Goal: Transaction & Acquisition: Purchase product/service

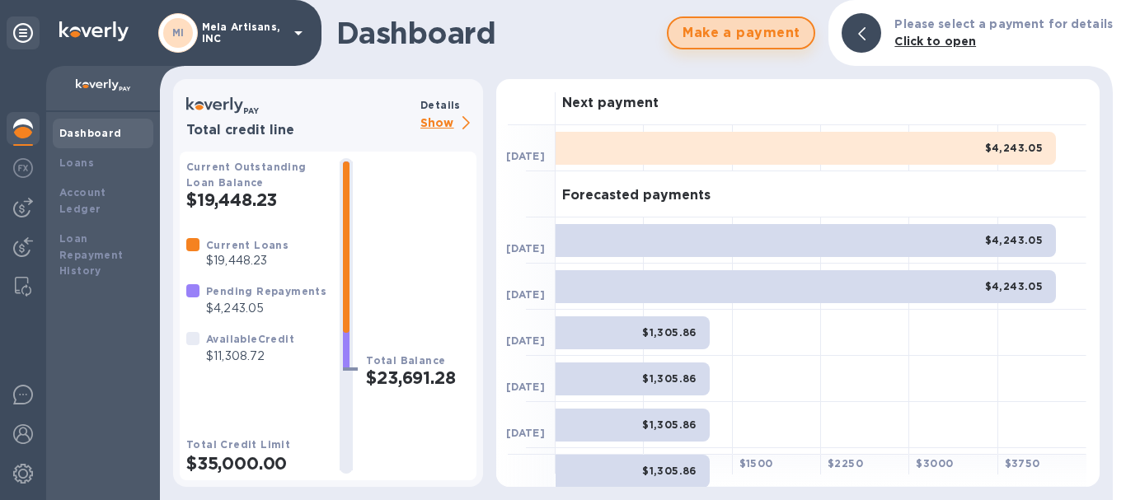
click at [768, 31] on span "Make a payment" at bounding box center [741, 33] width 119 height 20
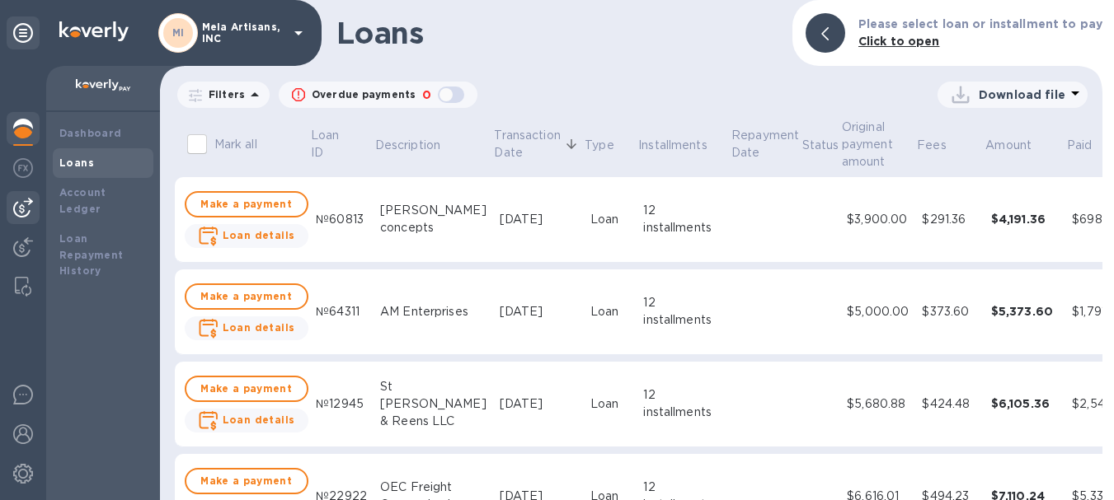
click at [16, 209] on img at bounding box center [23, 208] width 20 height 20
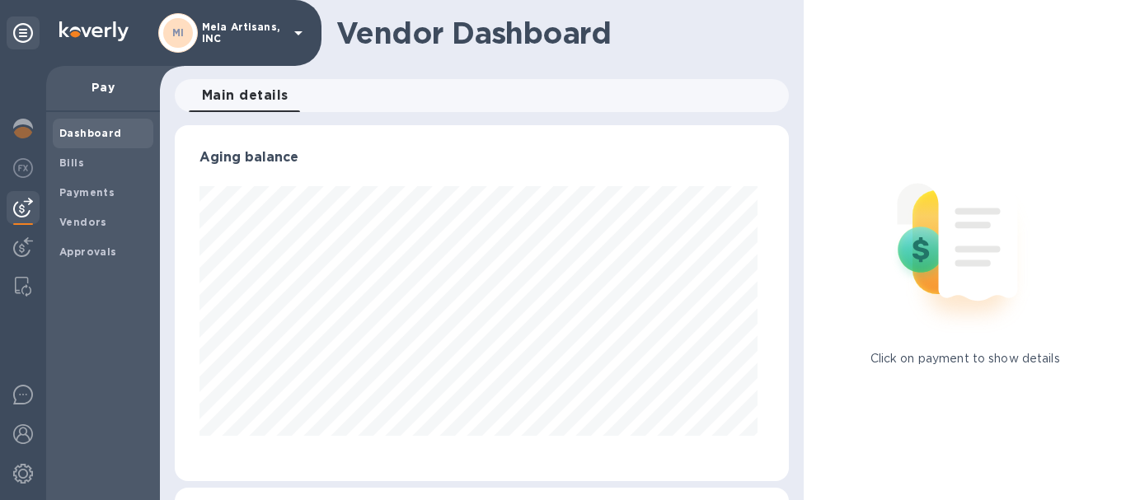
scroll to position [356, 608]
click at [78, 225] on b "Vendors" at bounding box center [83, 222] width 48 height 12
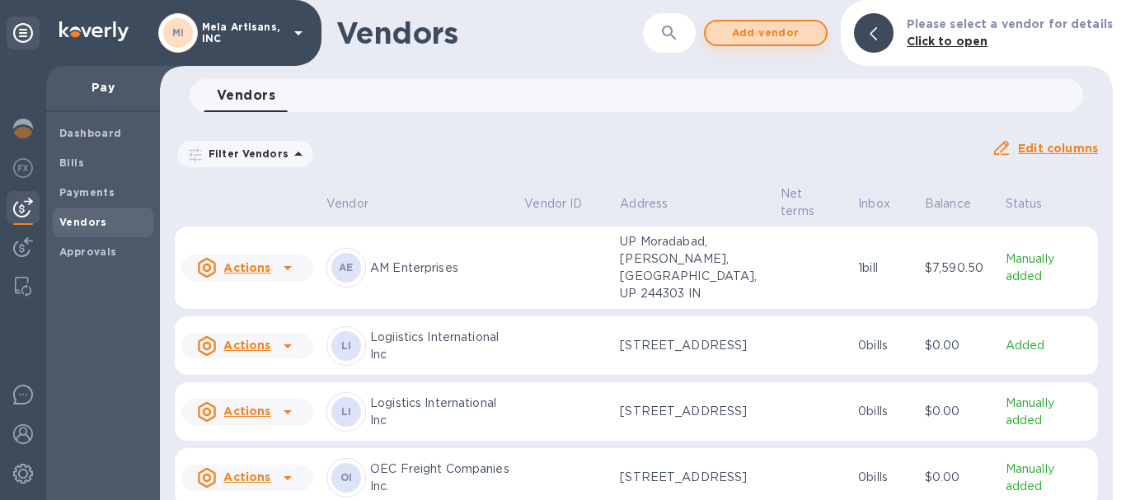
click at [777, 35] on span "Add vendor" at bounding box center [766, 33] width 94 height 20
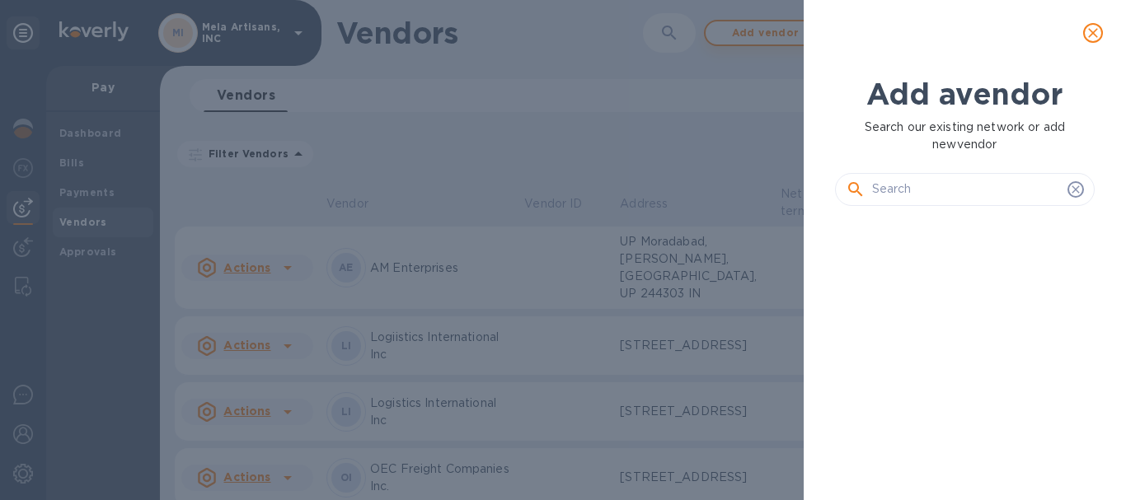
scroll to position [225, 267]
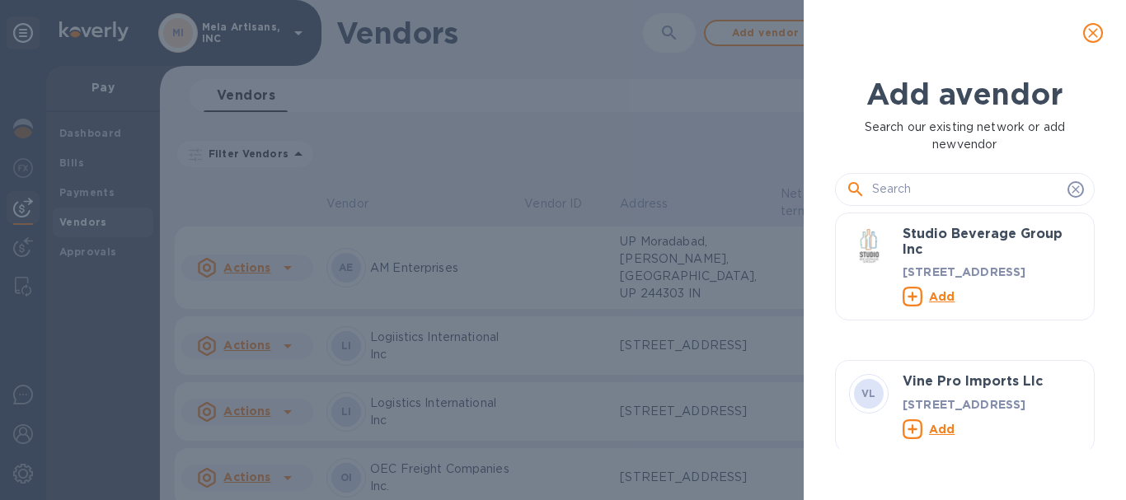
click at [918, 190] on input "text" at bounding box center [966, 189] width 189 height 25
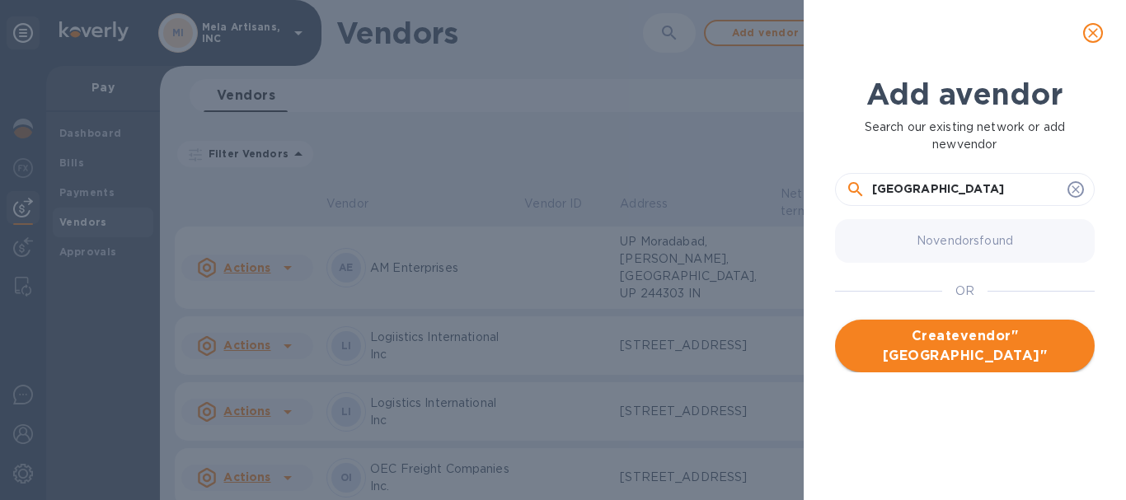
type input "[GEOGRAPHIC_DATA]"
click at [965, 337] on span "Create vendor " Glades First Center "" at bounding box center [964, 346] width 233 height 40
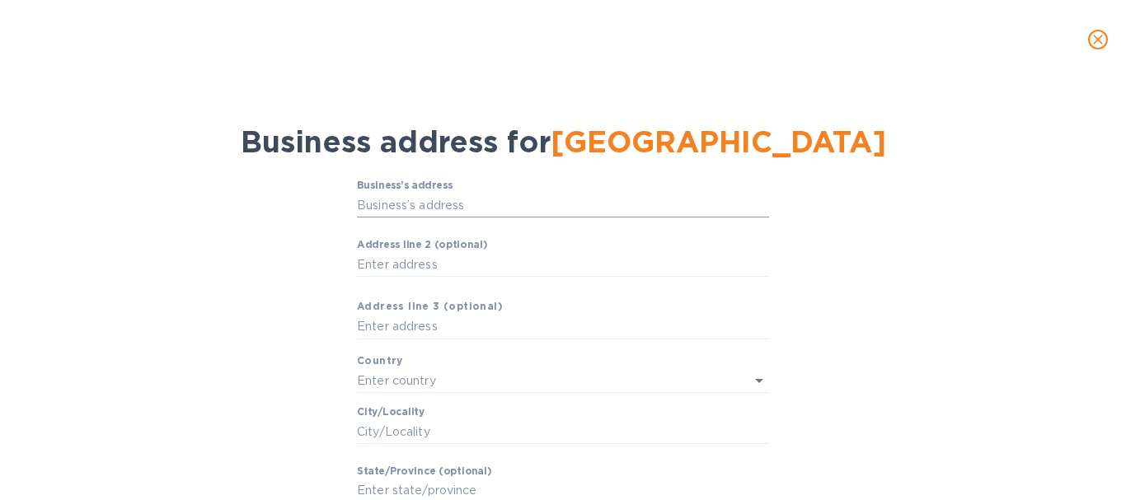
click at [401, 200] on input "Business’s аddress" at bounding box center [563, 205] width 412 height 25
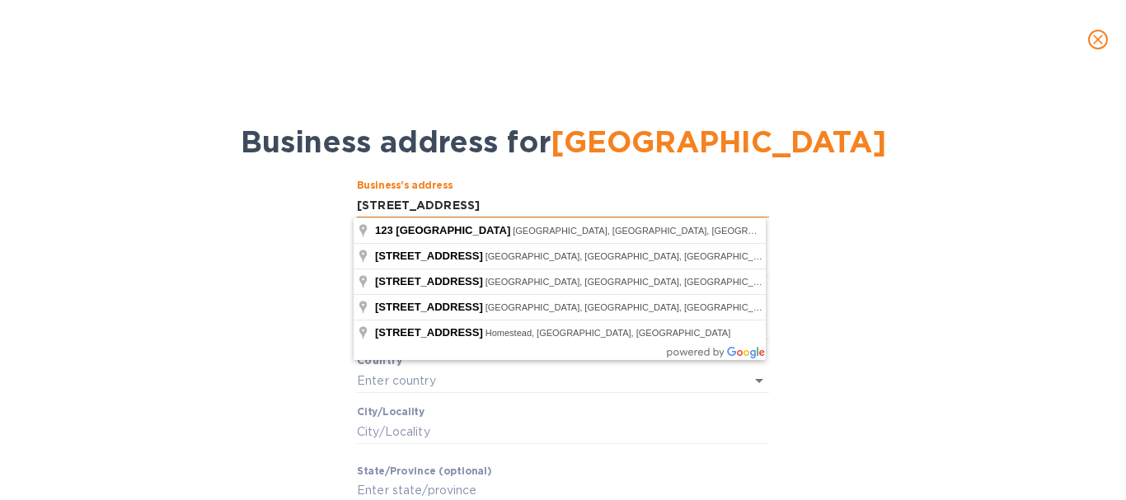
type input "123 NW 13th St"
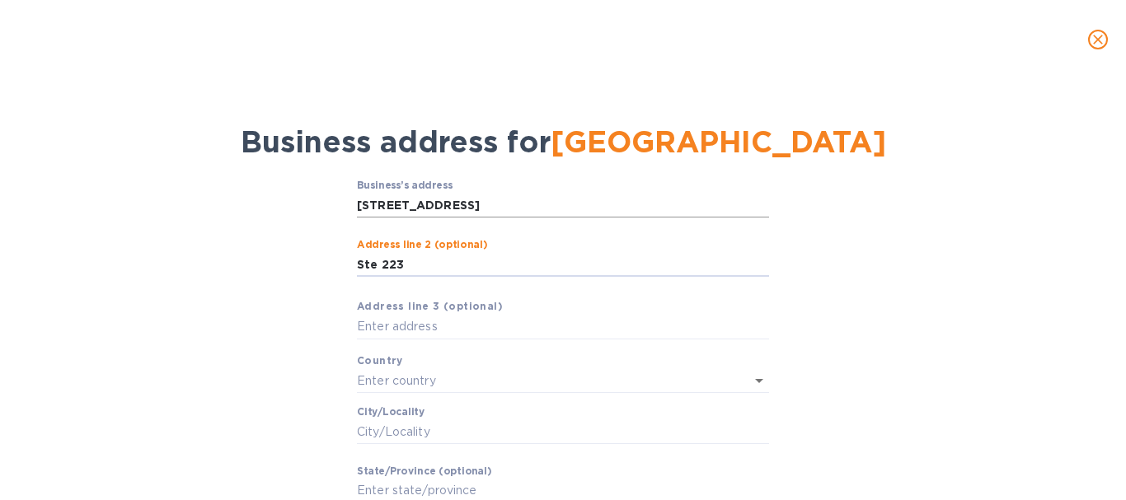
type input "Ste 223"
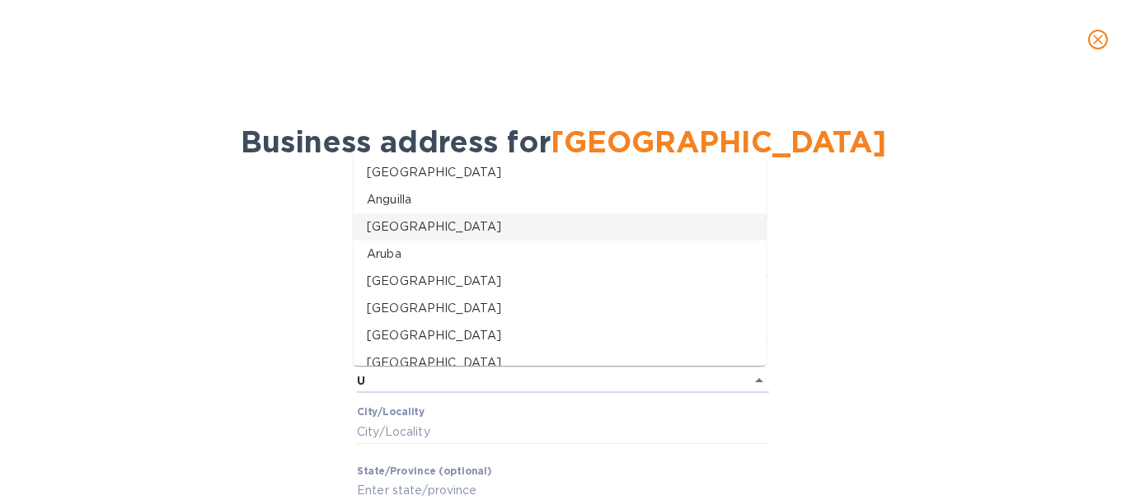
type input "[GEOGRAPHIC_DATA]"
type input "Boca Raton"
type input "FL"
type input "33432"
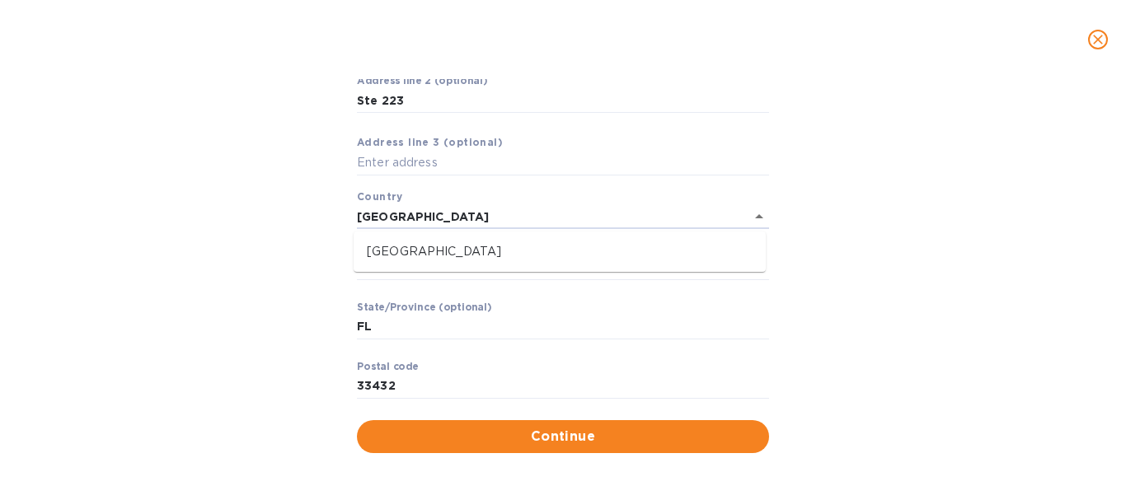
scroll to position [165, 0]
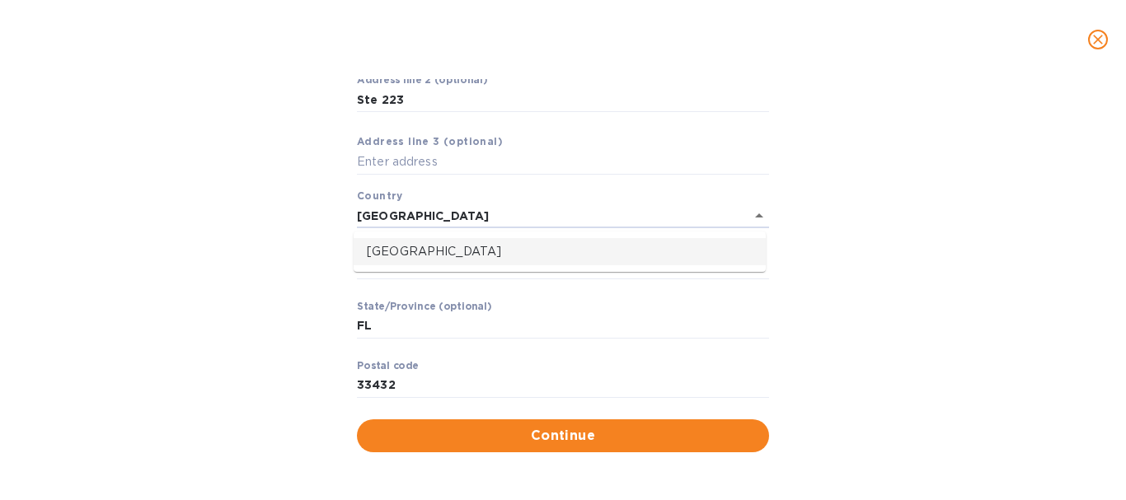
click at [420, 254] on p "[GEOGRAPHIC_DATA]" at bounding box center [560, 251] width 386 height 17
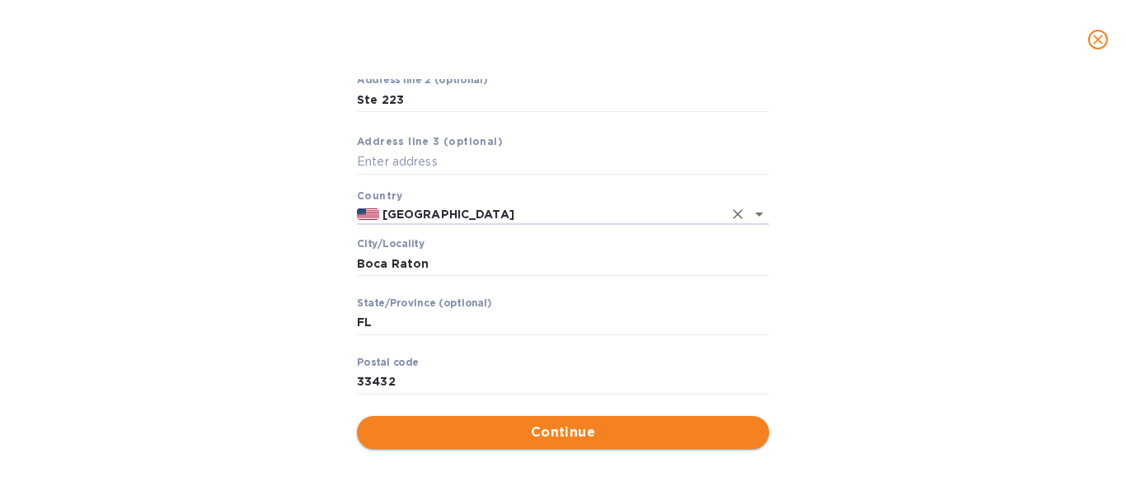
click at [554, 434] on span "Continue" at bounding box center [563, 433] width 386 height 20
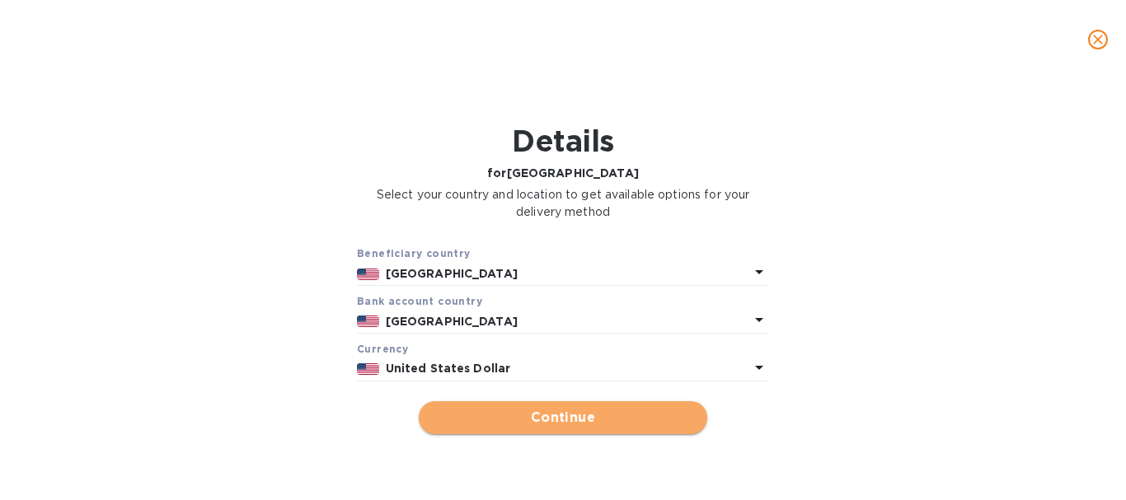
click at [559, 410] on span "Continue" at bounding box center [563, 418] width 262 height 20
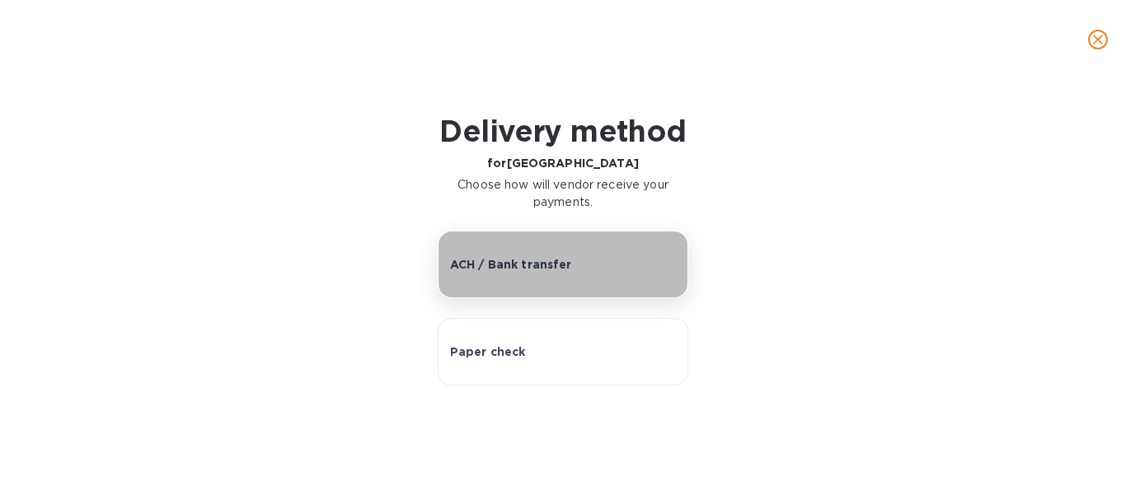
click at [523, 247] on button "ACH / Bank transfer" at bounding box center [563, 265] width 251 height 68
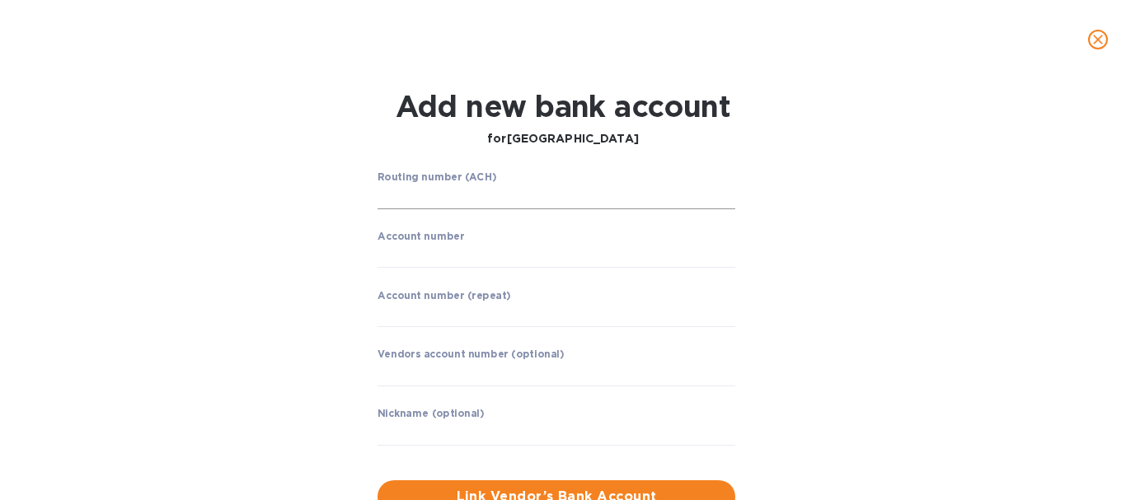
click at [438, 190] on input "string" at bounding box center [557, 197] width 358 height 25
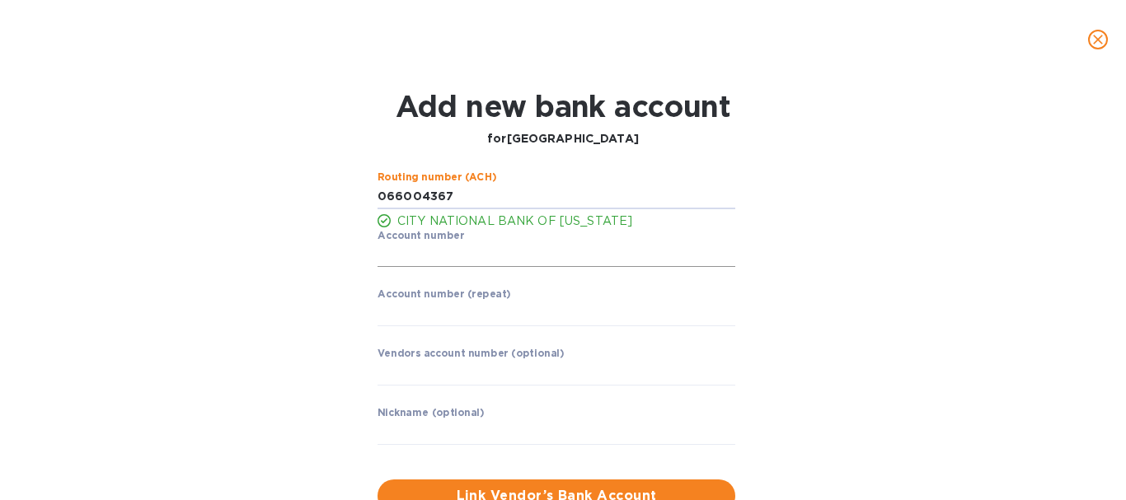
type input "066004367"
click at [482, 251] on input "string" at bounding box center [557, 255] width 358 height 25
type input "30000075781"
drag, startPoint x: 444, startPoint y: 314, endPoint x: 445, endPoint y: 306, distance: 8.3
click at [444, 314] on input "string" at bounding box center [557, 314] width 358 height 25
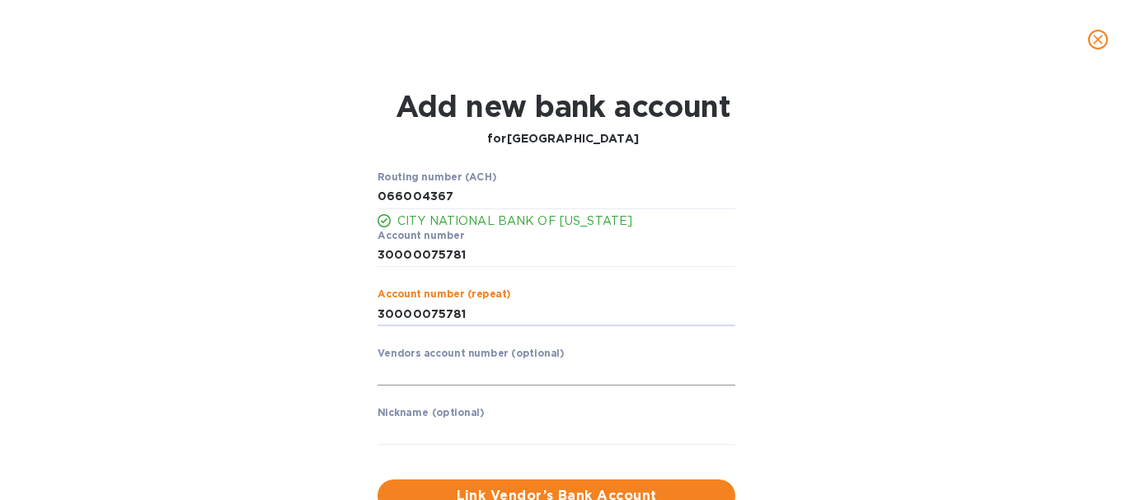
type input "30000075781"
click at [443, 368] on input "text" at bounding box center [557, 373] width 358 height 25
click at [409, 375] on input "text" at bounding box center [557, 373] width 358 height 25
type input "3"
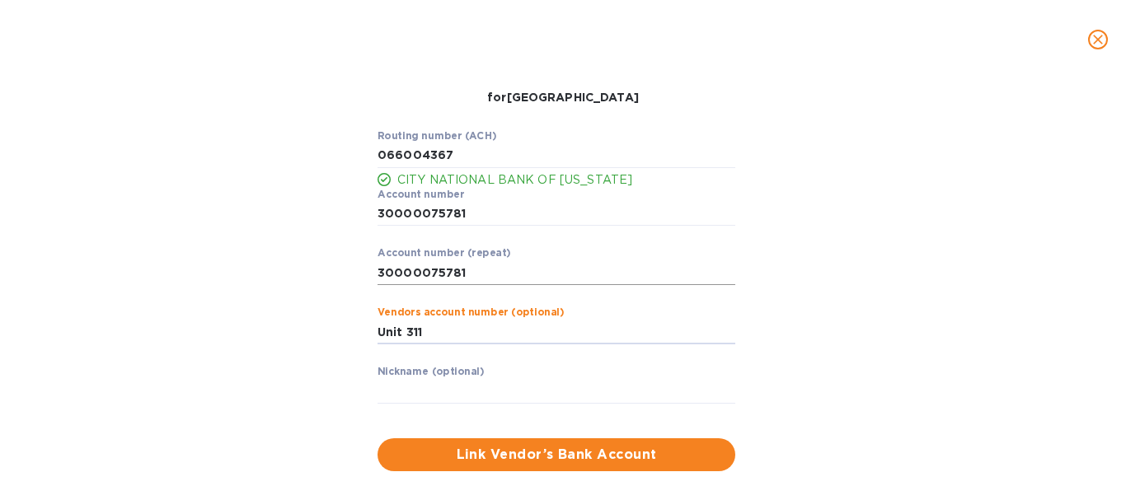
scroll to position [63, 0]
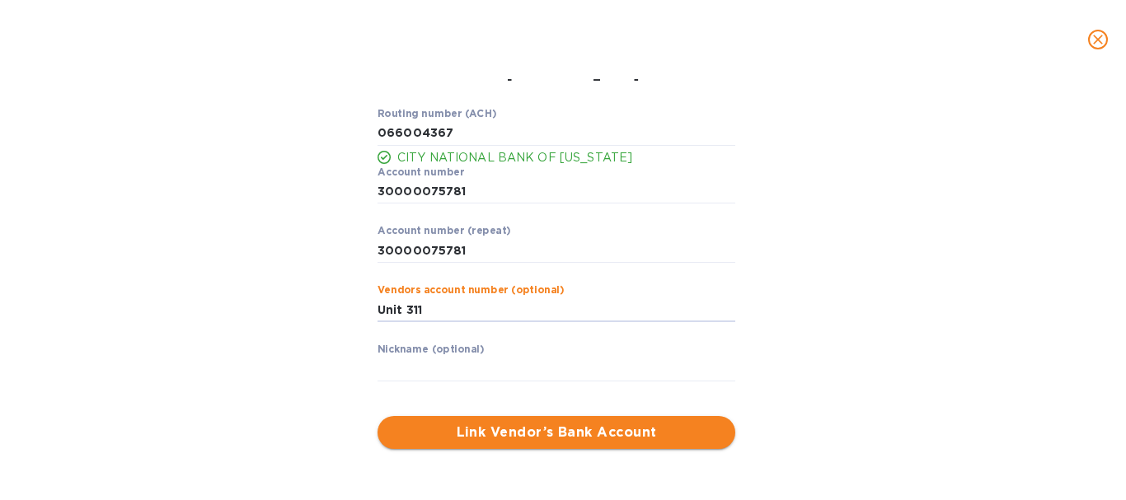
type input "Unit 311"
click at [556, 428] on span "Link Vendor’s Bank Account" at bounding box center [556, 433] width 331 height 20
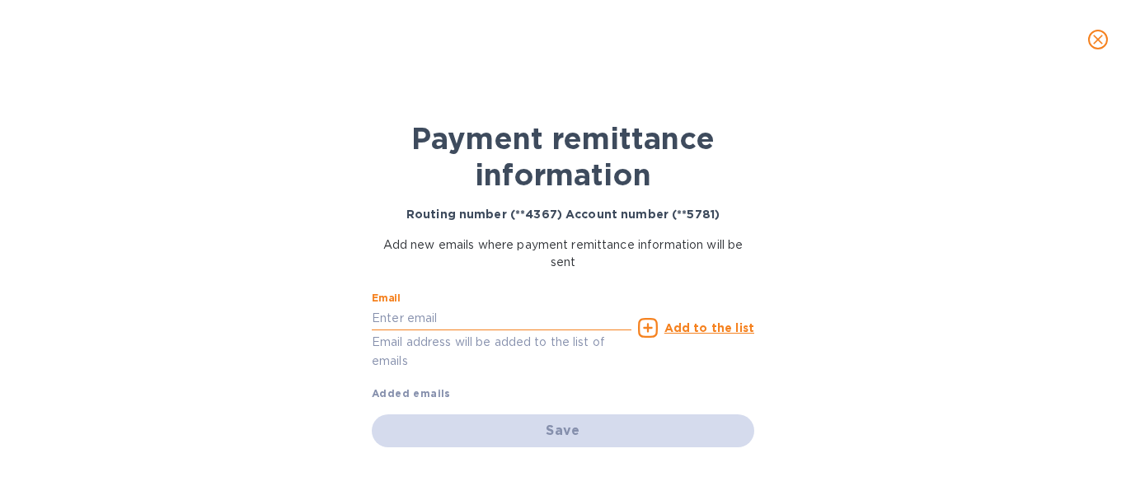
click at [432, 316] on input "text" at bounding box center [502, 318] width 260 height 25
paste input "Leasing Office <gladesfirstcenter@yahoo.com>"
drag, startPoint x: 452, startPoint y: 317, endPoint x: 246, endPoint y: 305, distance: 205.6
click at [246, 305] on div "Payment remittance information Routing number (**4367) Account number (**5781) …" at bounding box center [563, 289] width 1126 height 421
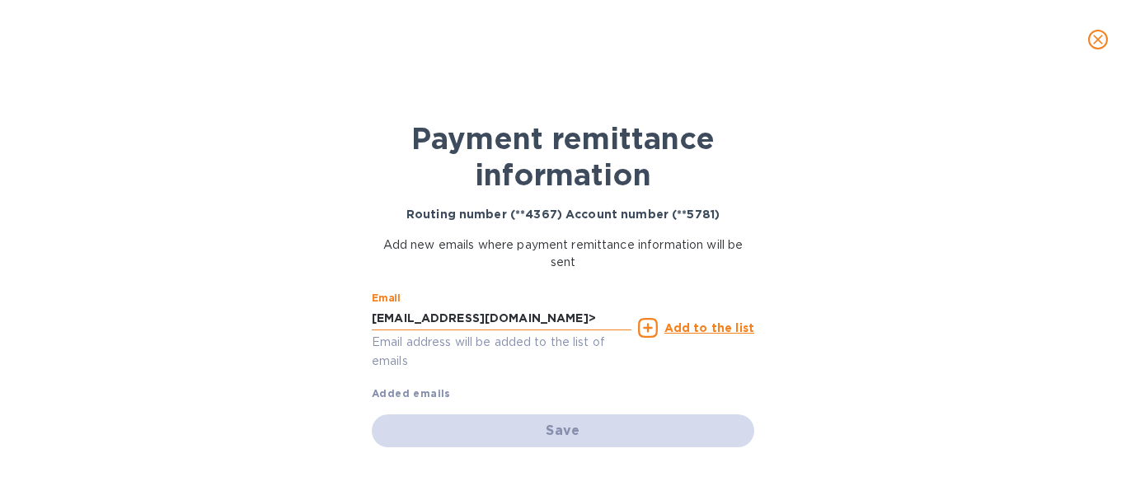
click at [563, 320] on input "gladesfirstcenter@yahoo.com>" at bounding box center [502, 318] width 260 height 25
click at [546, 316] on input "gladesfirstcenter@yahoo.com" at bounding box center [502, 318] width 260 height 25
type input "gladesfirstcenter@yahoo.com"
click at [699, 329] on u "Add to the list" at bounding box center [709, 328] width 90 height 13
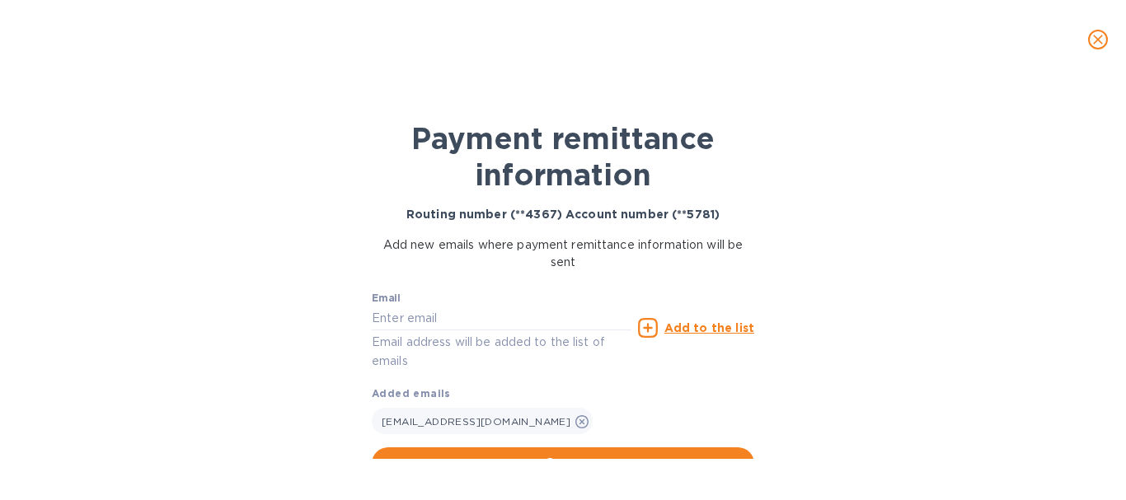
scroll to position [28, 0]
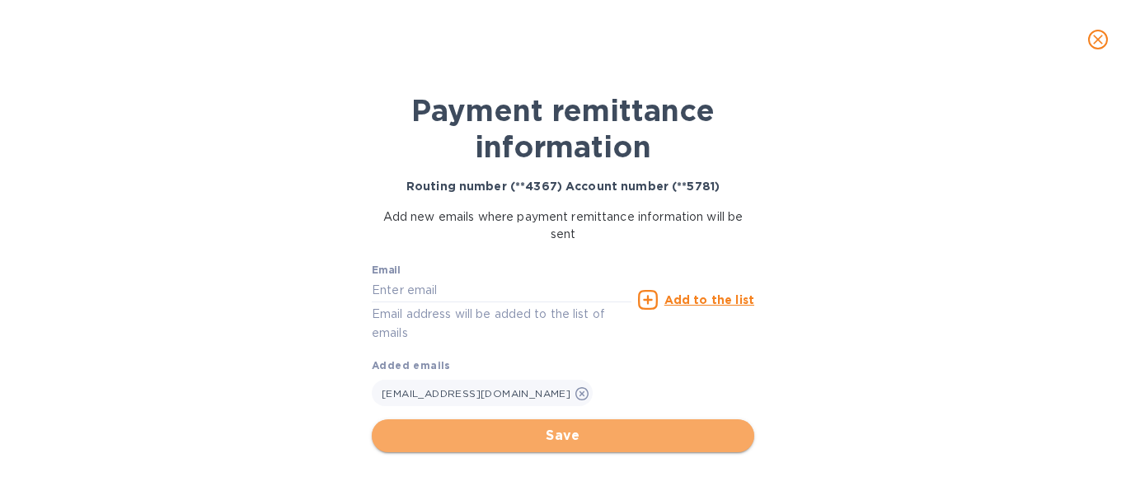
click at [566, 429] on span "Save" at bounding box center [563, 436] width 356 height 20
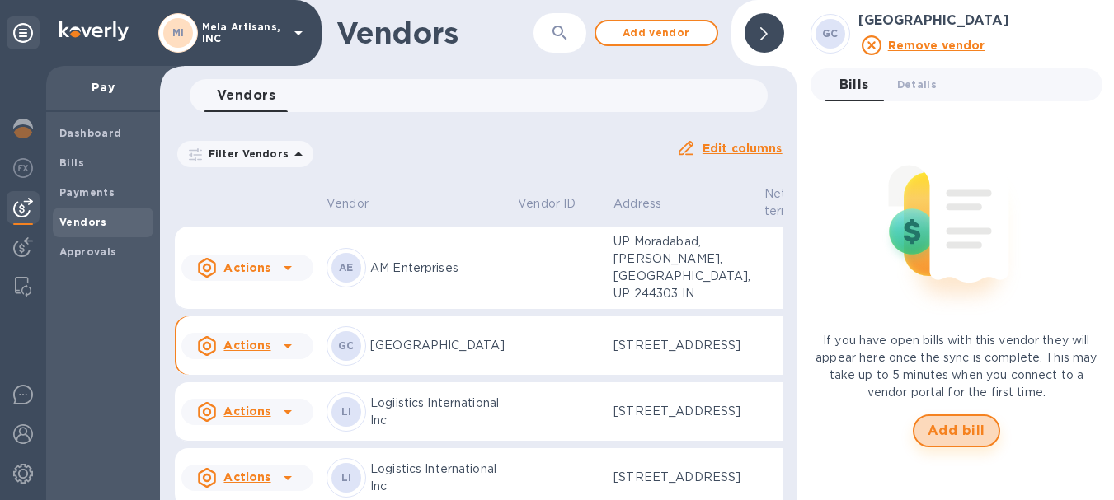
click at [962, 425] on span "Add bill" at bounding box center [956, 431] width 58 height 20
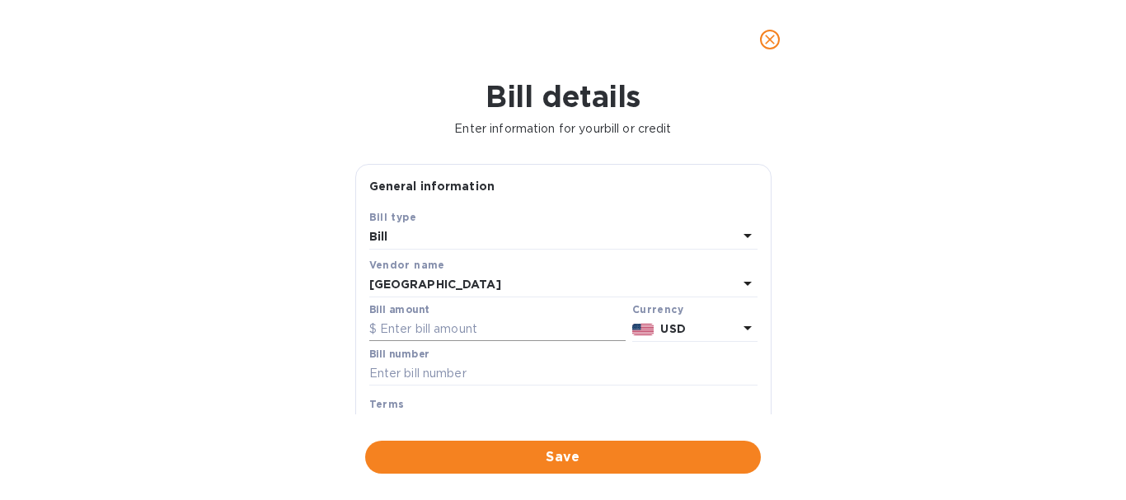
click at [452, 330] on input "text" at bounding box center [497, 329] width 256 height 25
type input "2,842.80"
click at [425, 367] on input "text" at bounding box center [563, 374] width 388 height 25
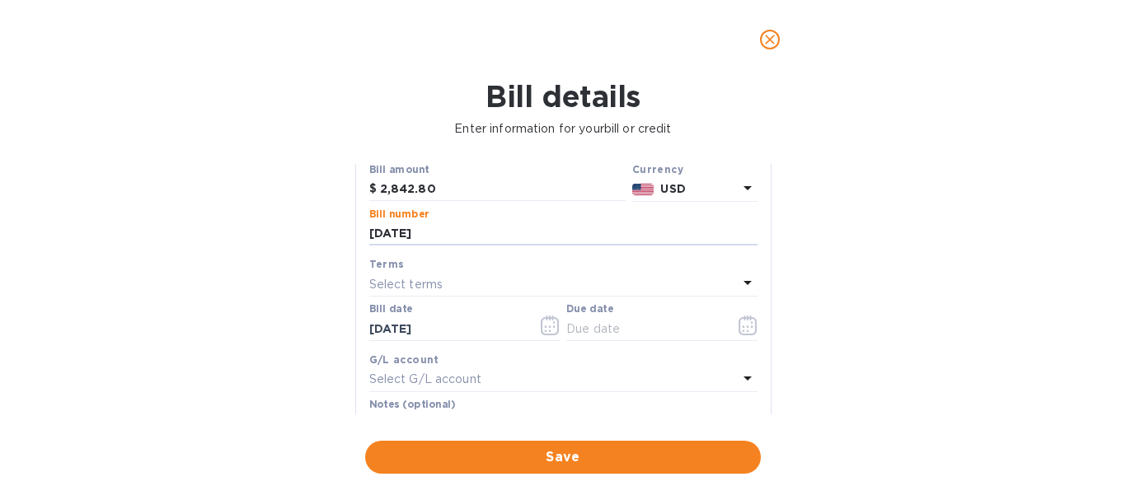
scroll to position [165, 0]
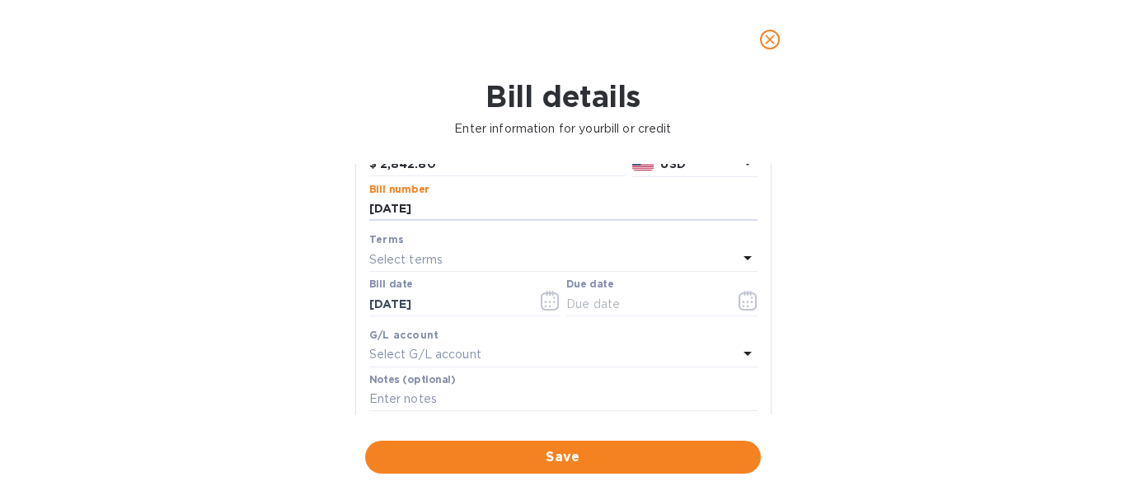
type input "8-22-25"
click at [467, 263] on div "Select terms" at bounding box center [553, 259] width 368 height 23
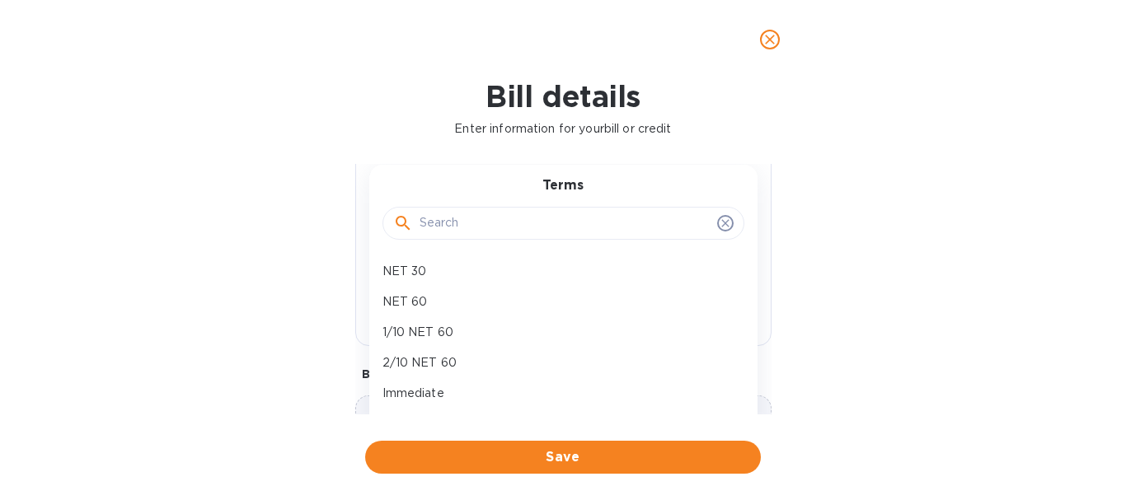
scroll to position [25, 0]
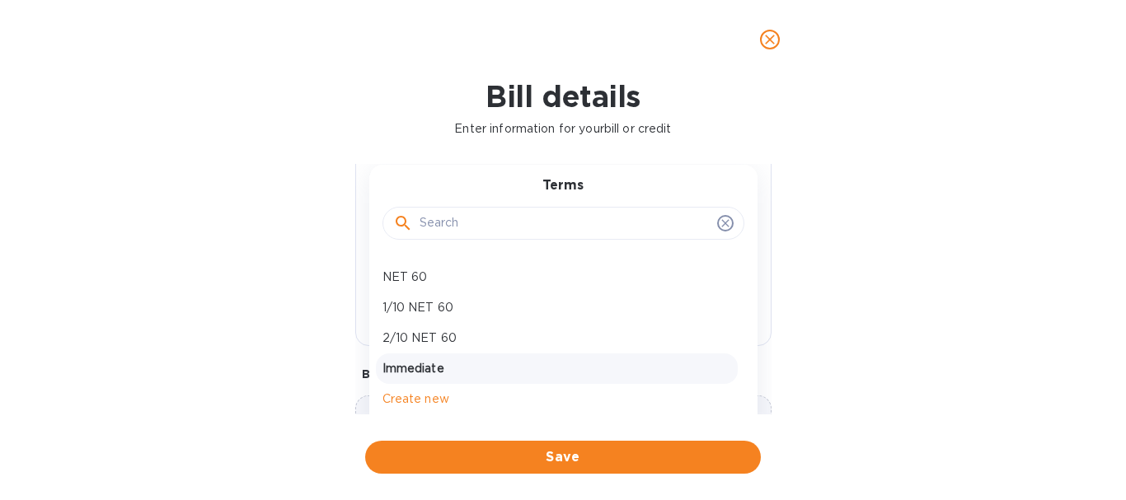
click at [404, 361] on p "Immediate" at bounding box center [557, 368] width 349 height 17
type input "[DATE]"
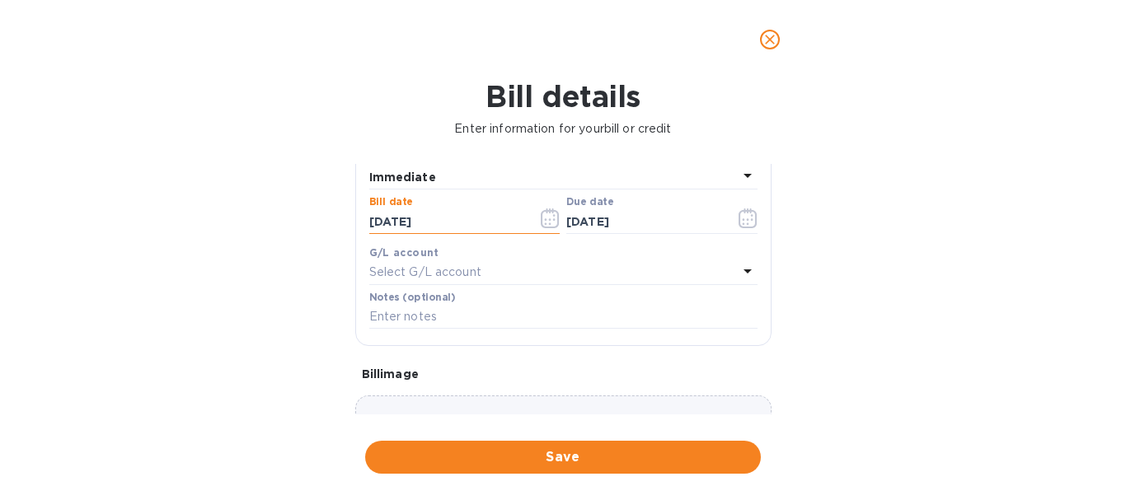
click at [452, 218] on input "[DATE]" at bounding box center [447, 221] width 156 height 25
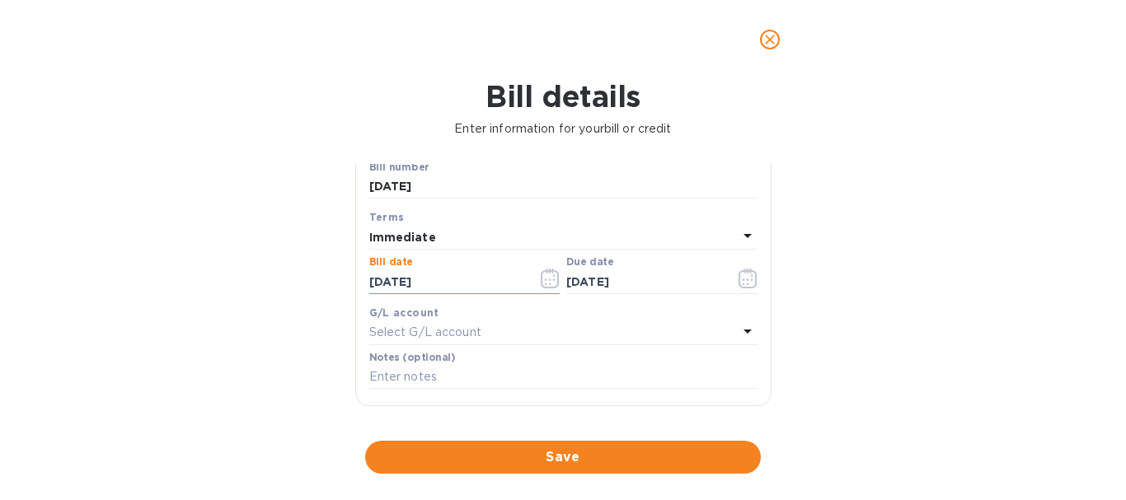
scroll to position [165, 0]
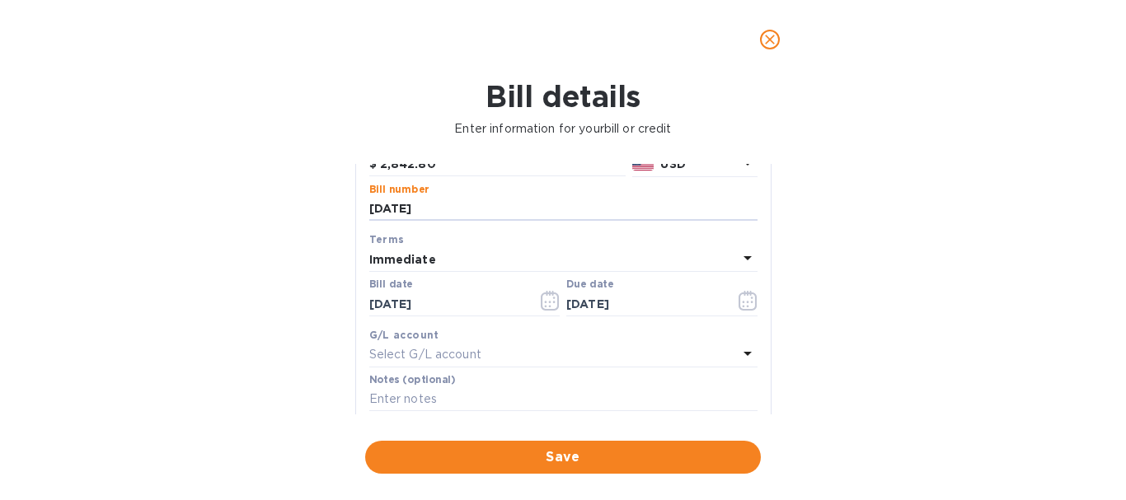
drag, startPoint x: 424, startPoint y: 209, endPoint x: 352, endPoint y: 199, distance: 72.4
click at [352, 199] on div "General information Save Bill type Bill Vendor name Glades First Center Bill am…" at bounding box center [563, 289] width 433 height 251
type input "[DATE]"
click at [542, 298] on icon "button" at bounding box center [550, 301] width 19 height 20
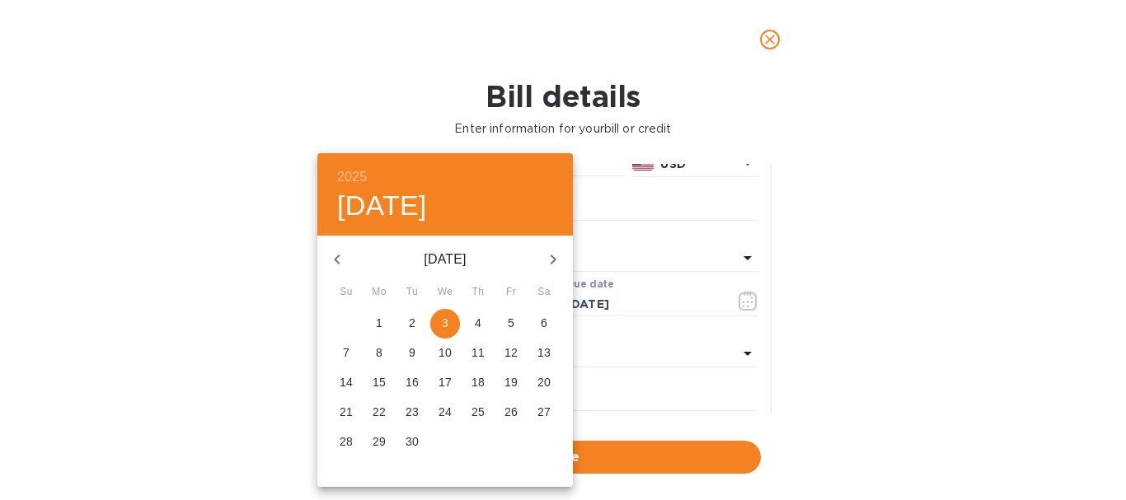
click at [448, 320] on p "3" at bounding box center [445, 323] width 7 height 16
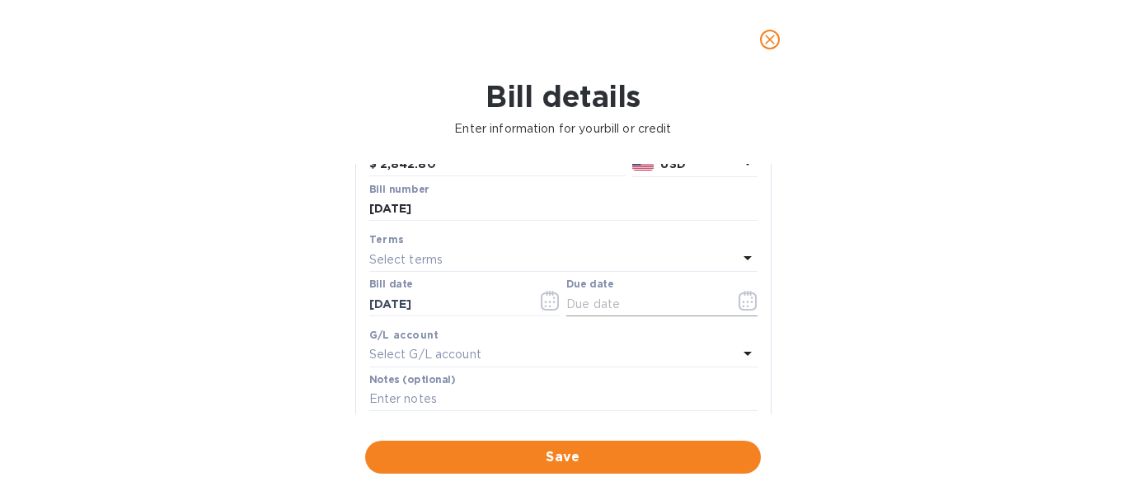
click at [658, 303] on input "text" at bounding box center [644, 304] width 156 height 25
click at [740, 304] on icon "button" at bounding box center [748, 301] width 19 height 20
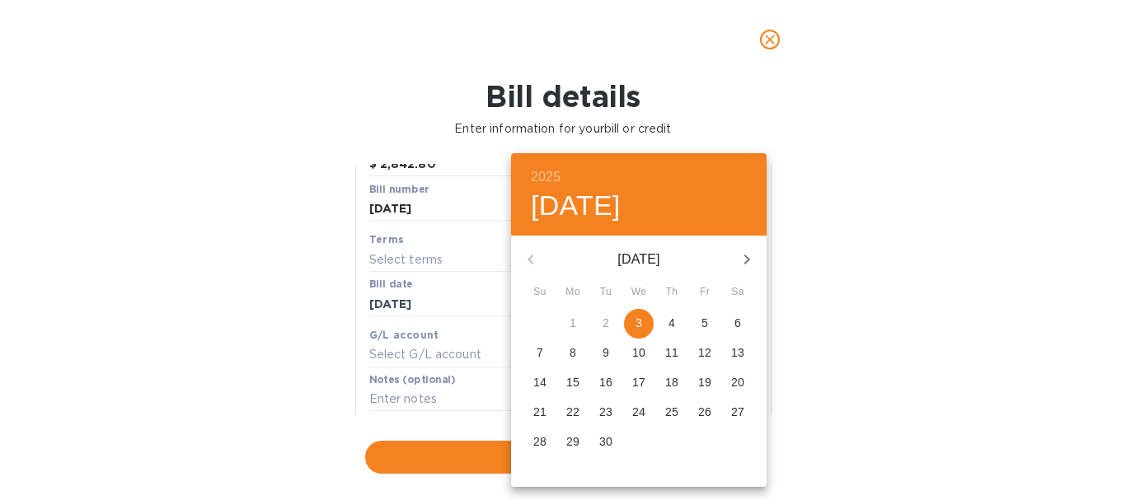
click at [635, 320] on span "3" at bounding box center [639, 323] width 30 height 16
type input "[DATE]"
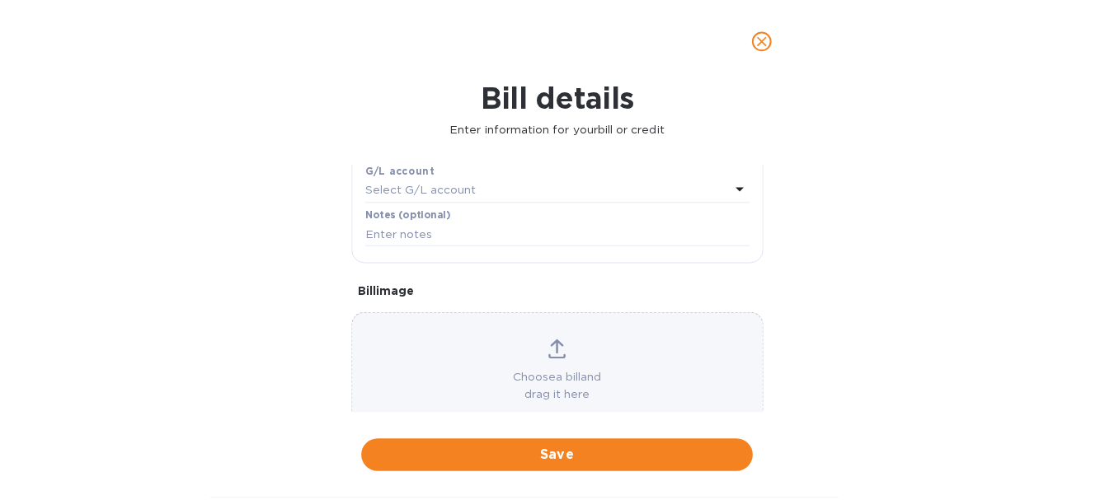
scroll to position [367, 0]
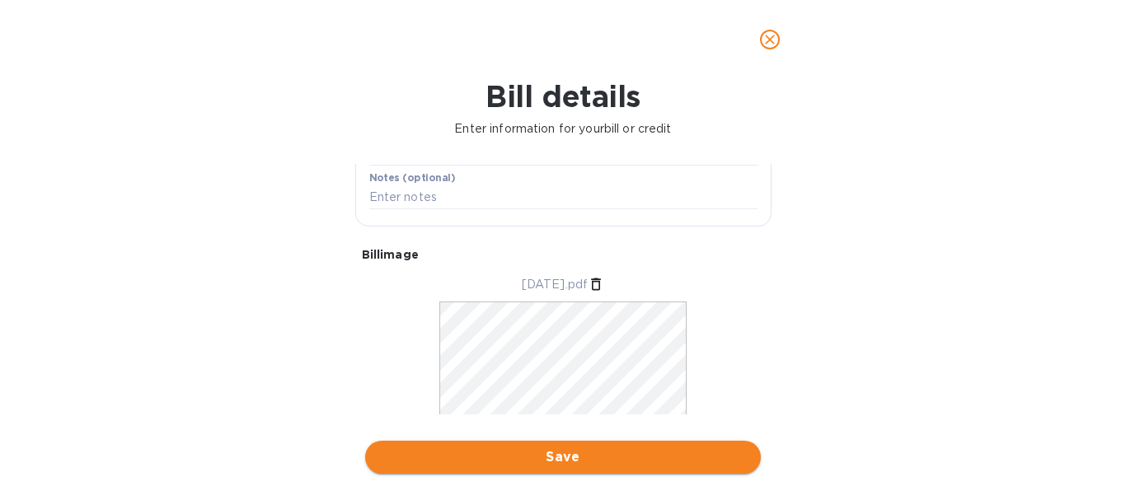
click at [601, 460] on span "Save" at bounding box center [562, 458] width 369 height 20
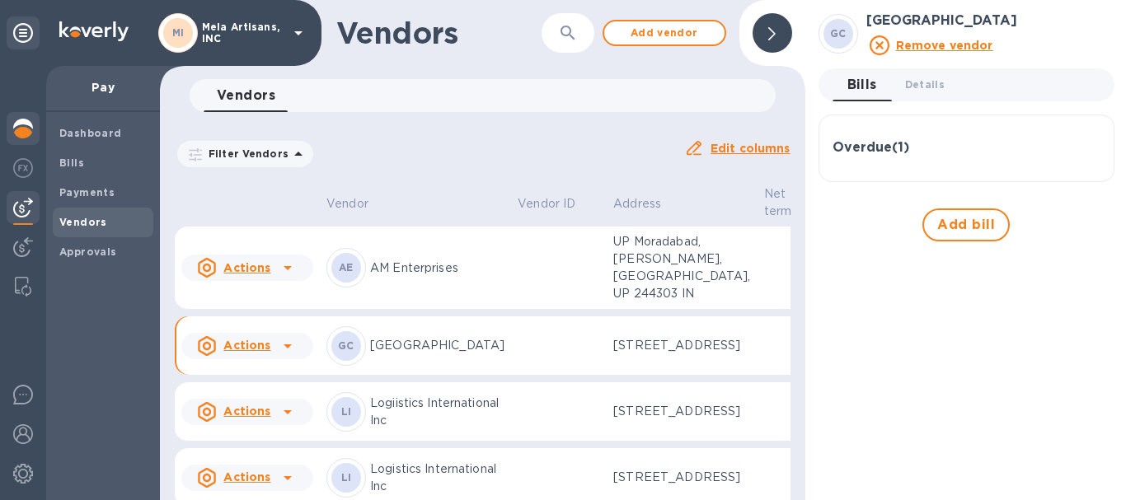
click at [18, 122] on img at bounding box center [23, 129] width 20 height 20
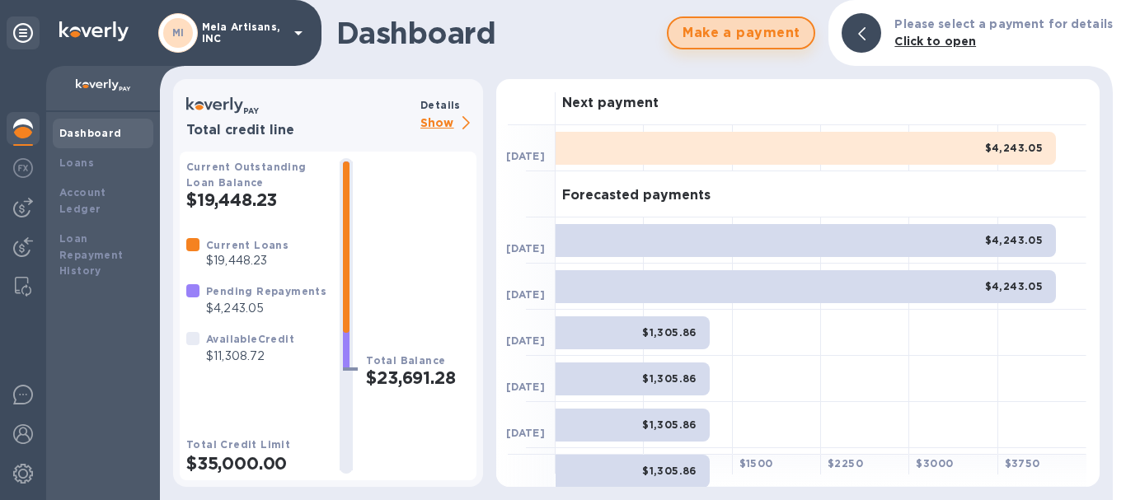
click at [748, 31] on span "Make a payment" at bounding box center [741, 33] width 119 height 20
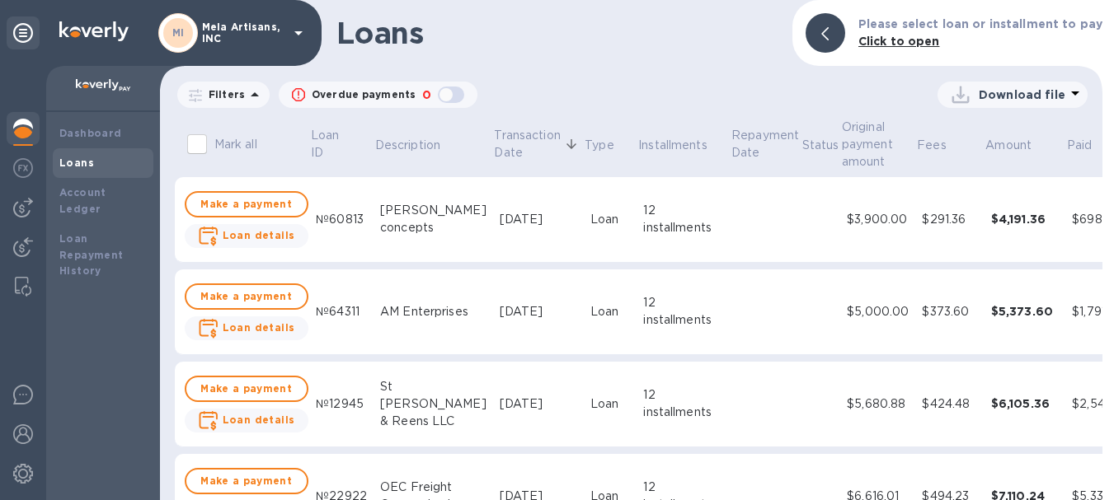
click at [359, 96] on p "Overdue payments" at bounding box center [364, 94] width 104 height 15
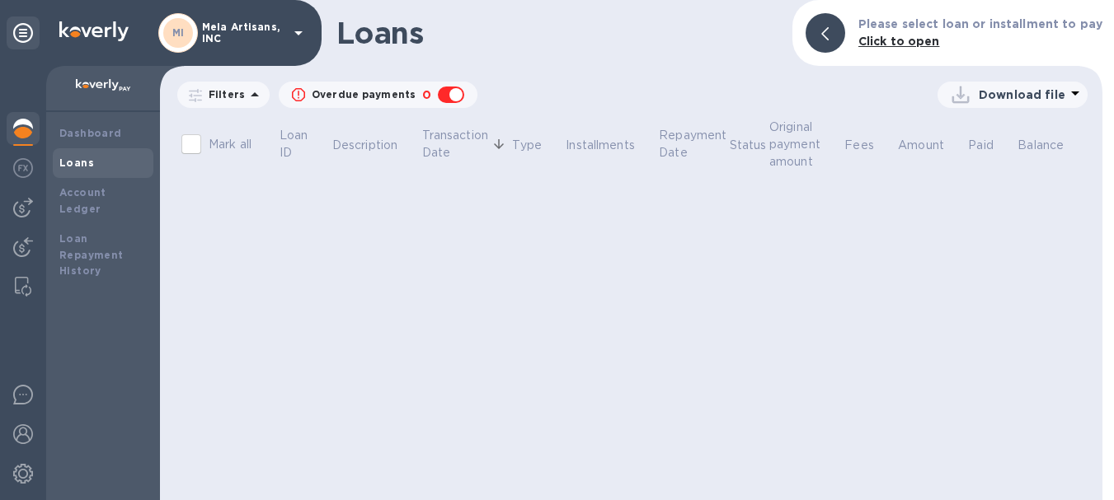
click at [359, 96] on p "Overdue payments" at bounding box center [364, 94] width 104 height 15
checkbox input "false"
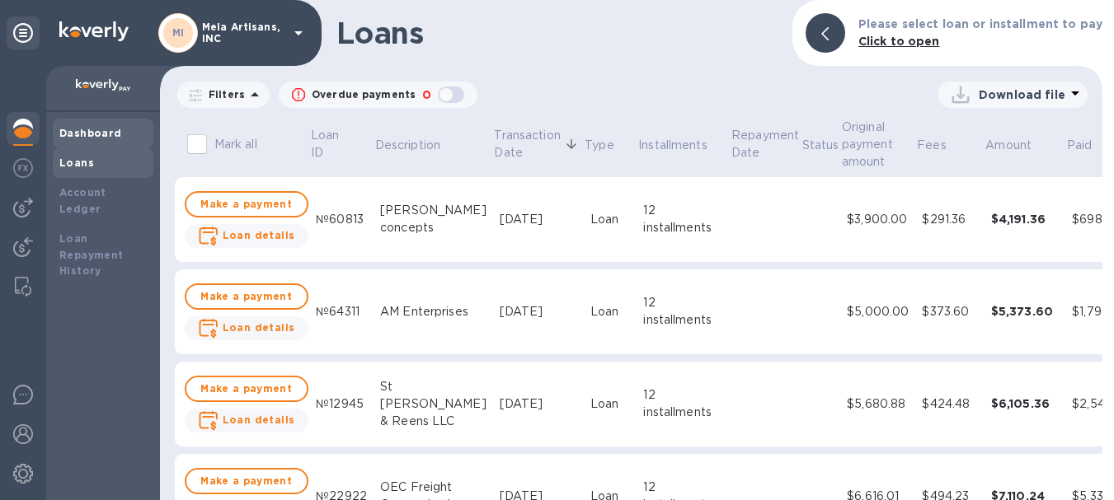
click at [81, 124] on div "Dashboard" at bounding box center [103, 134] width 101 height 30
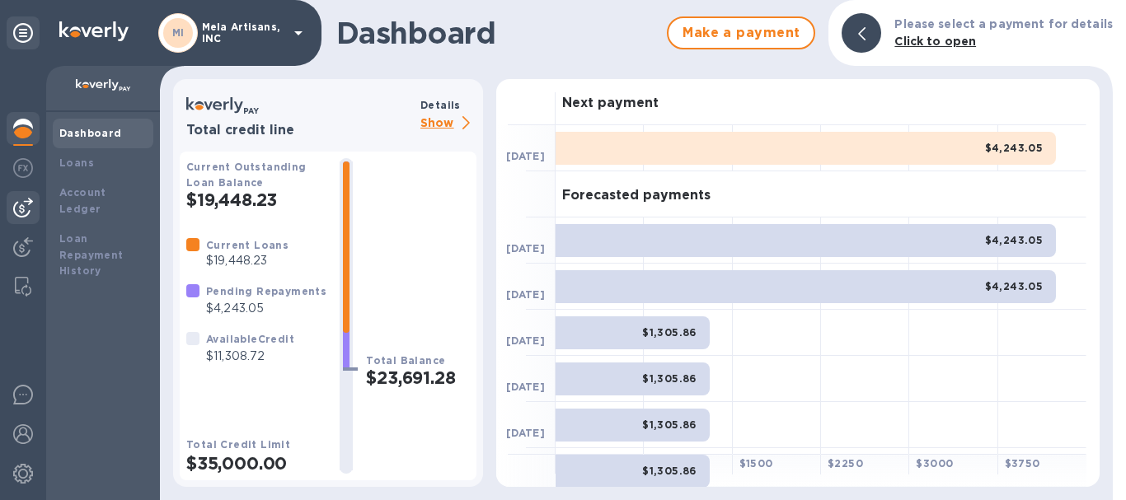
click at [22, 208] on img at bounding box center [23, 208] width 20 height 20
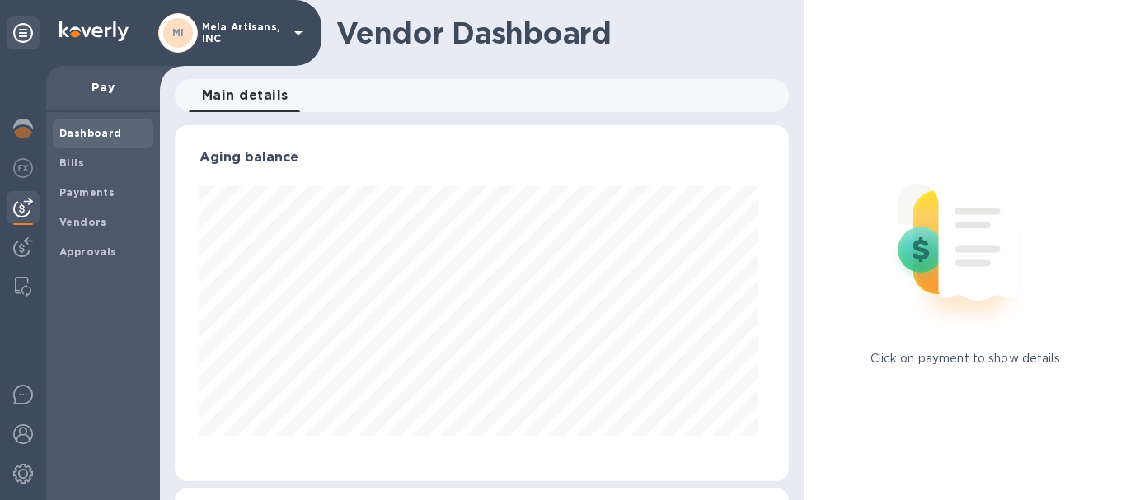
scroll to position [356, 608]
click at [84, 221] on b "Vendors" at bounding box center [83, 222] width 48 height 12
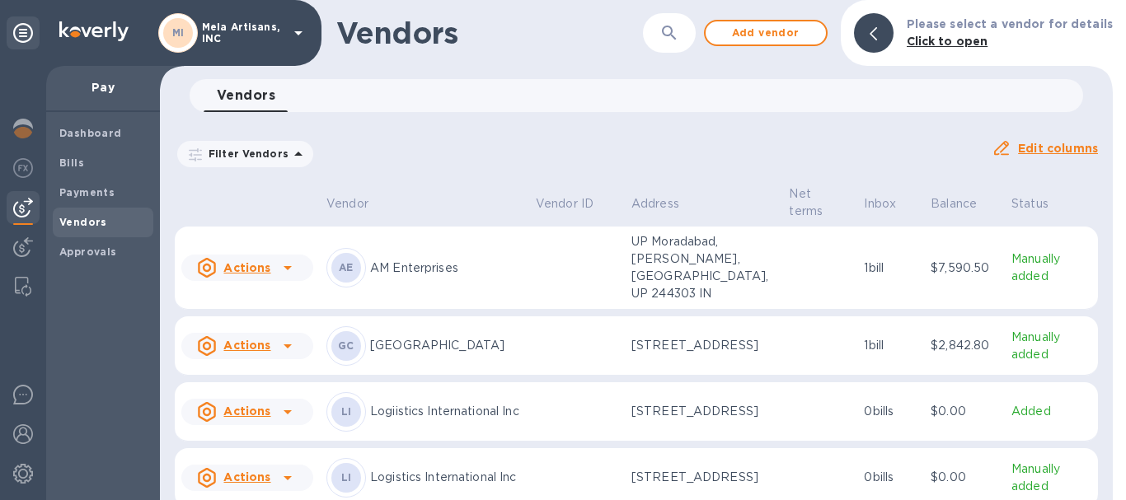
click at [251, 352] on u "Actions" at bounding box center [246, 345] width 47 height 13
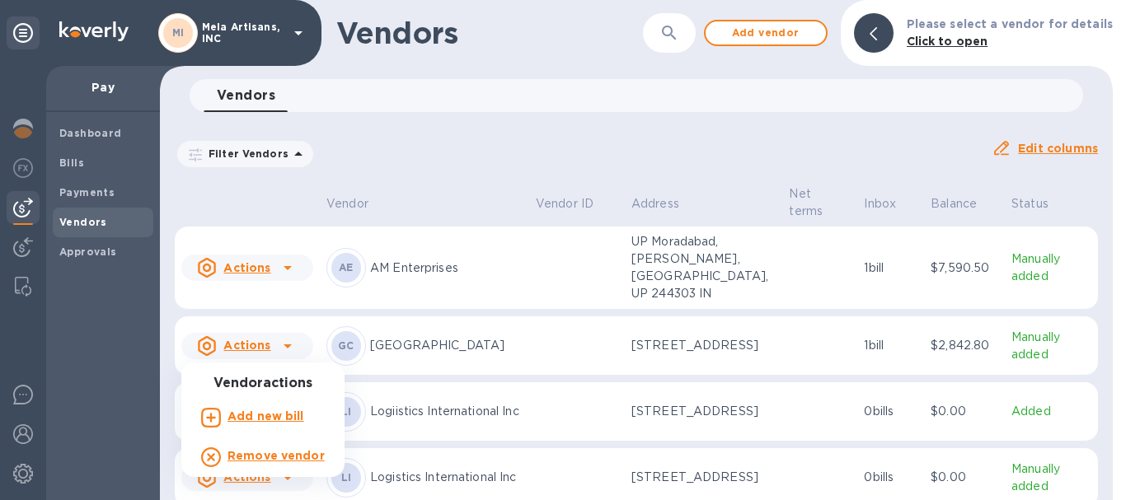
click at [245, 490] on div at bounding box center [563, 250] width 1126 height 500
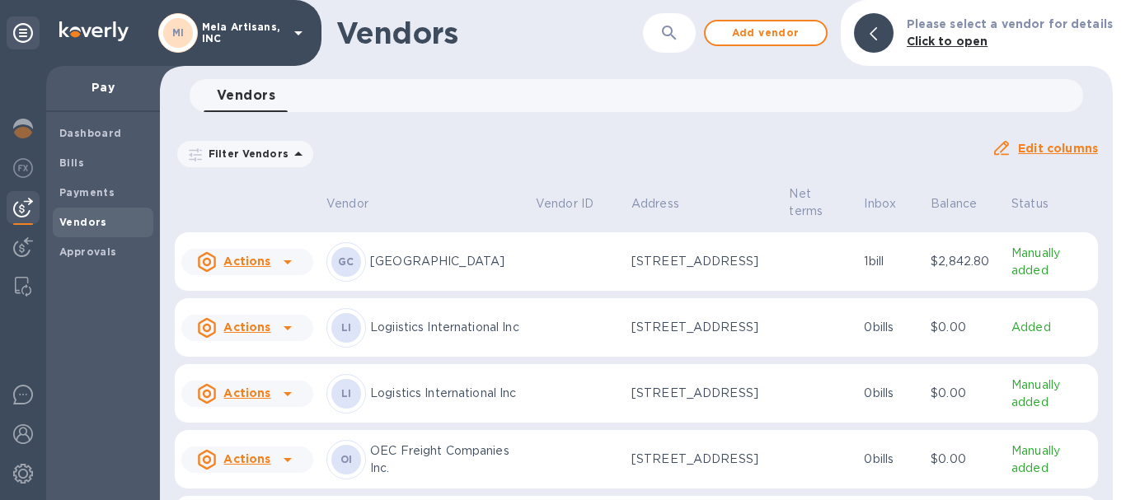
scroll to position [89, 0]
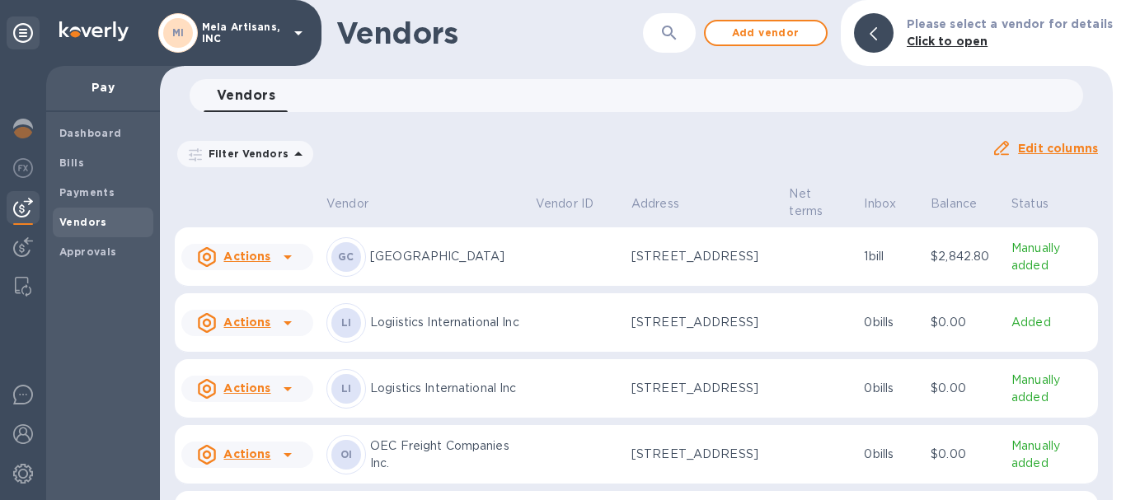
click at [285, 259] on icon at bounding box center [288, 258] width 8 height 4
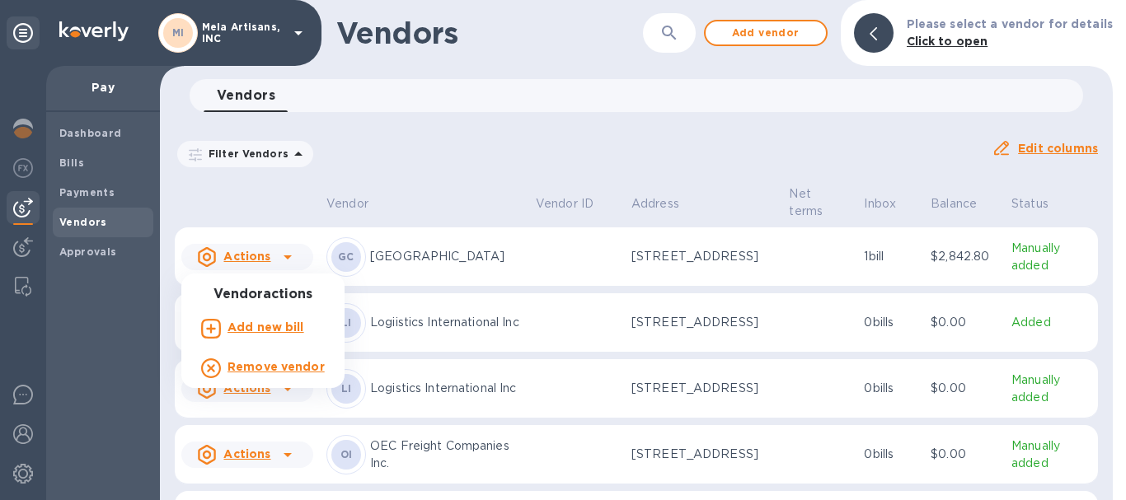
click at [440, 185] on div at bounding box center [563, 250] width 1126 height 500
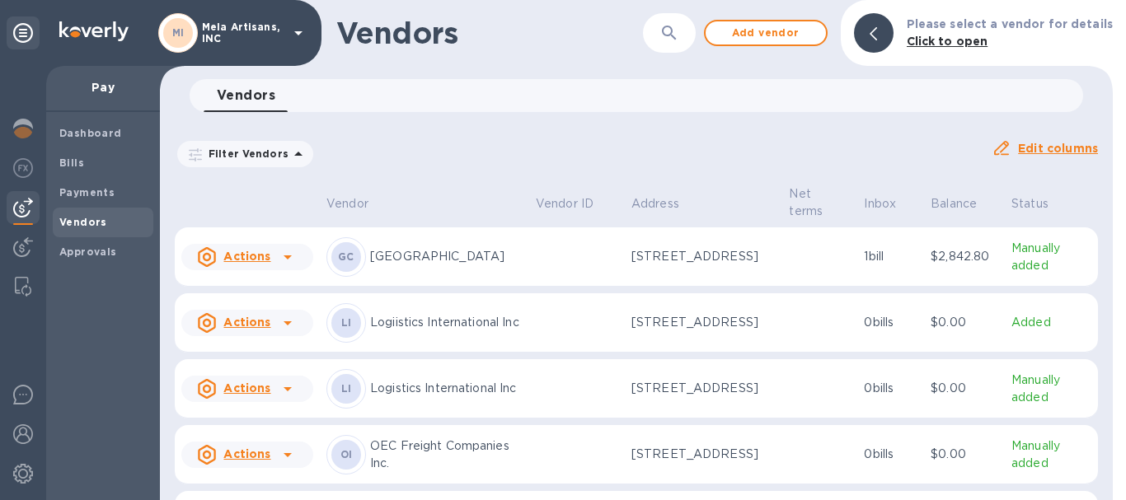
click at [959, 258] on p "$2,842.80" at bounding box center [965, 256] width 68 height 17
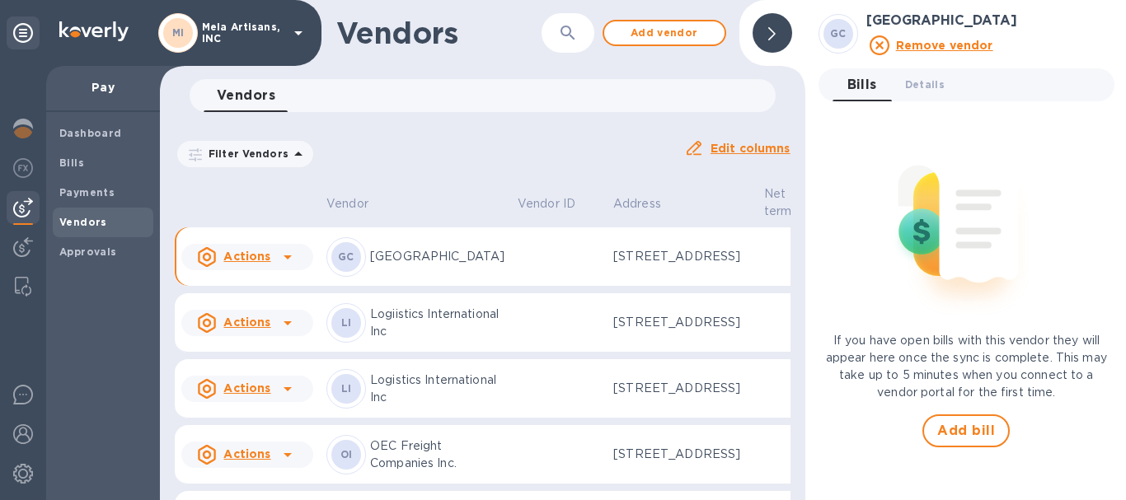
scroll to position [98, 0]
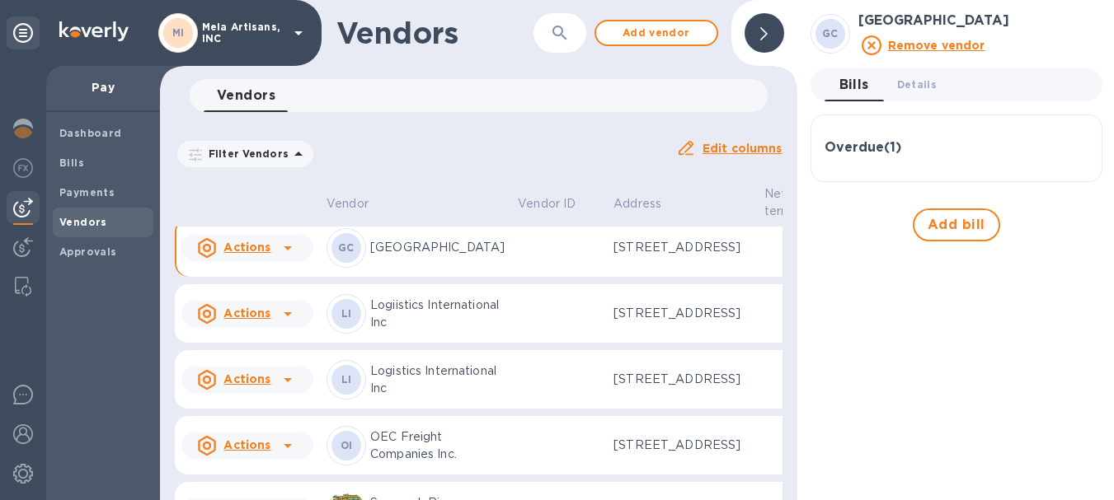
click at [764, 35] on icon at bounding box center [763, 33] width 7 height 13
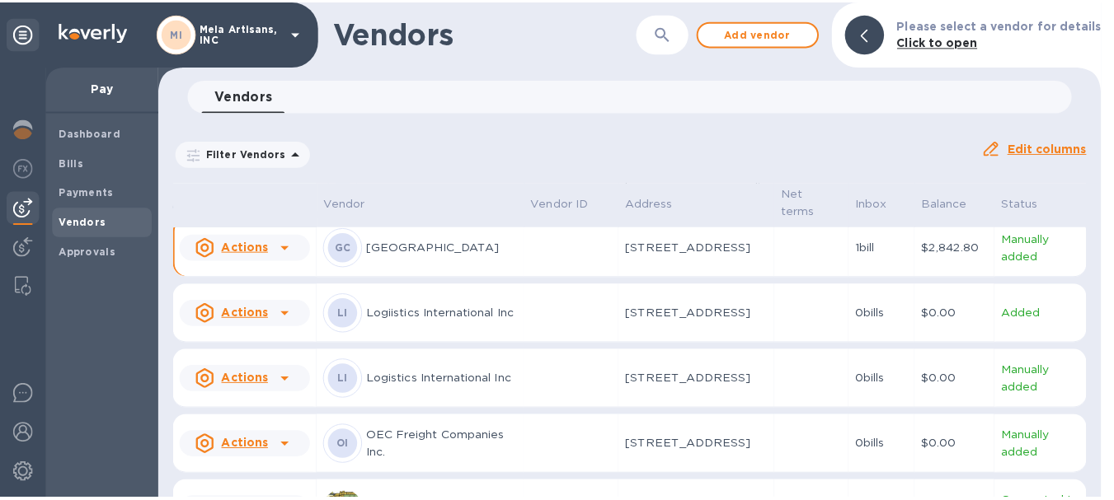
scroll to position [89, 0]
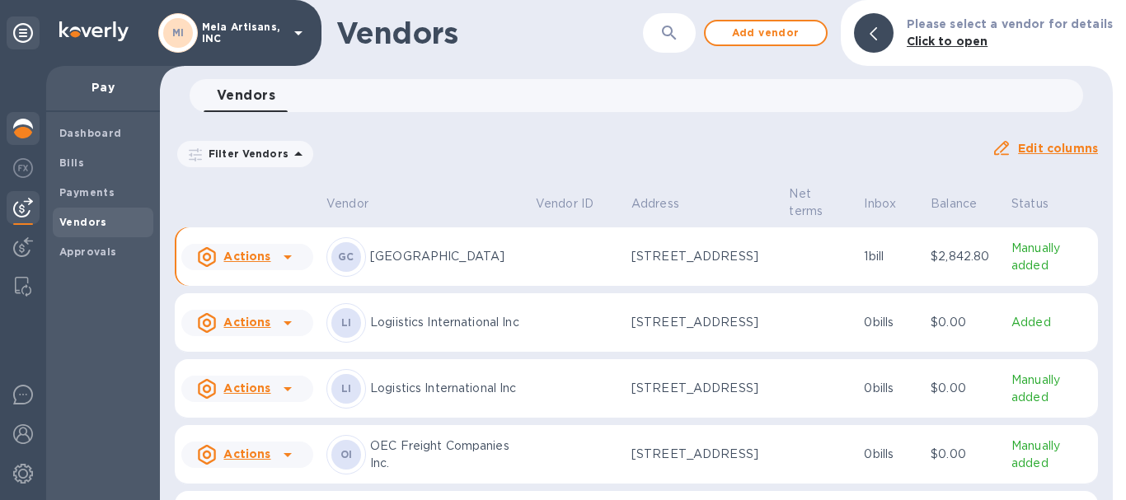
click at [25, 124] on img at bounding box center [23, 129] width 20 height 20
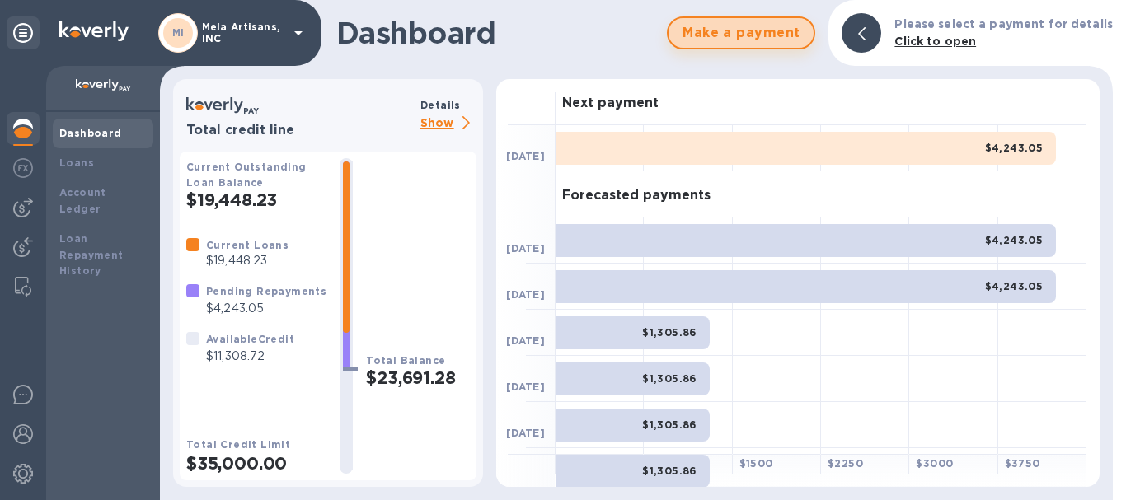
click at [750, 35] on span "Make a payment" at bounding box center [741, 33] width 119 height 20
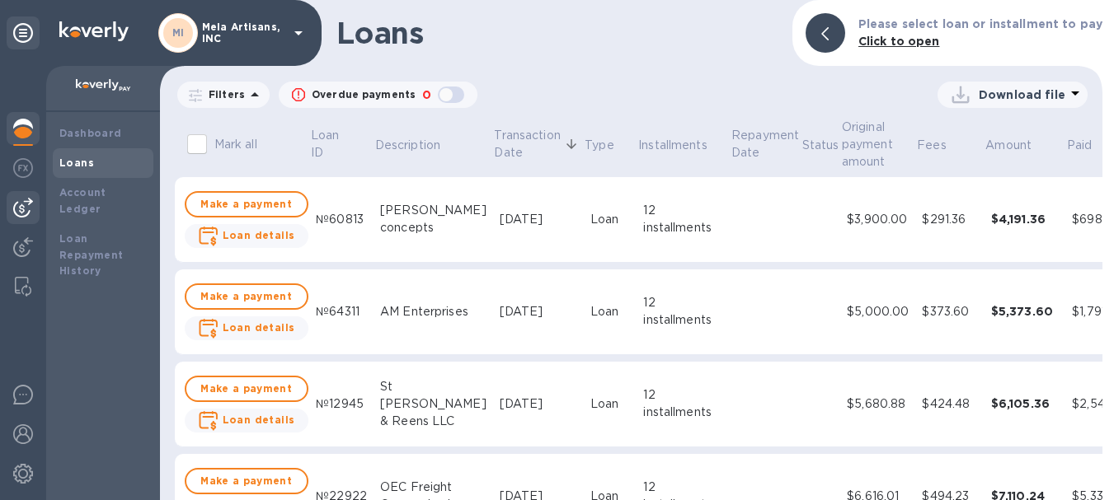
click at [20, 201] on img at bounding box center [23, 208] width 20 height 20
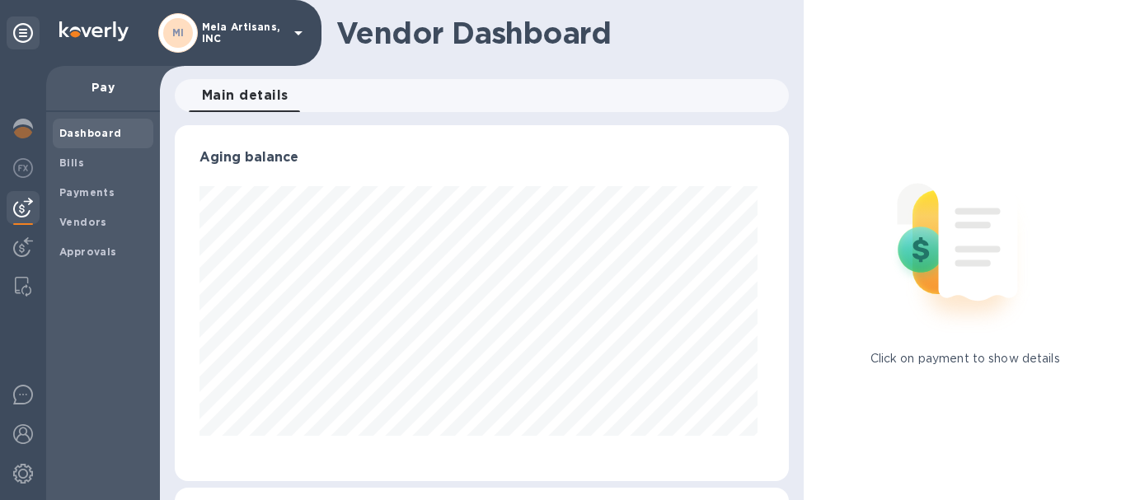
scroll to position [356, 608]
click at [77, 214] on span "Vendors" at bounding box center [83, 222] width 48 height 16
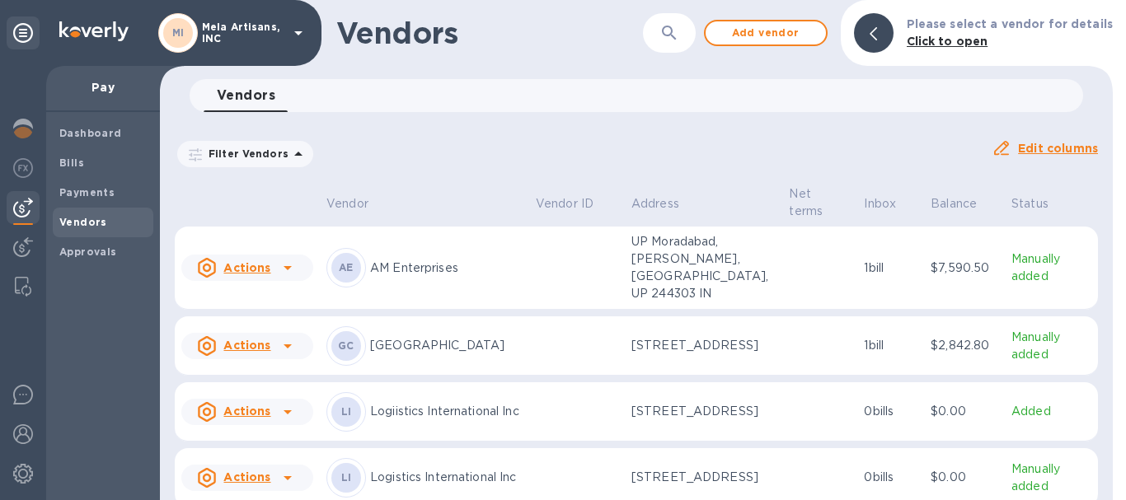
click at [447, 345] on p "[GEOGRAPHIC_DATA]" at bounding box center [446, 345] width 153 height 17
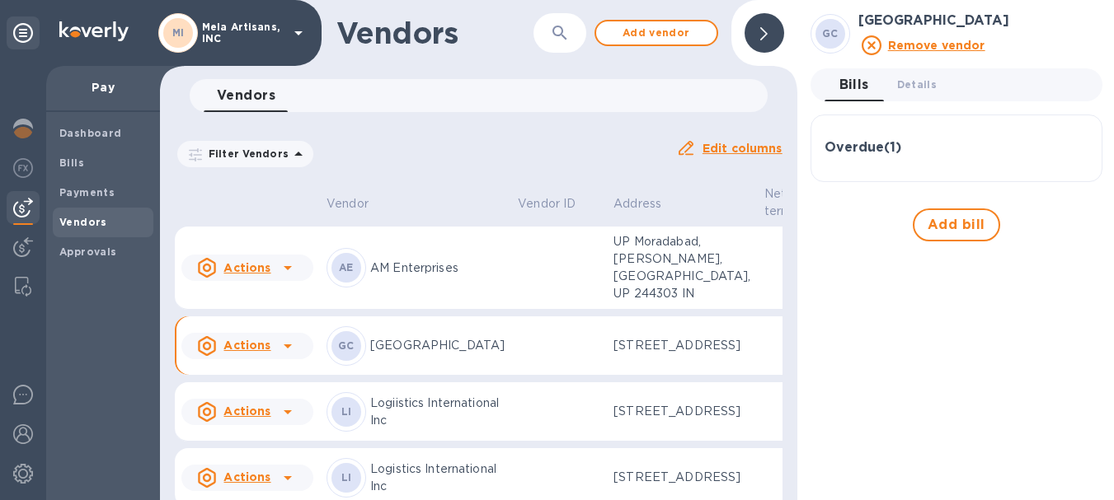
click at [877, 147] on h3 "Overdue ( 1 )" at bounding box center [862, 148] width 77 height 16
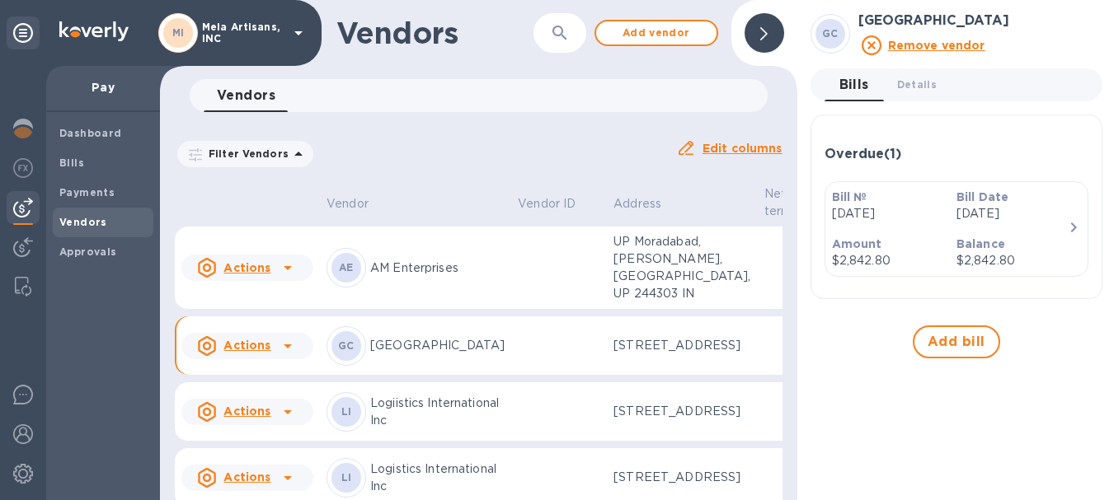
click at [1071, 219] on icon "button" at bounding box center [1073, 228] width 20 height 20
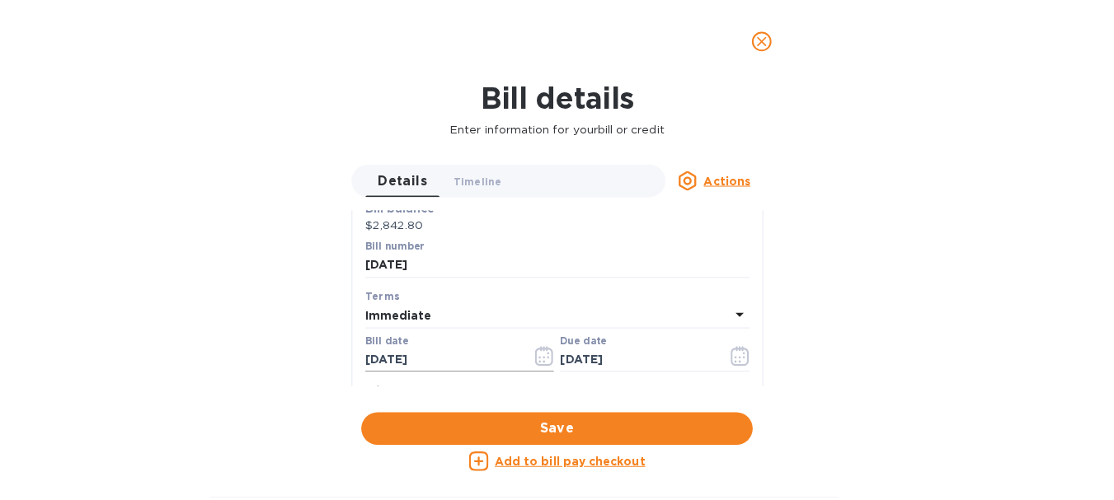
scroll to position [247, 0]
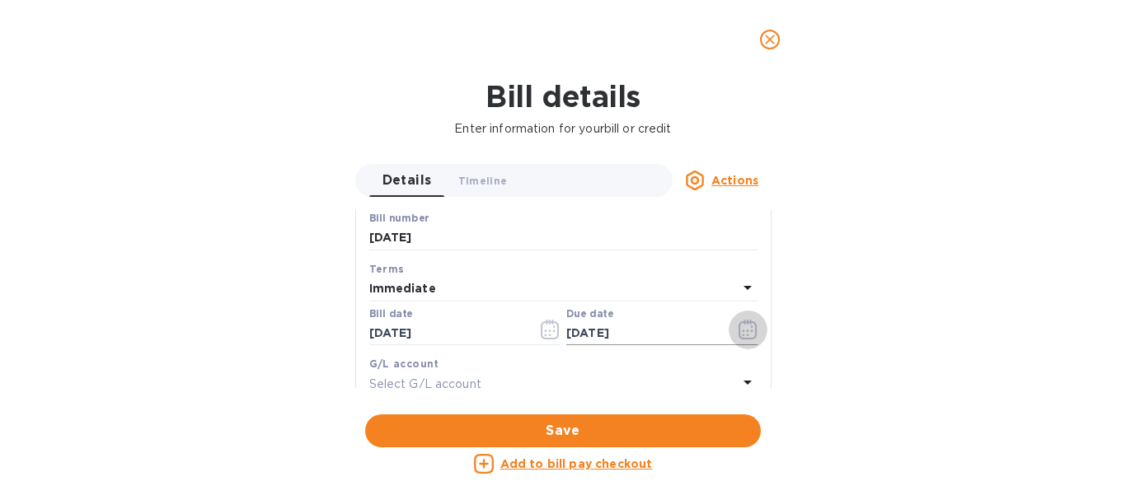
click at [739, 335] on icon "button" at bounding box center [748, 330] width 19 height 20
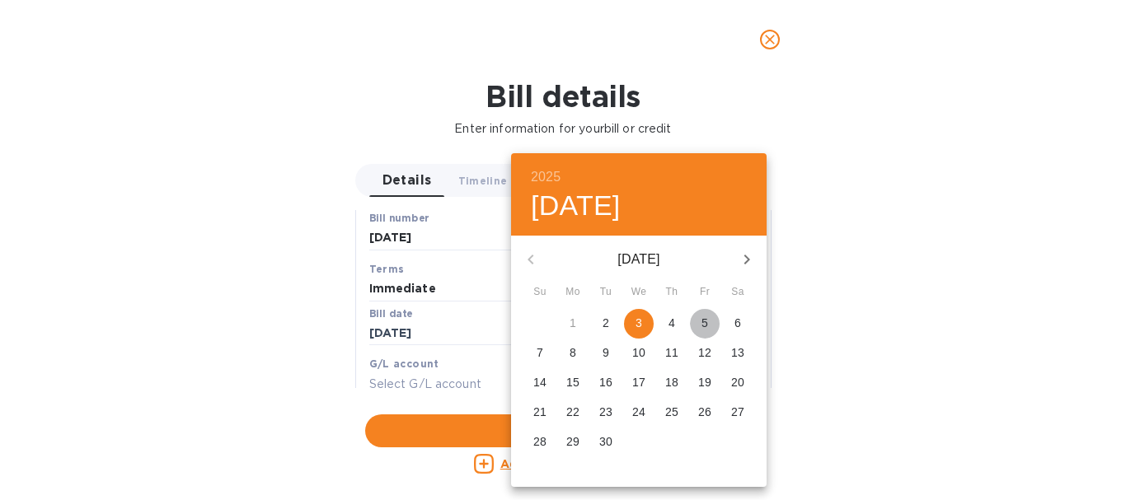
click at [706, 326] on p "5" at bounding box center [705, 323] width 7 height 16
type input "[DATE]"
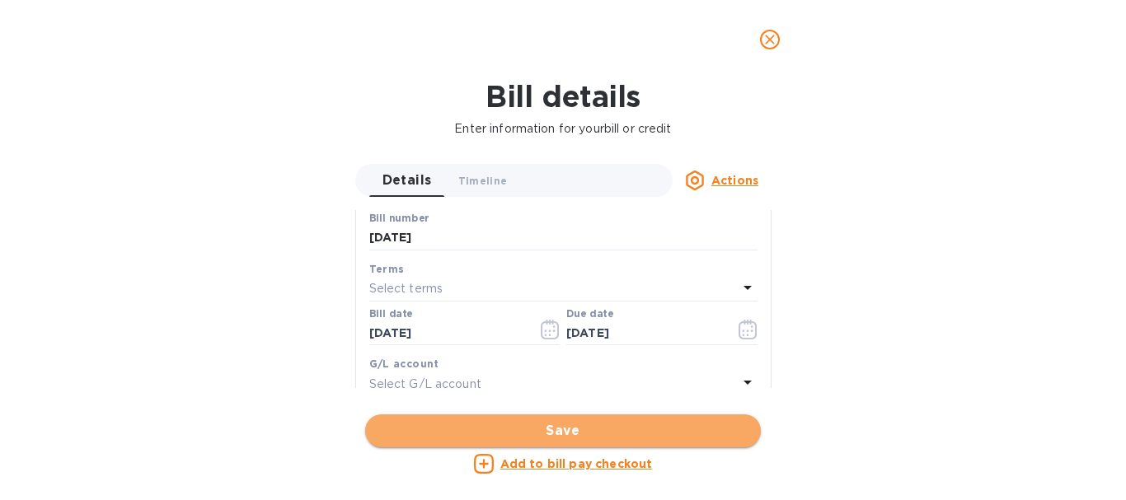
click at [561, 425] on span "Save" at bounding box center [562, 431] width 369 height 20
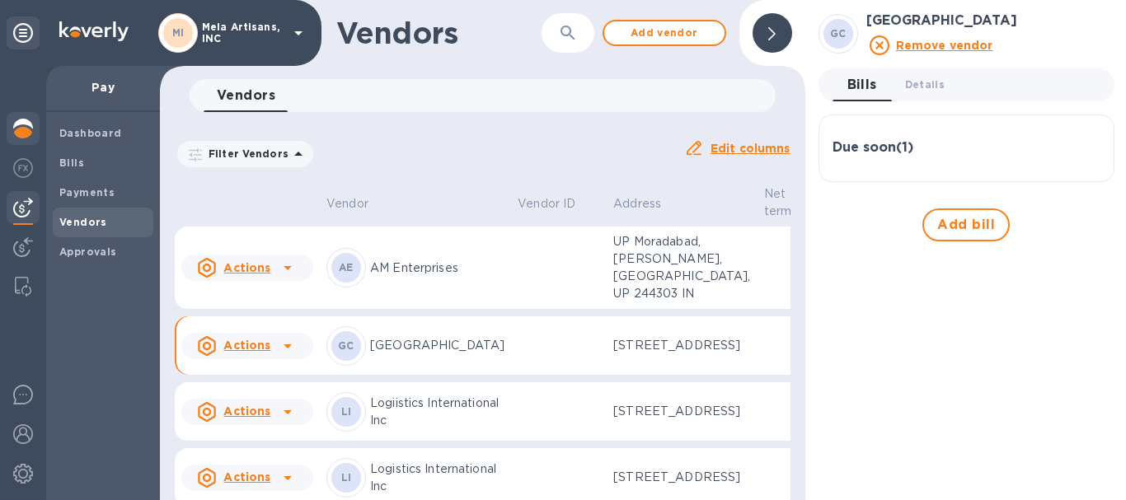
click at [26, 130] on img at bounding box center [23, 129] width 20 height 20
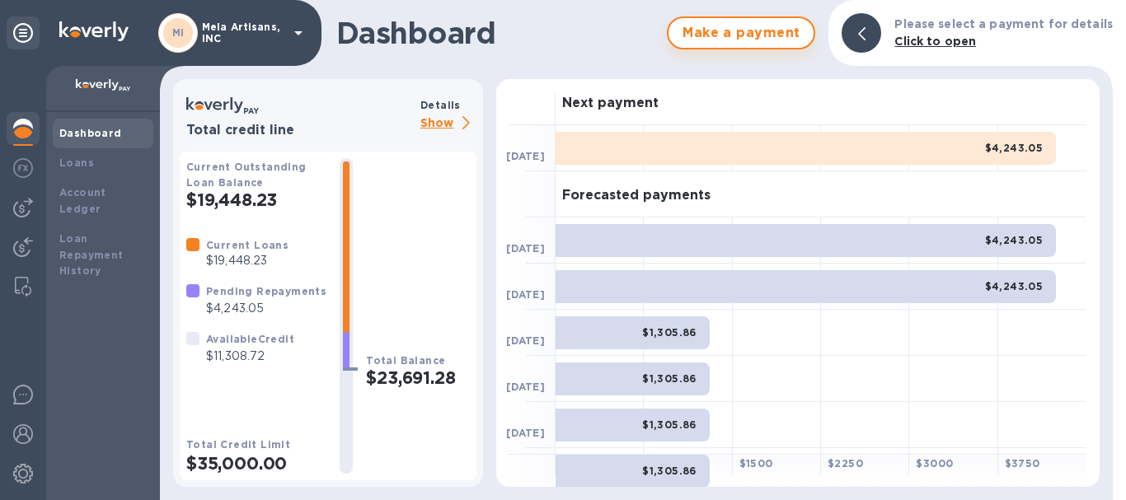
click at [757, 33] on span "Make a payment" at bounding box center [741, 33] width 119 height 20
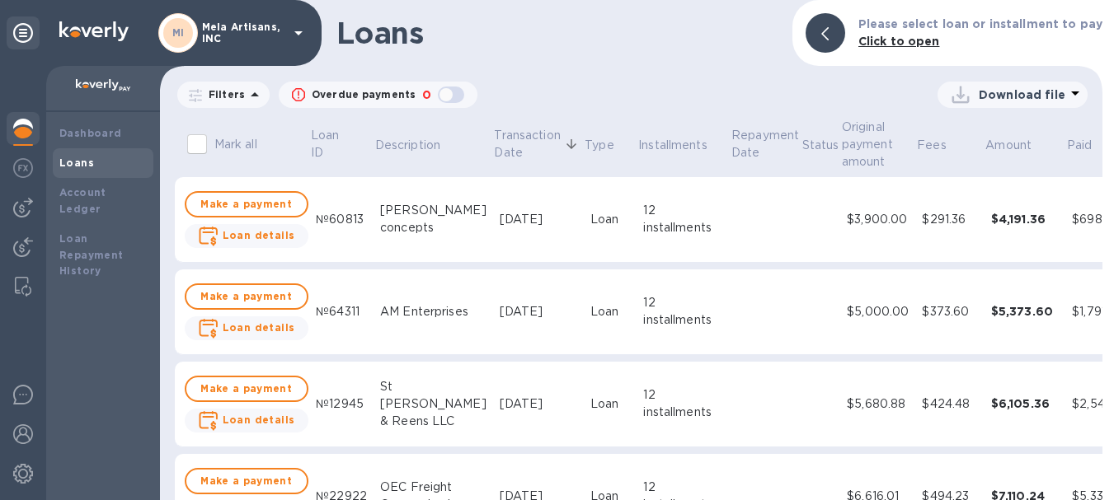
click at [254, 96] on icon at bounding box center [255, 94] width 8 height 4
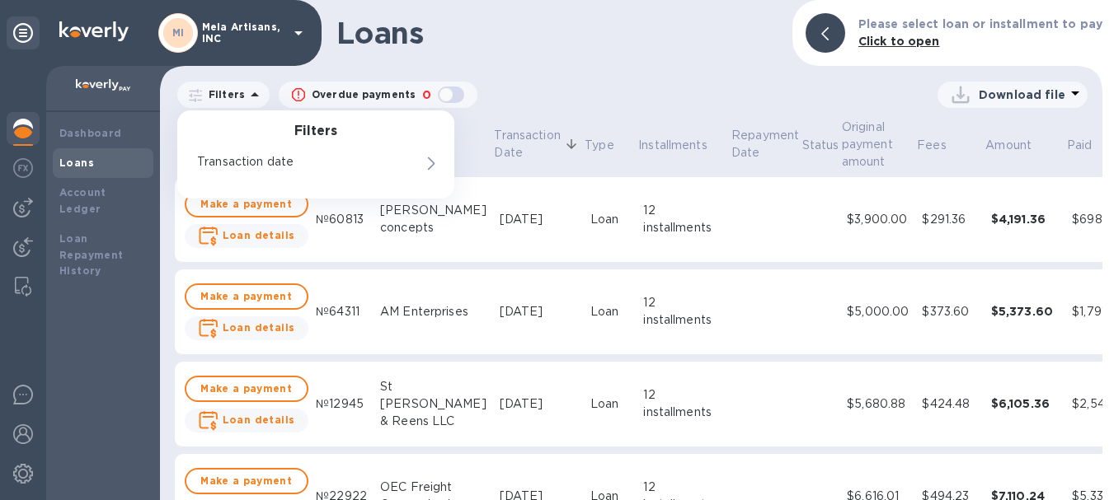
click at [254, 96] on icon at bounding box center [255, 95] width 20 height 20
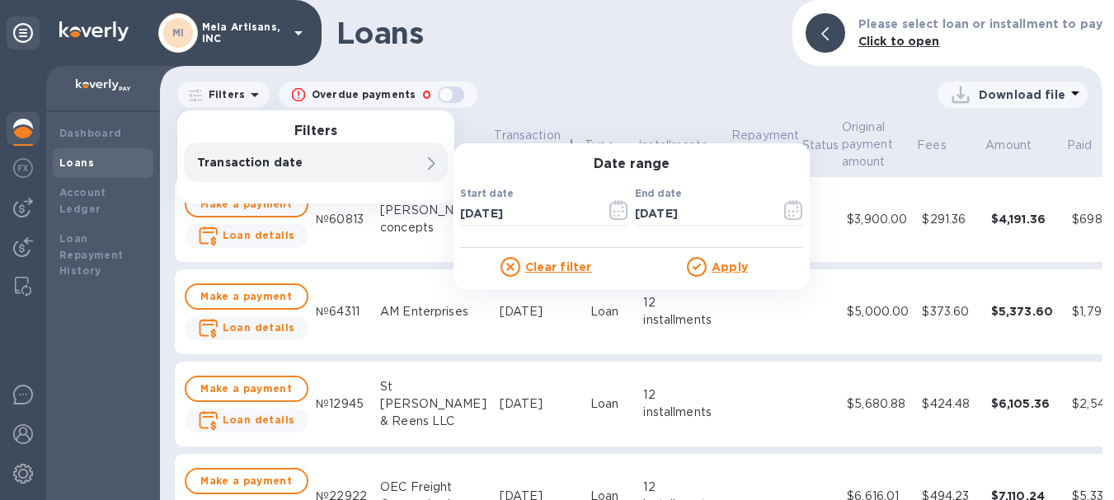
click at [556, 263] on u "Clear filter" at bounding box center [558, 266] width 67 height 13
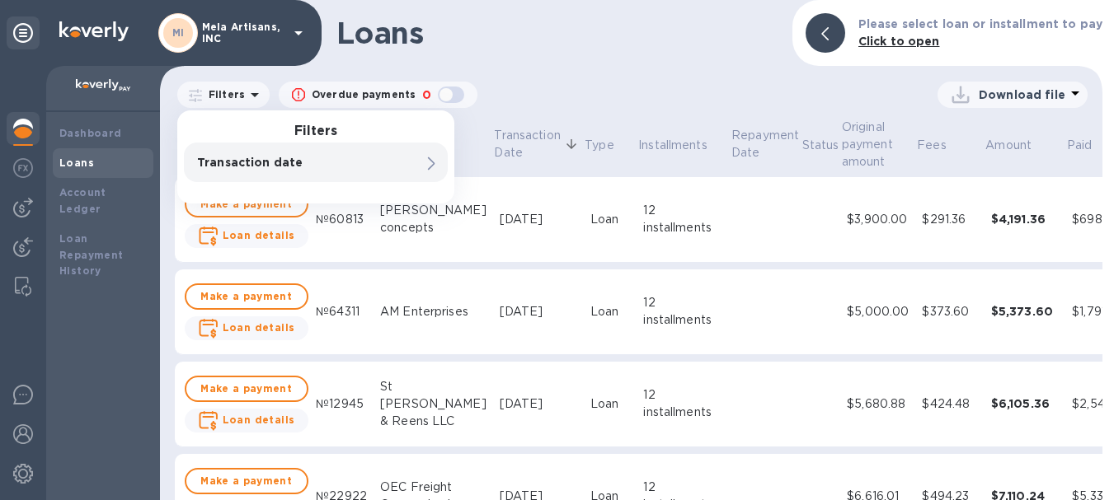
click at [556, 92] on div "Download file" at bounding box center [782, 95] width 610 height 26
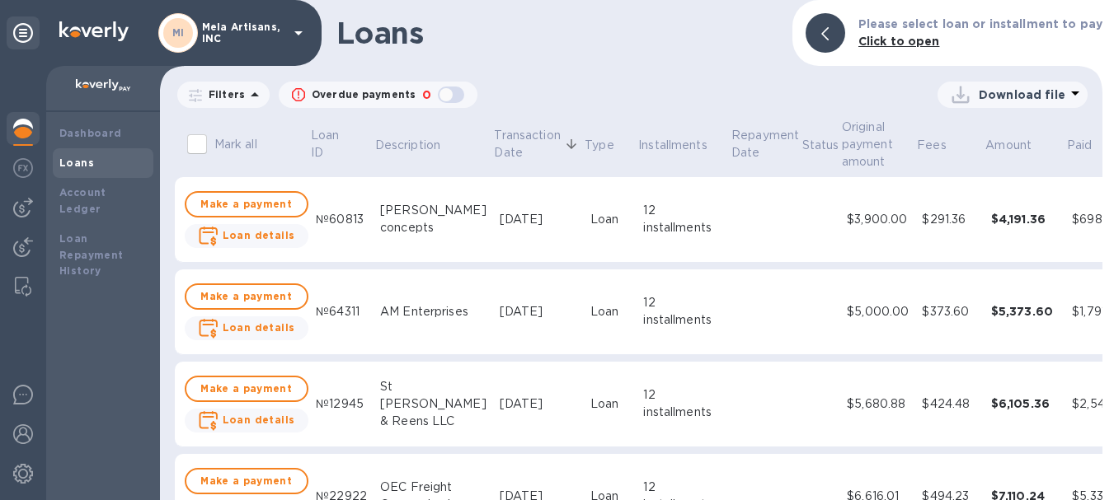
click at [251, 94] on icon at bounding box center [255, 94] width 8 height 4
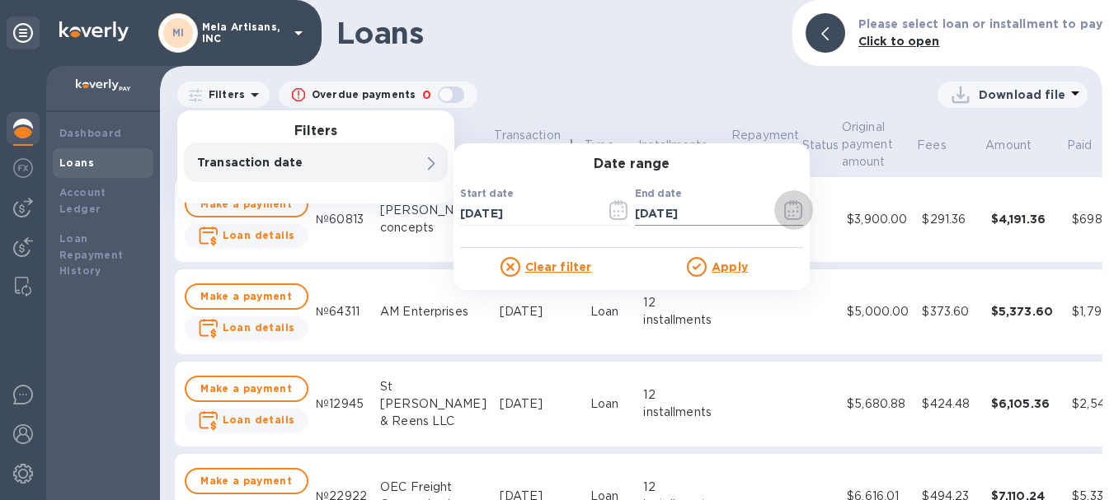
click at [792, 214] on icon "button" at bounding box center [793, 210] width 19 height 20
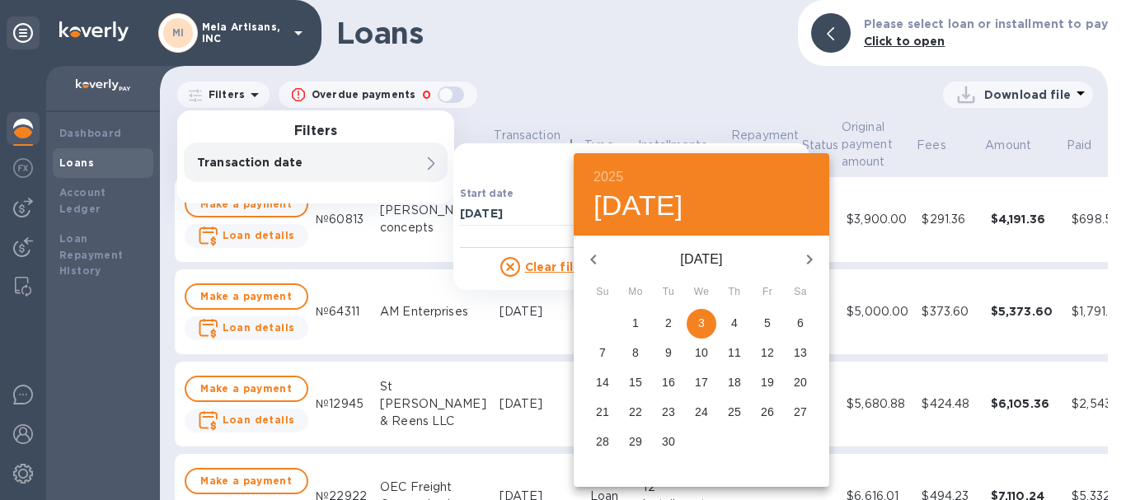
click at [767, 321] on p "5" at bounding box center [767, 323] width 7 height 16
type input "[DATE]"
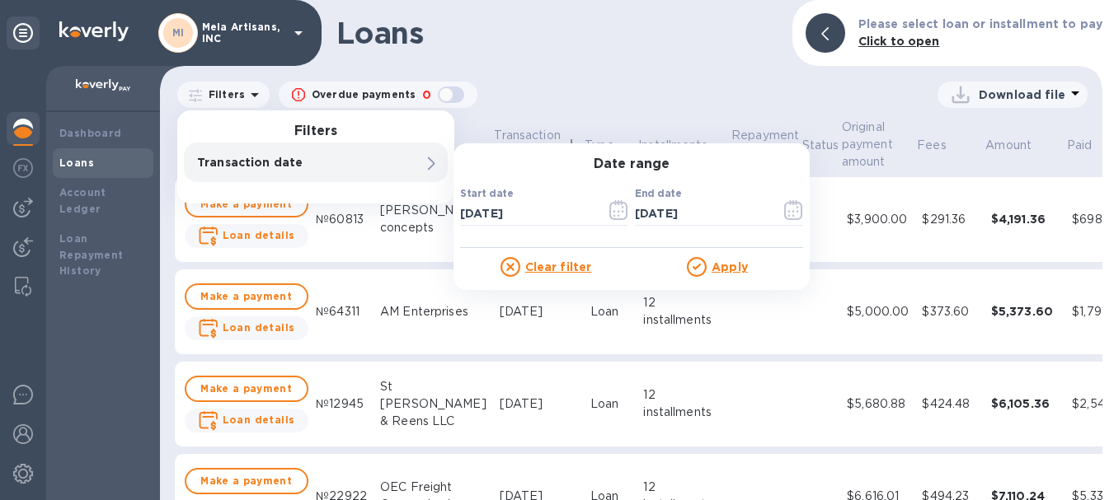
click at [732, 266] on u "Apply" at bounding box center [729, 266] width 36 height 13
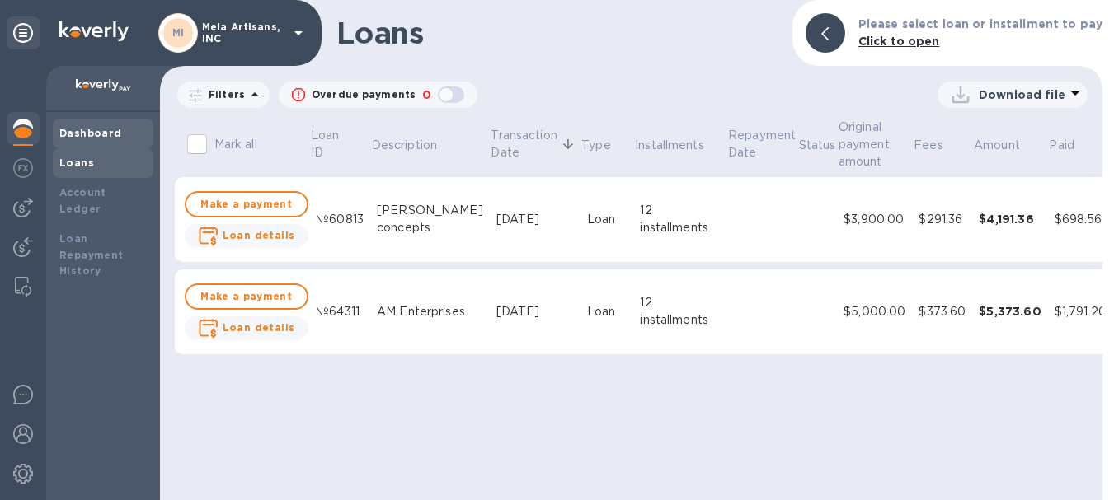
click at [85, 138] on b "Dashboard" at bounding box center [90, 133] width 63 height 12
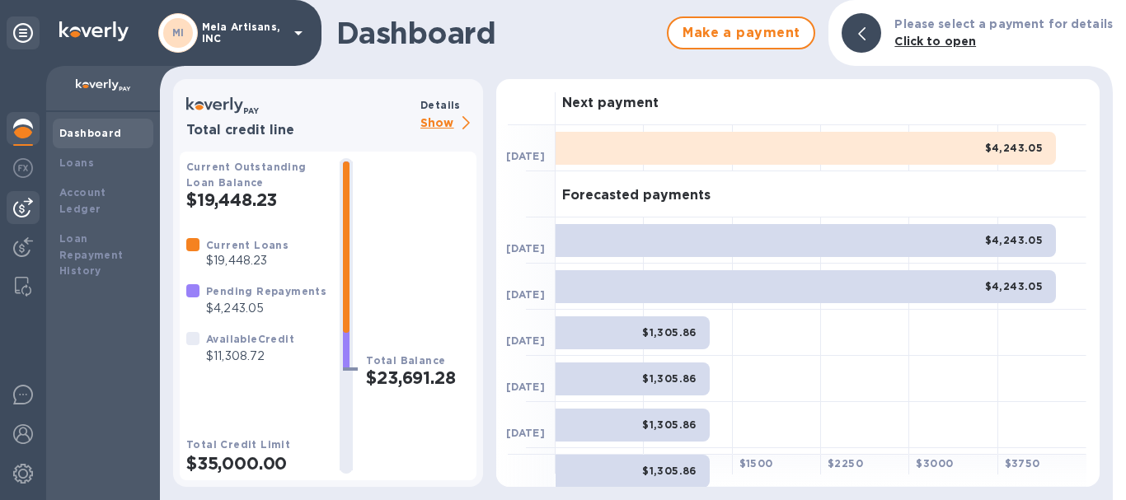
click at [18, 206] on img at bounding box center [23, 208] width 20 height 20
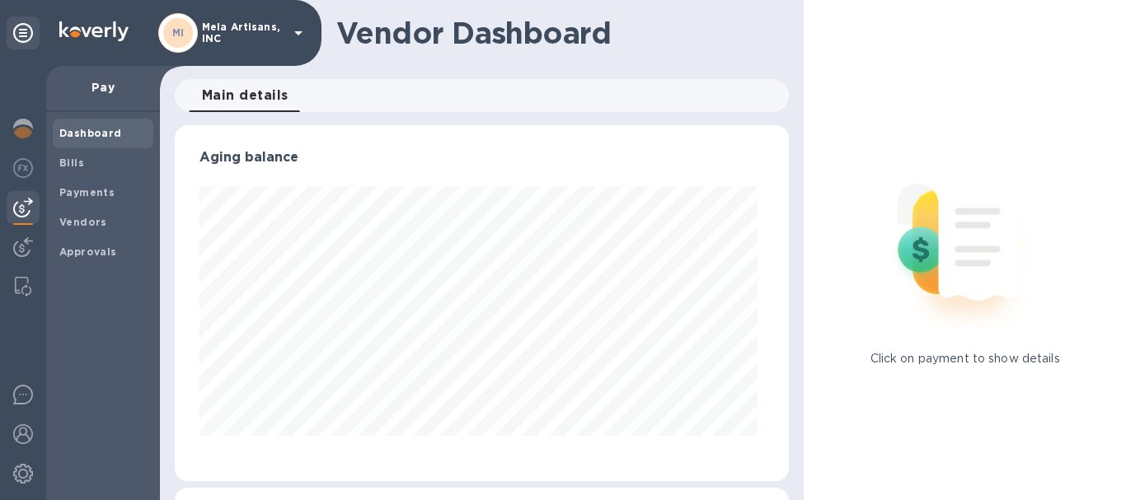
scroll to position [356, 608]
click at [77, 162] on b "Bills" at bounding box center [71, 163] width 25 height 12
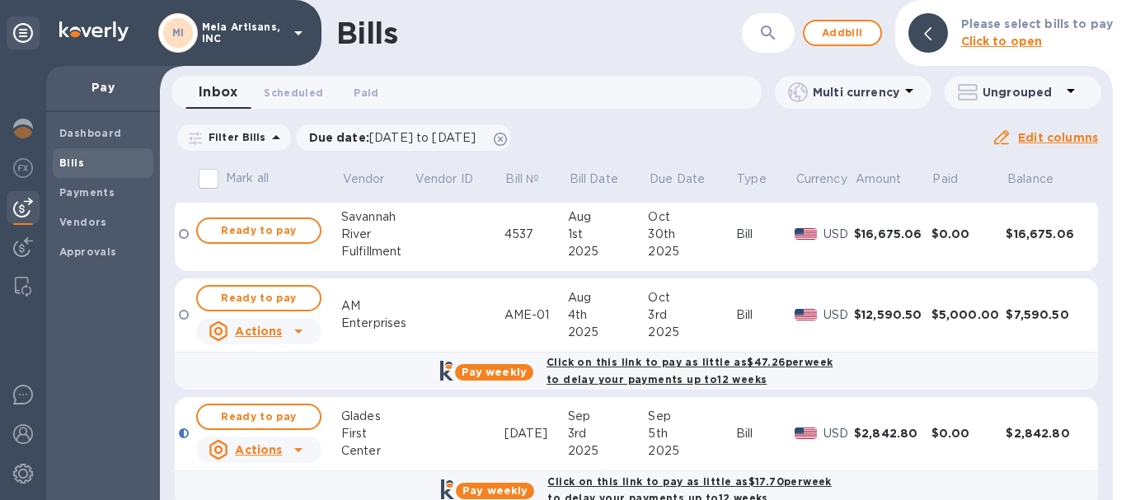
scroll to position [197, 0]
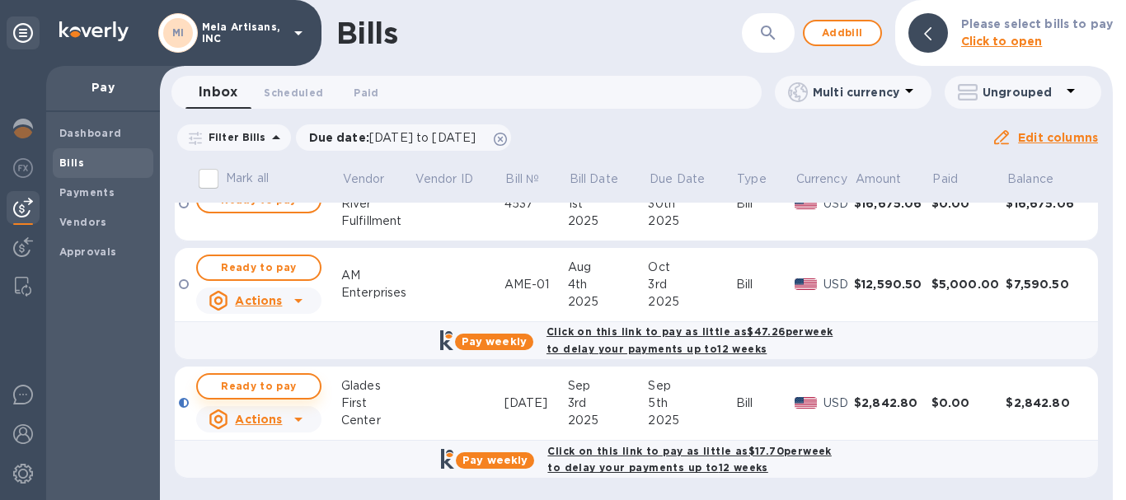
click at [276, 387] on span "Ready to pay" at bounding box center [259, 387] width 96 height 20
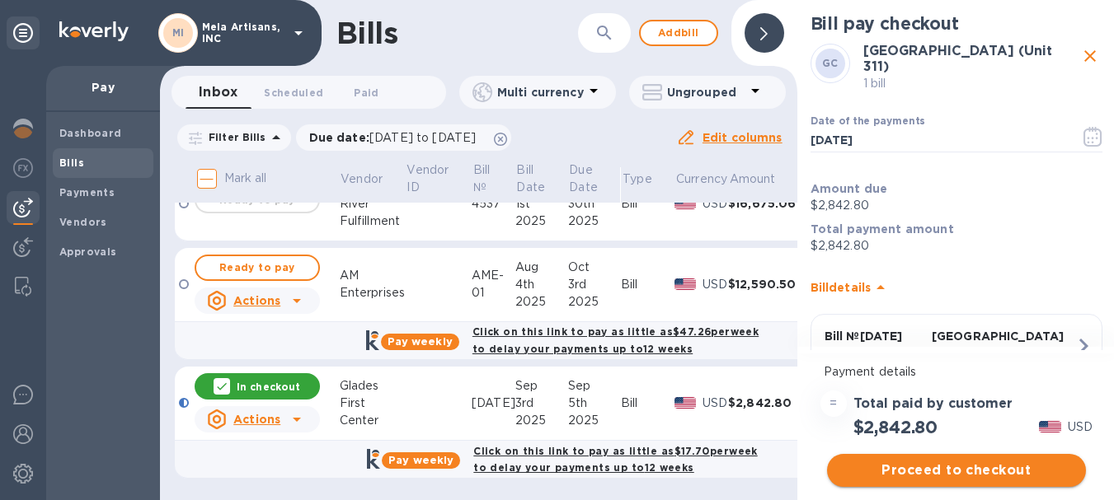
click at [980, 471] on span "Proceed to checkout" at bounding box center [956, 471] width 232 height 20
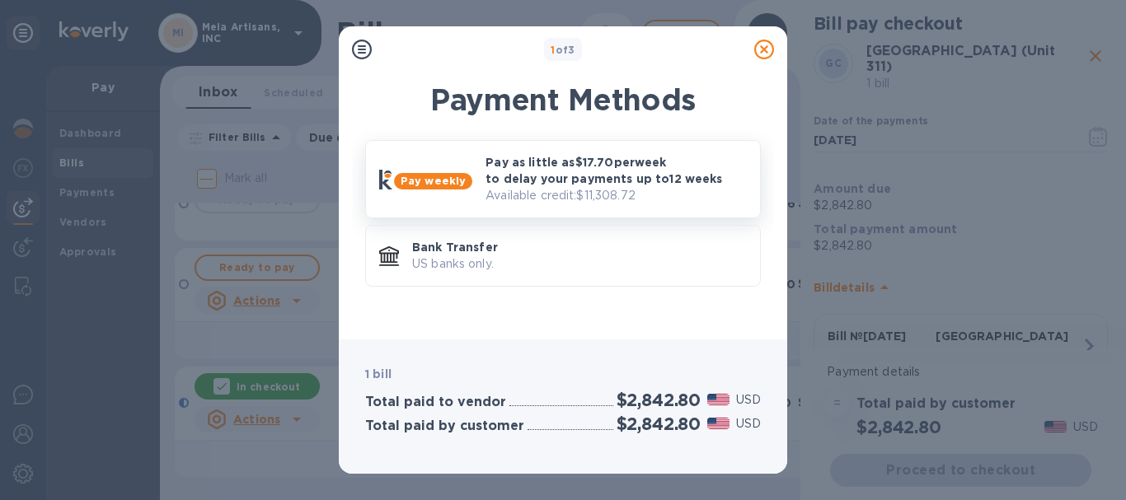
click at [568, 172] on p "Pay as little as $17.70 per week to delay your payments up to 12 weeks" at bounding box center [616, 170] width 261 height 33
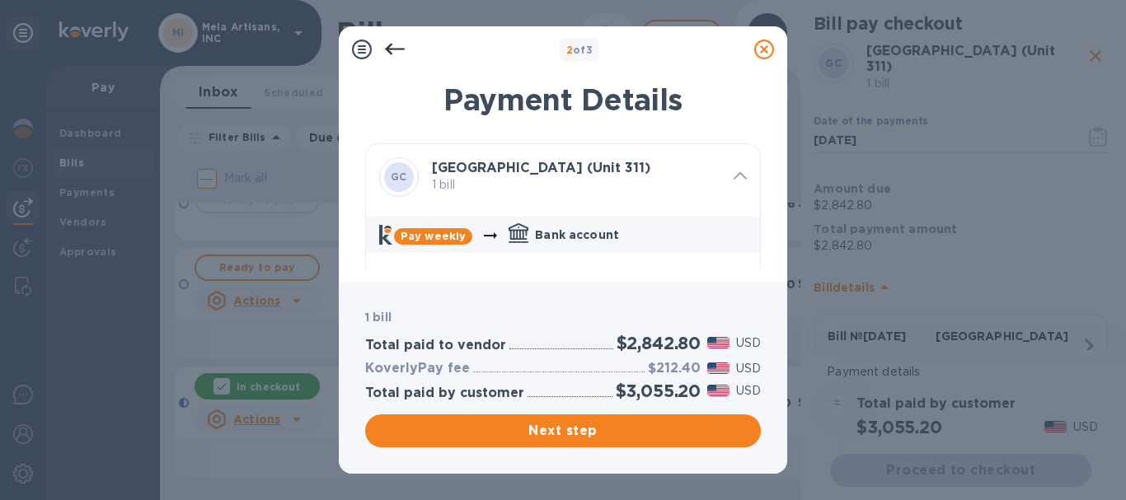
click at [393, 49] on icon at bounding box center [395, 50] width 20 height 12
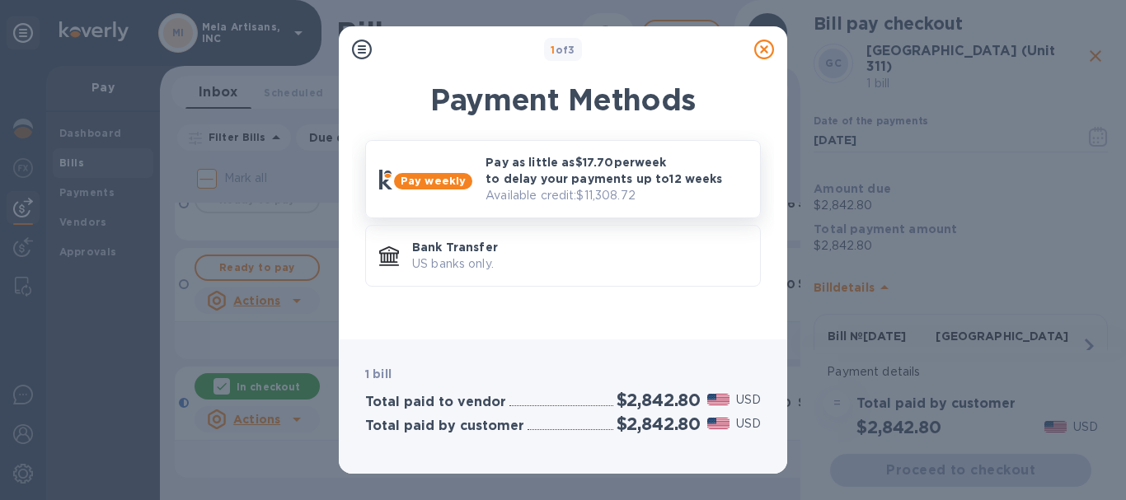
click at [579, 172] on p "Pay as little as $17.70 per week to delay your payments up to 12 weeks" at bounding box center [616, 170] width 261 height 33
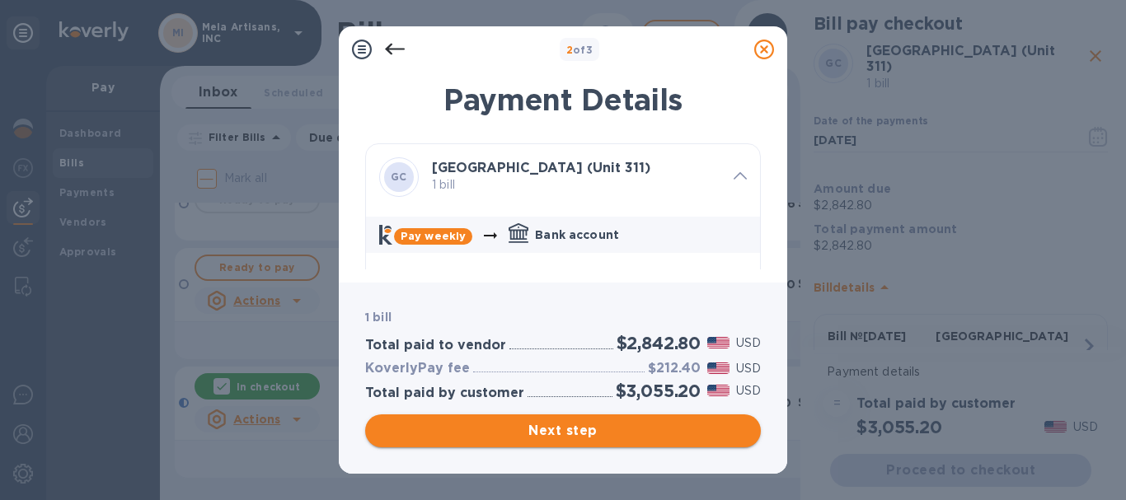
click at [567, 429] on span "Next step" at bounding box center [562, 431] width 369 height 20
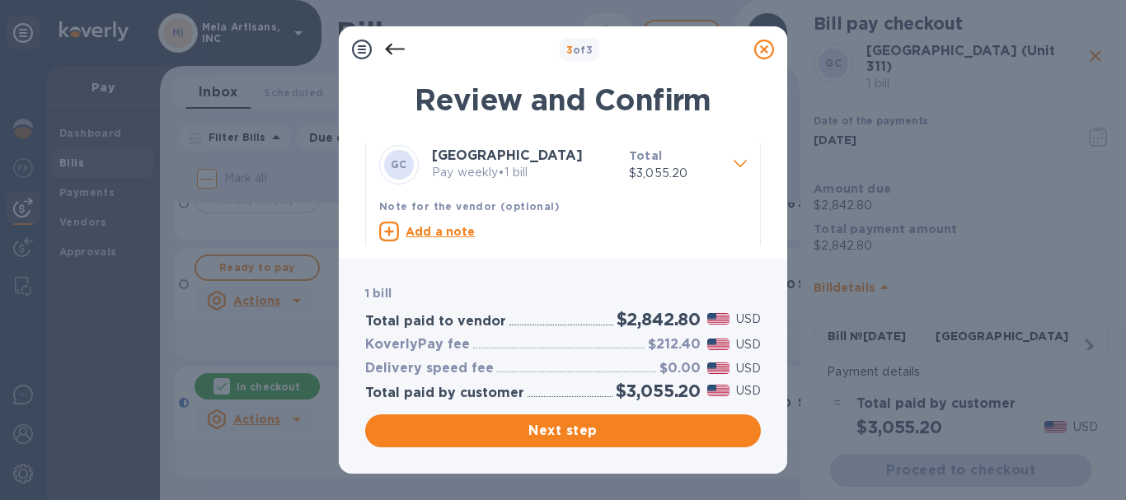
scroll to position [0, 0]
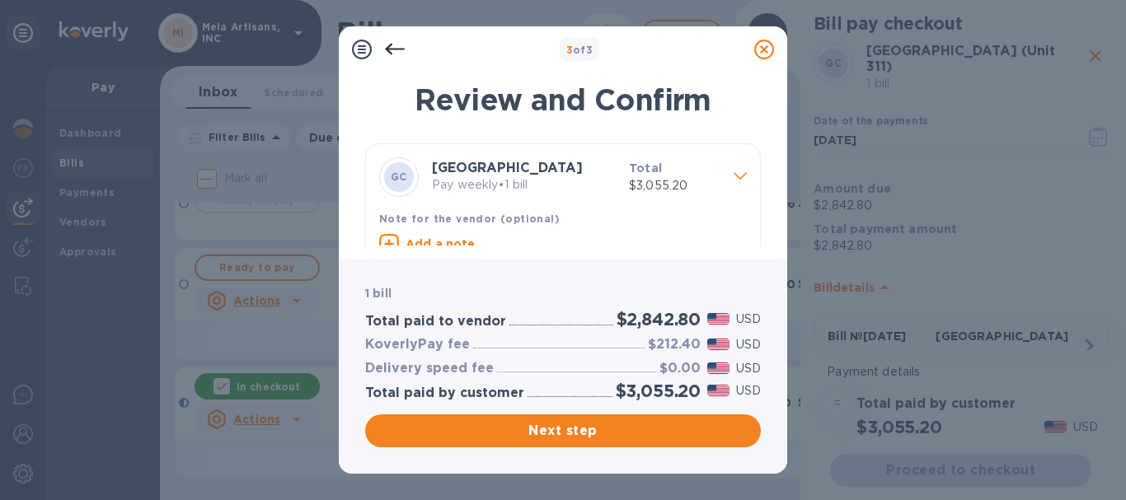
click at [396, 46] on icon at bounding box center [395, 50] width 20 height 20
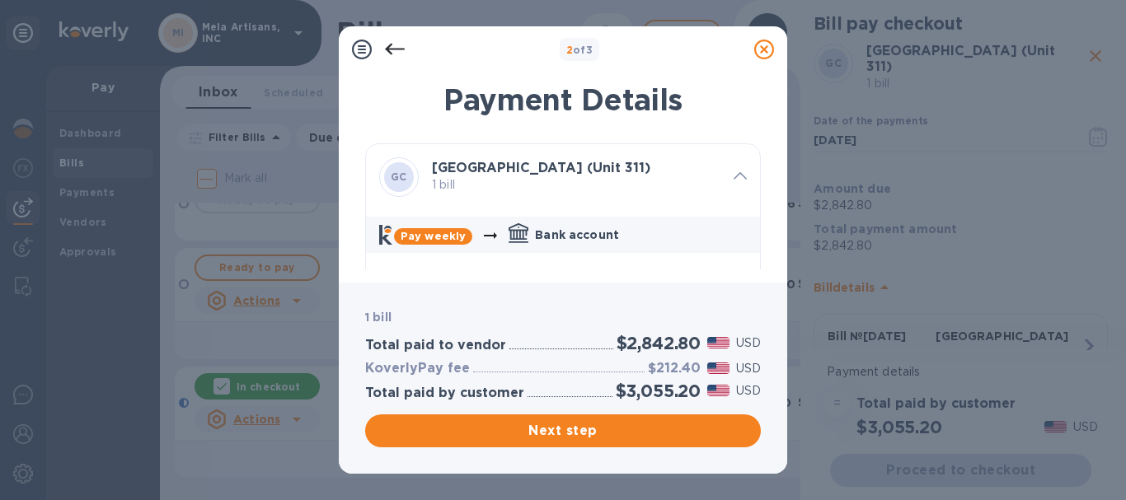
click at [396, 46] on icon at bounding box center [395, 50] width 20 height 20
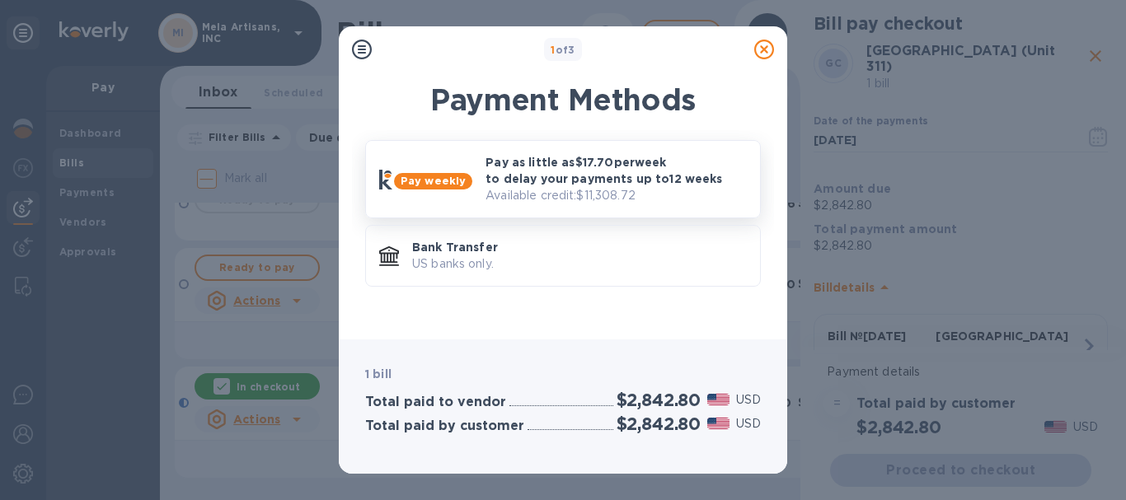
click at [549, 169] on p "Pay as little as $17.70 per week to delay your payments up to 12 weeks" at bounding box center [616, 170] width 261 height 33
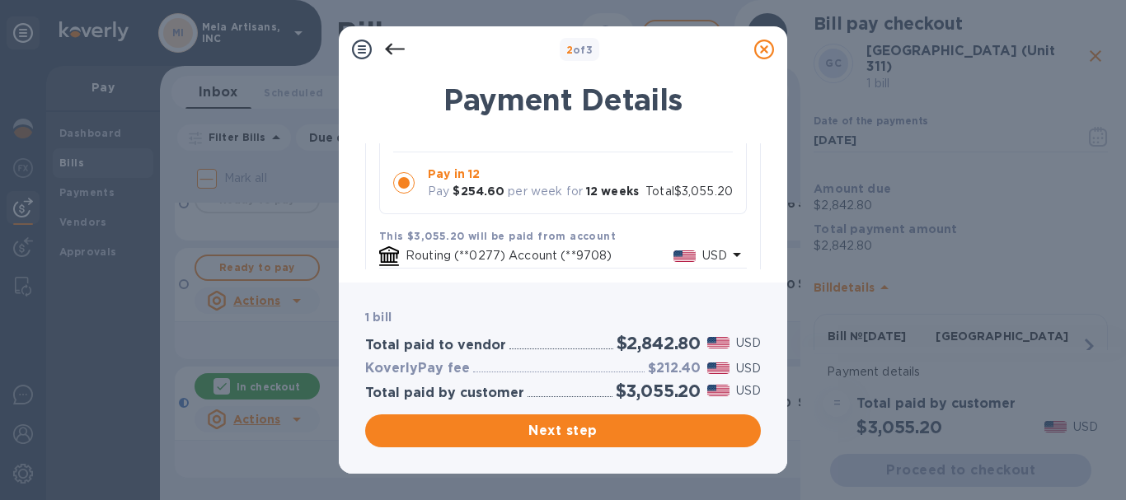
scroll to position [284, 0]
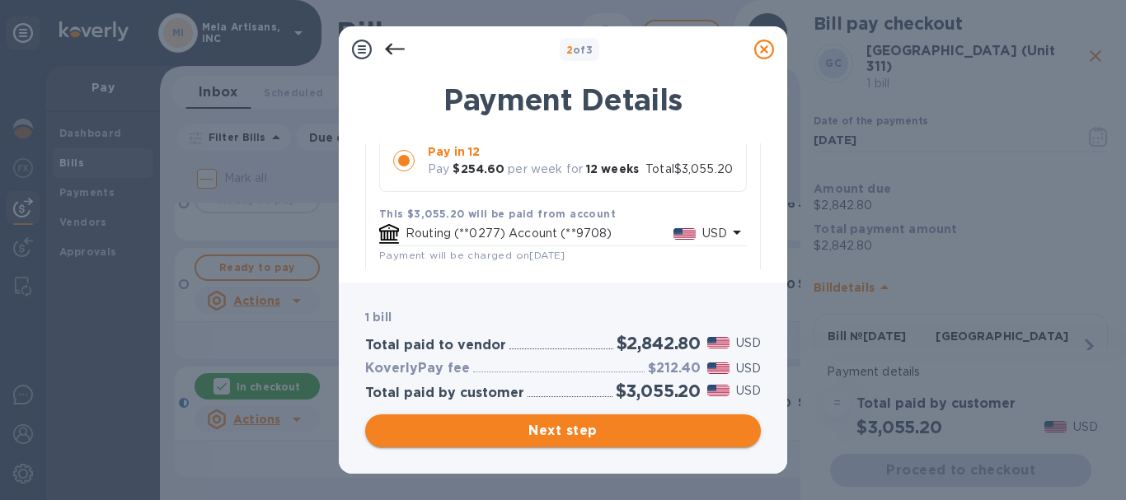
click at [598, 432] on span "Next step" at bounding box center [562, 431] width 369 height 20
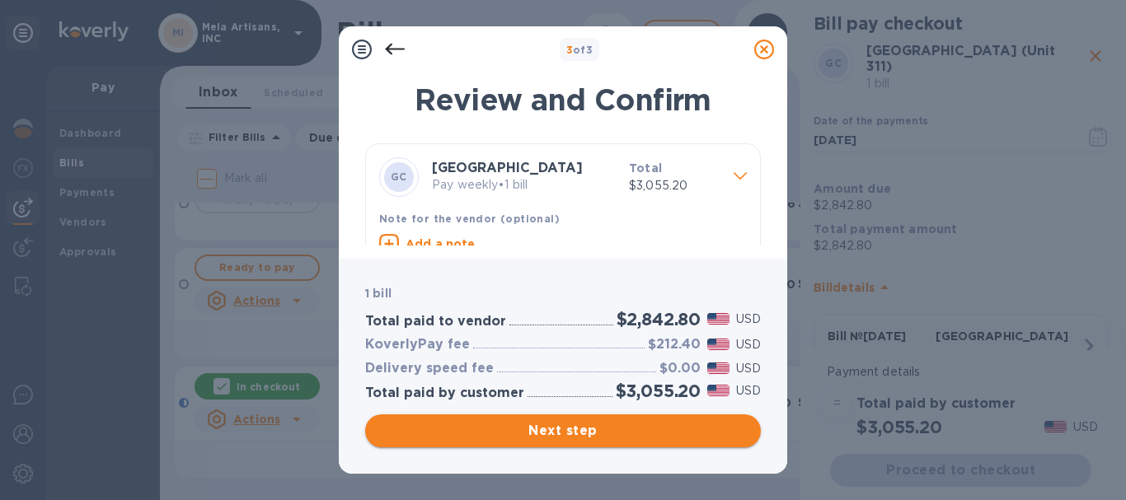
click at [589, 427] on span "Next step" at bounding box center [562, 431] width 369 height 20
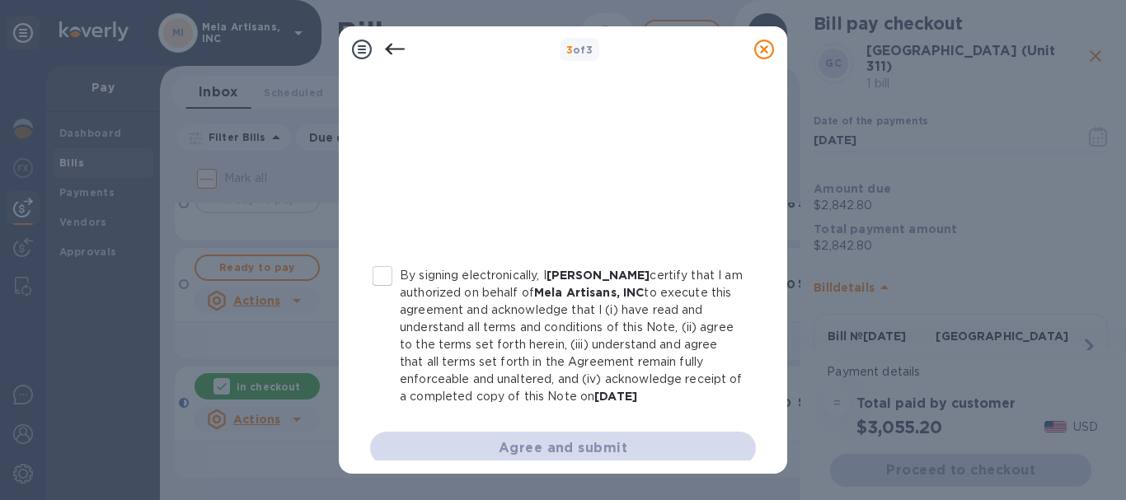
scroll to position [421, 0]
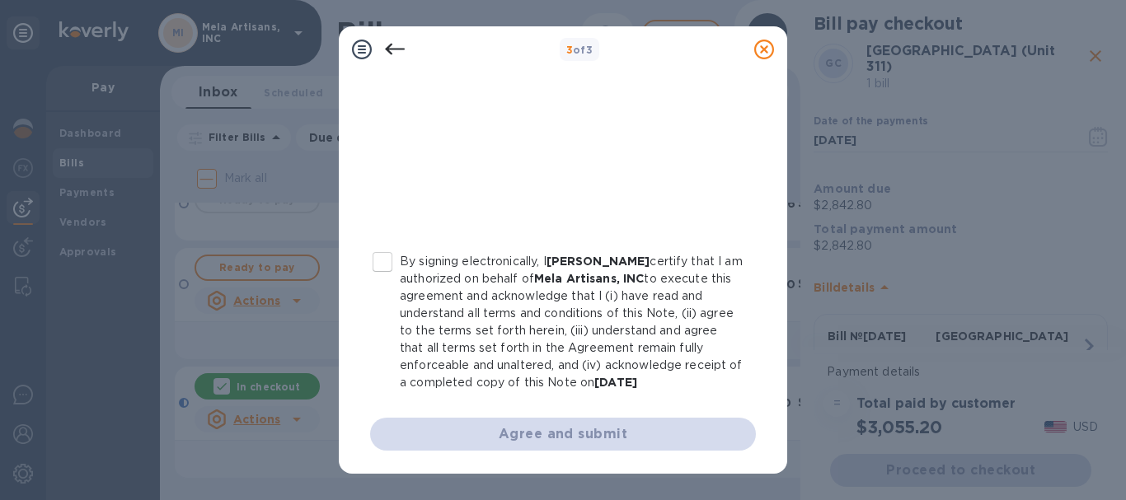
click at [375, 260] on input "By signing electronically, I [PERSON_NAME] certify that I am authorized on beha…" at bounding box center [382, 262] width 35 height 35
checkbox input "true"
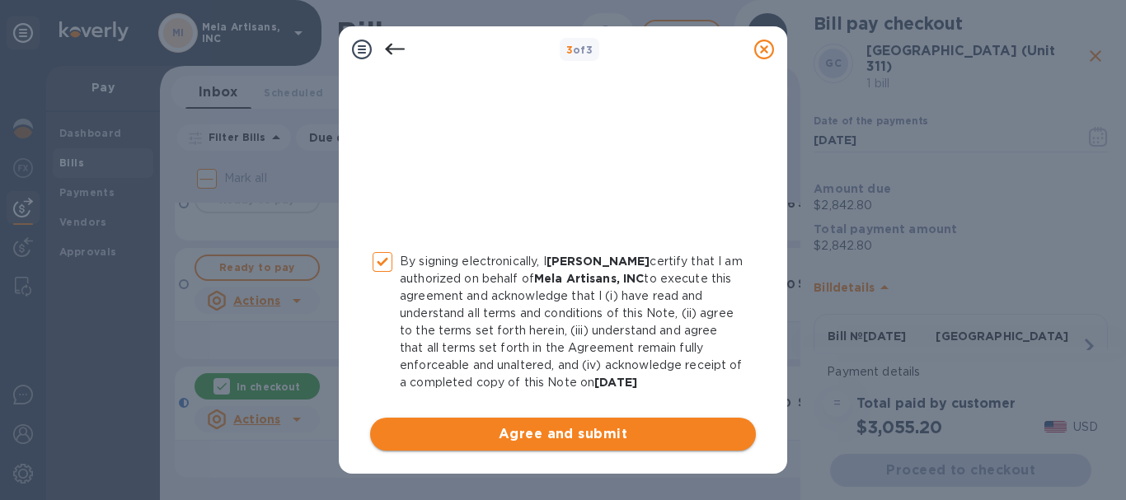
click at [573, 430] on span "Agree and submit" at bounding box center [562, 435] width 359 height 20
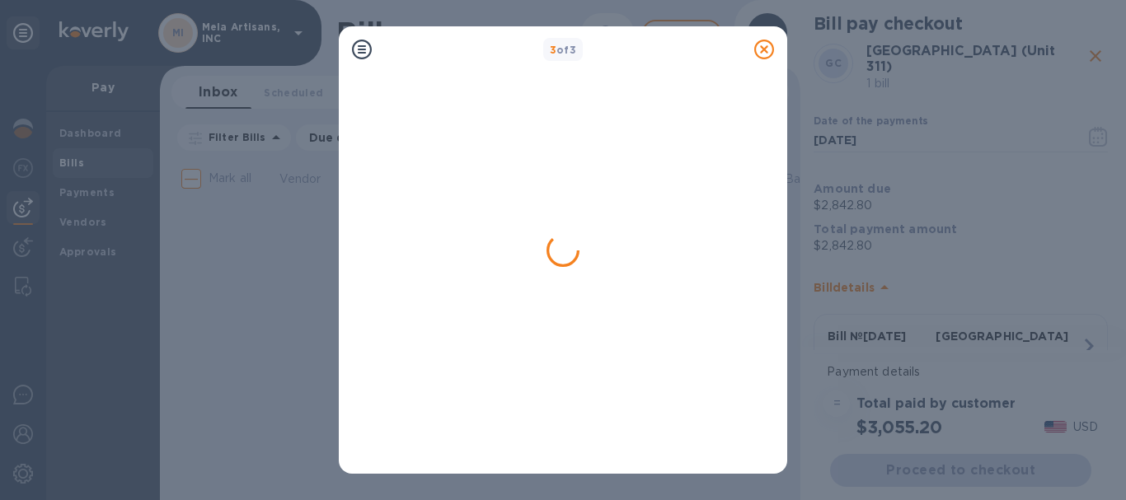
scroll to position [0, 0]
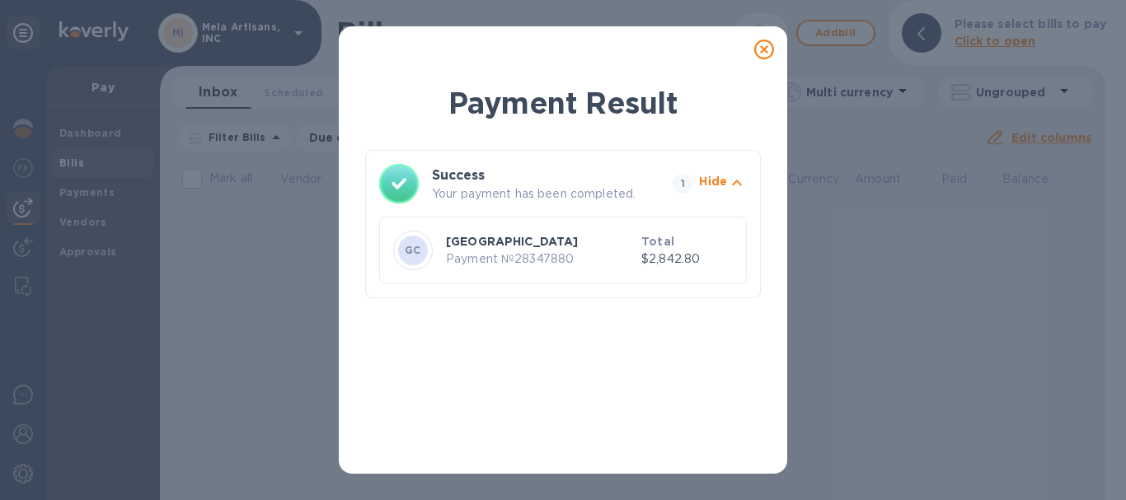
click at [761, 50] on icon at bounding box center [764, 50] width 20 height 20
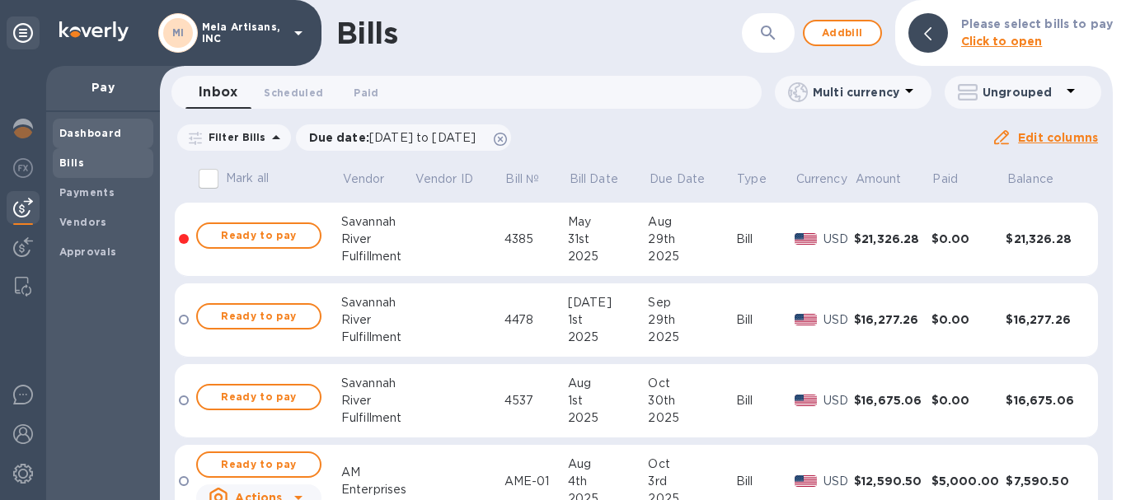
click at [72, 127] on b "Dashboard" at bounding box center [90, 133] width 63 height 12
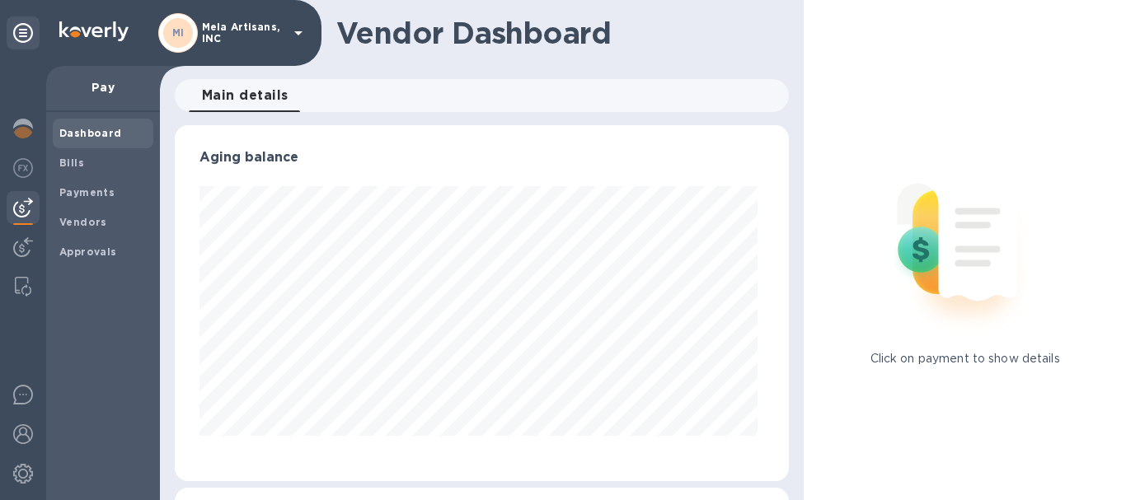
scroll to position [356, 608]
click at [25, 122] on img at bounding box center [23, 129] width 20 height 20
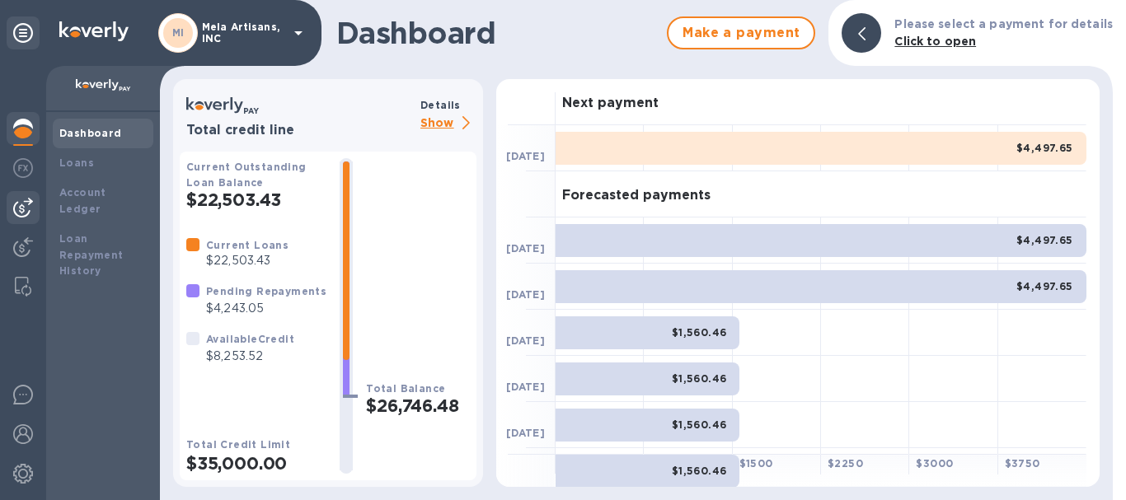
click at [21, 199] on img at bounding box center [23, 208] width 20 height 20
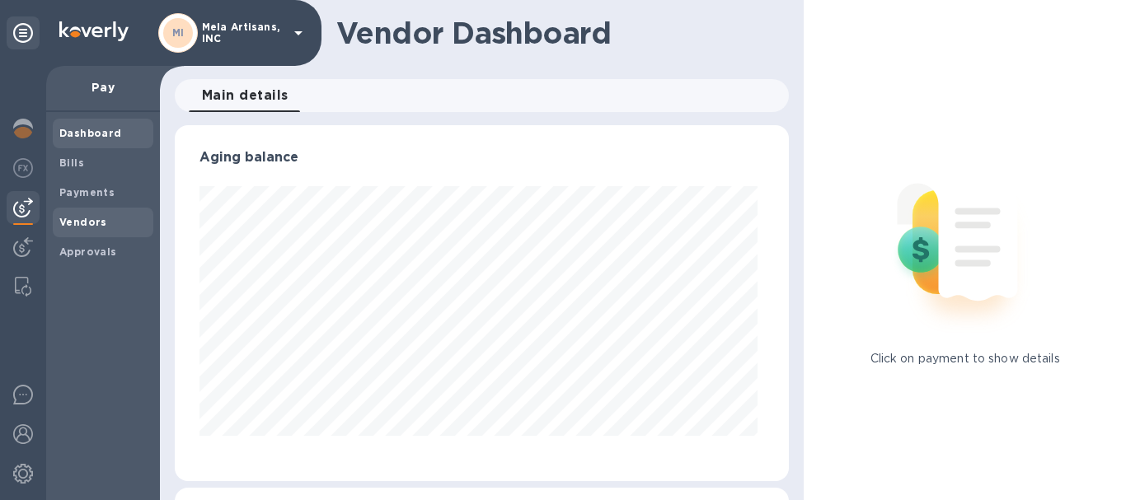
scroll to position [356, 608]
click at [87, 219] on b "Vendors" at bounding box center [83, 222] width 48 height 12
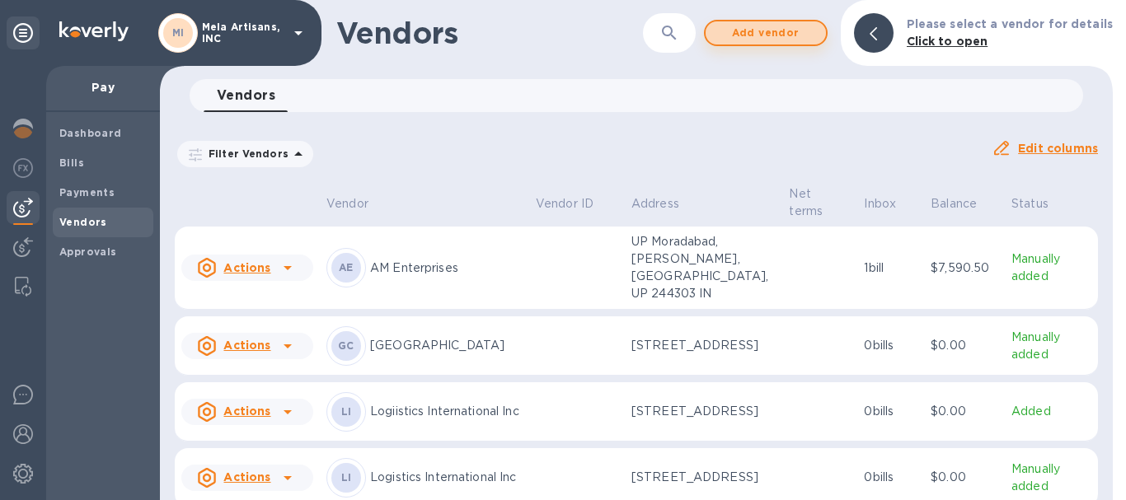
click at [768, 30] on span "Add vendor" at bounding box center [766, 33] width 94 height 20
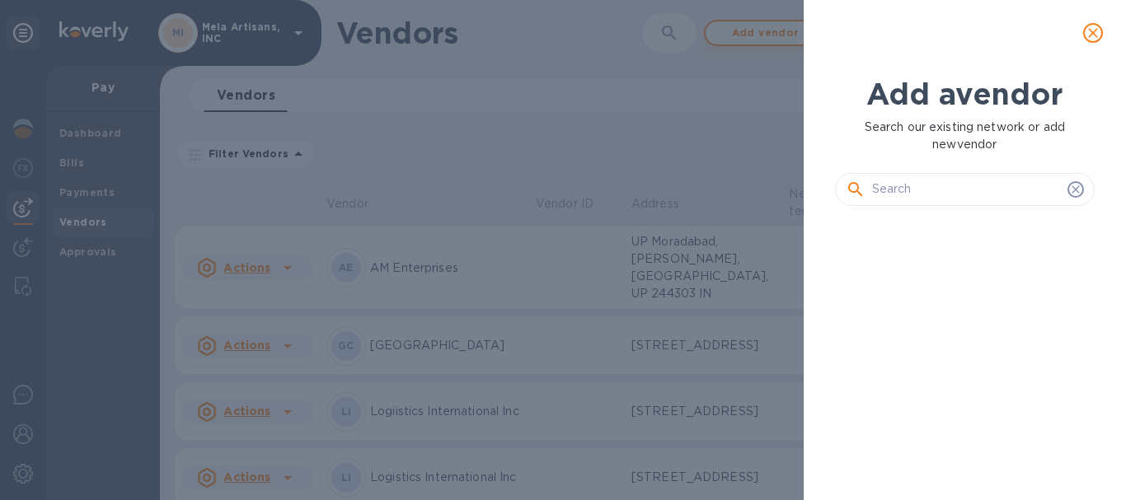
scroll to position [225, 267]
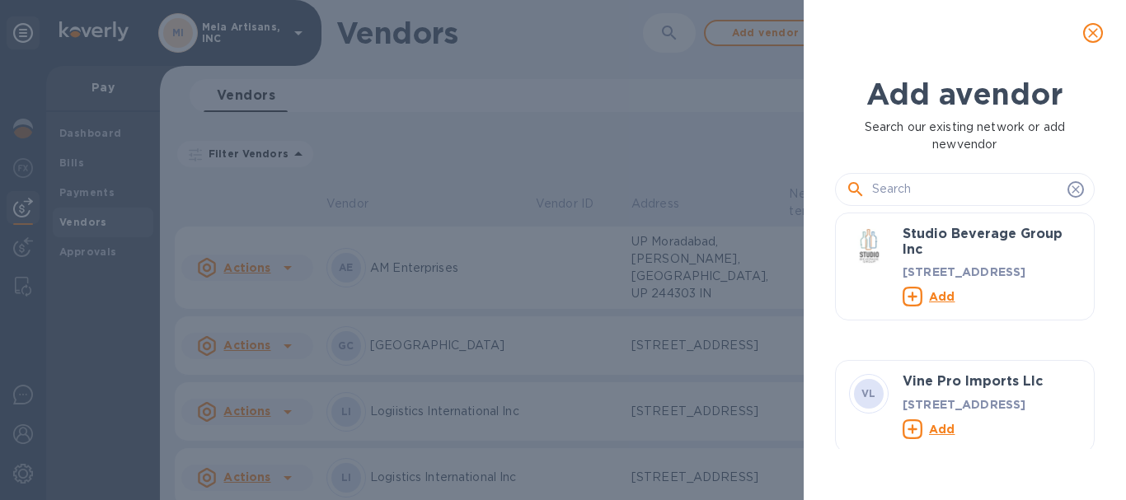
click at [903, 190] on input "text" at bounding box center [966, 189] width 189 height 25
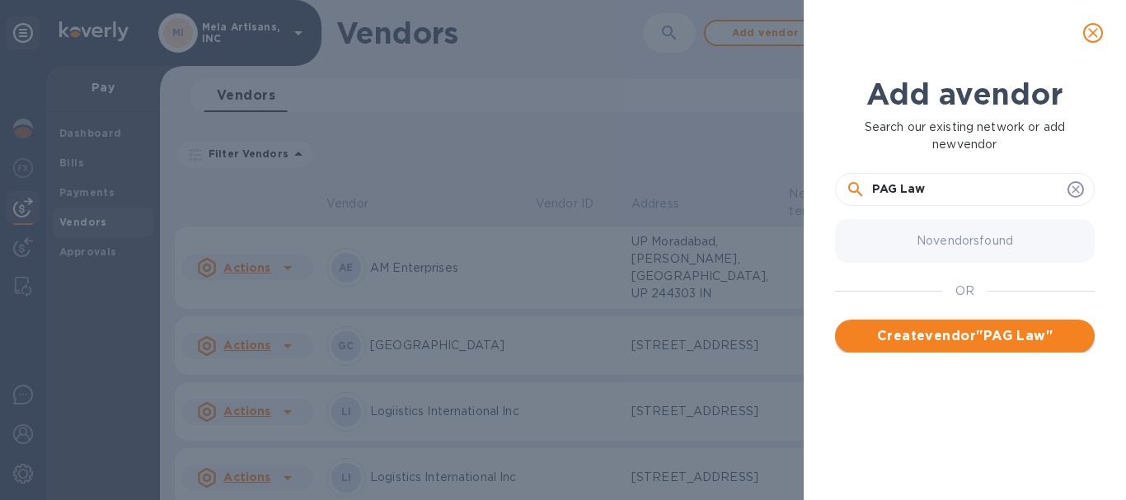
type input "PAG Law"
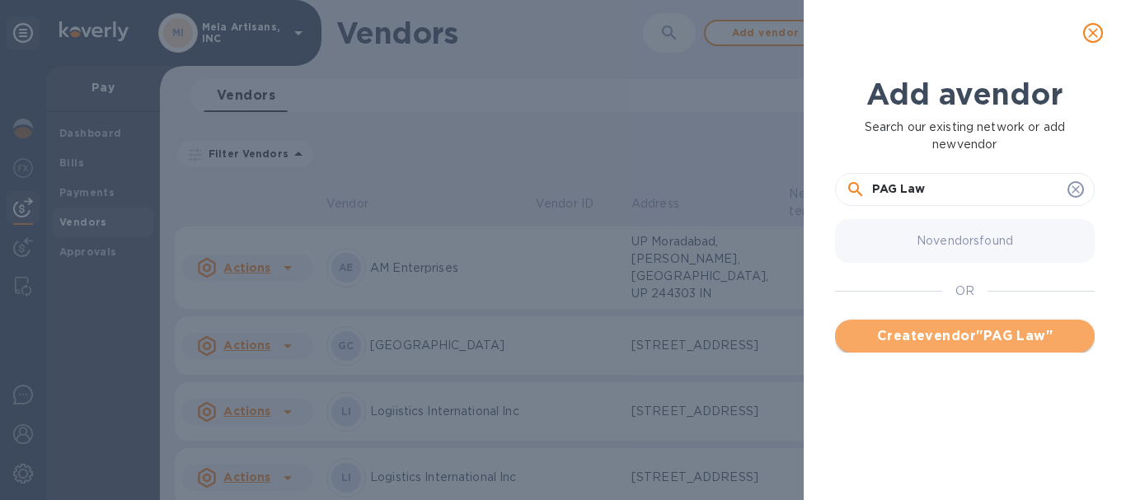
click at [965, 336] on span "Create vendor " PAG Law "" at bounding box center [964, 336] width 233 height 20
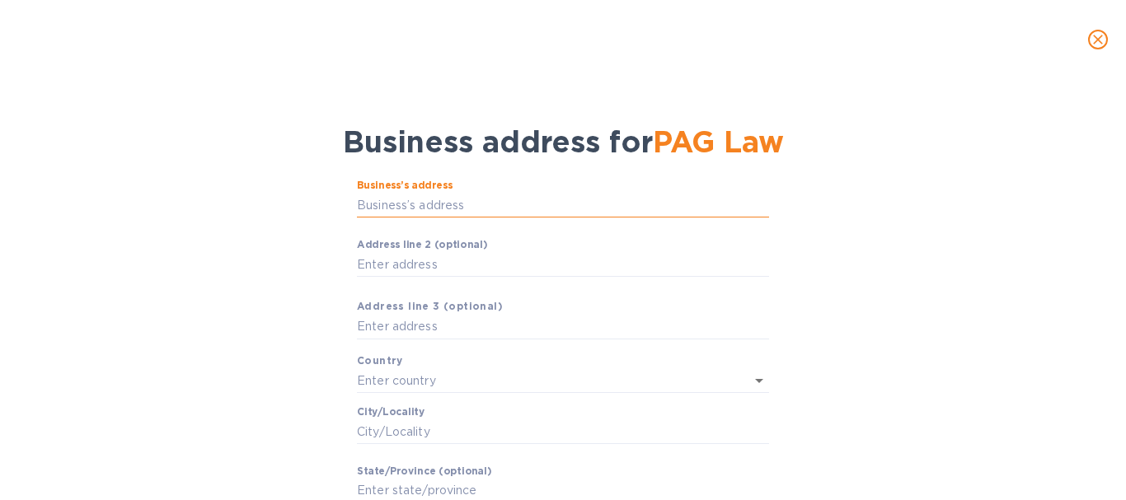
click at [432, 203] on input "Business’s аddress" at bounding box center [563, 205] width 412 height 25
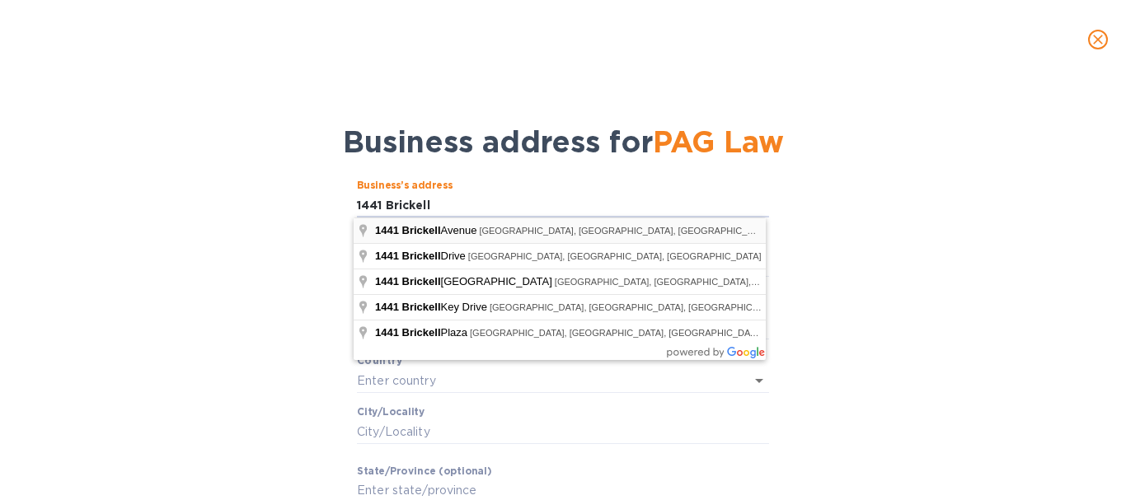
type input "[STREET_ADDRESS]"
type input "[GEOGRAPHIC_DATA]"
type input "FL"
type input "33131"
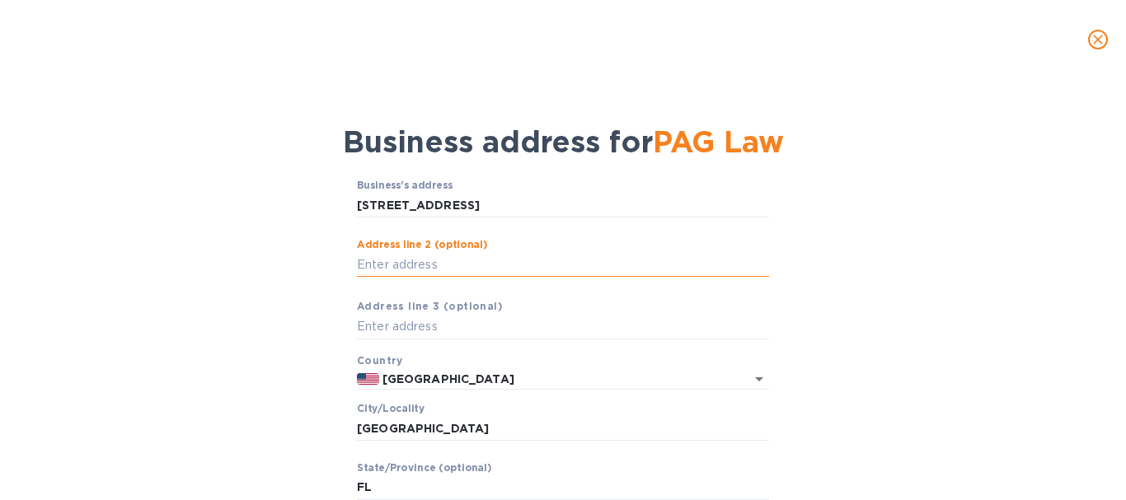
click at [496, 265] on input "Аddress line 2 (optional)" at bounding box center [563, 264] width 412 height 25
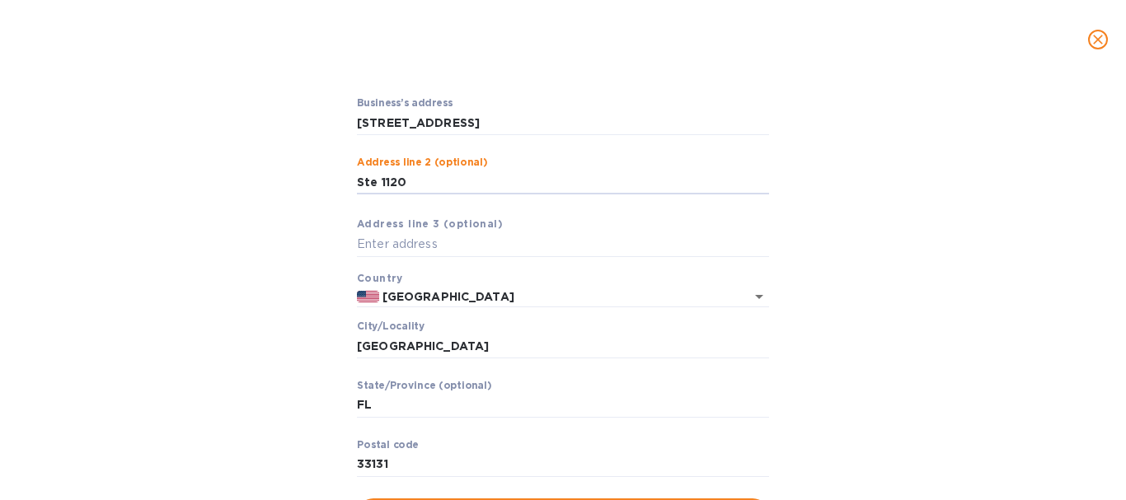
scroll to position [165, 0]
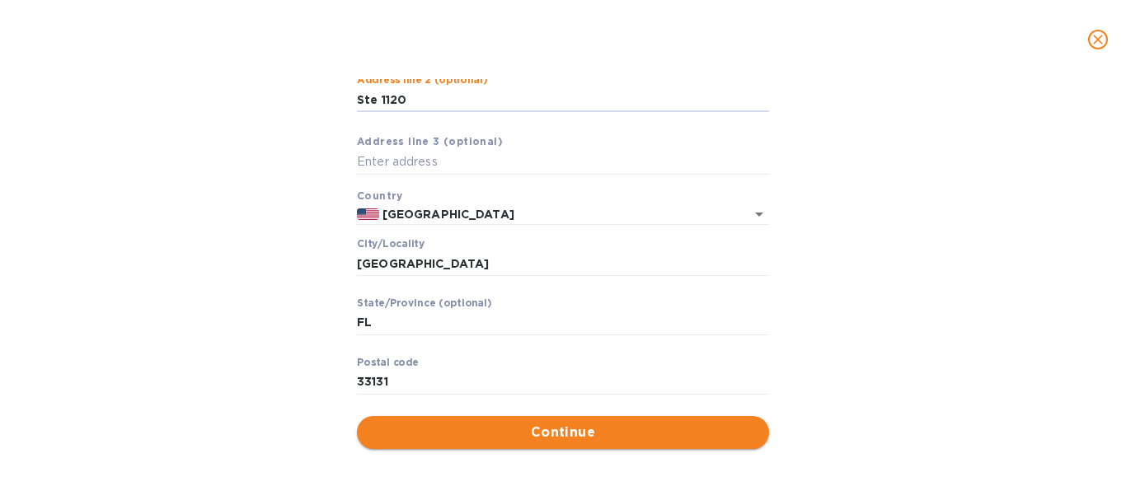
type input "Ste 1120"
click at [580, 431] on span "Continue" at bounding box center [563, 433] width 386 height 20
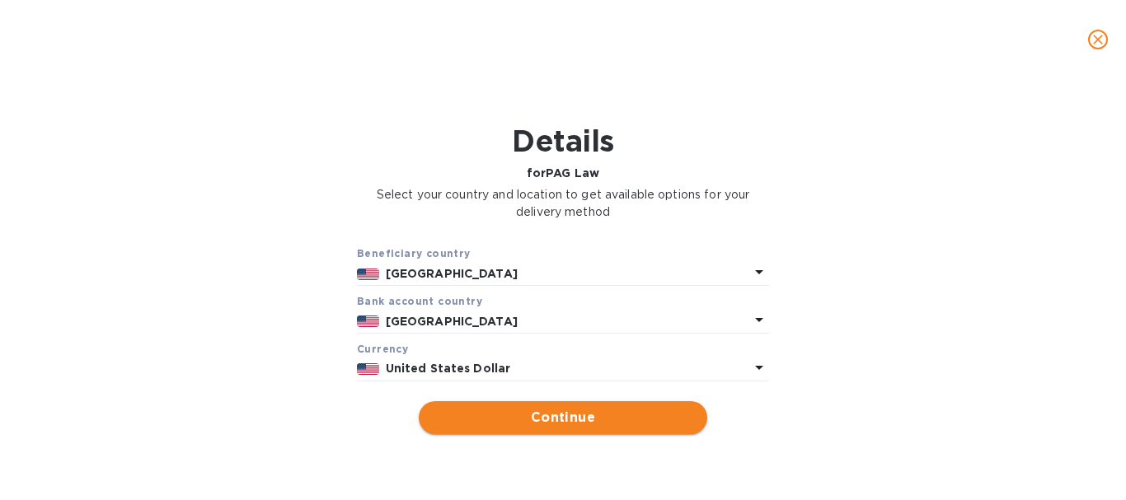
click at [567, 425] on span "Continue" at bounding box center [563, 418] width 262 height 20
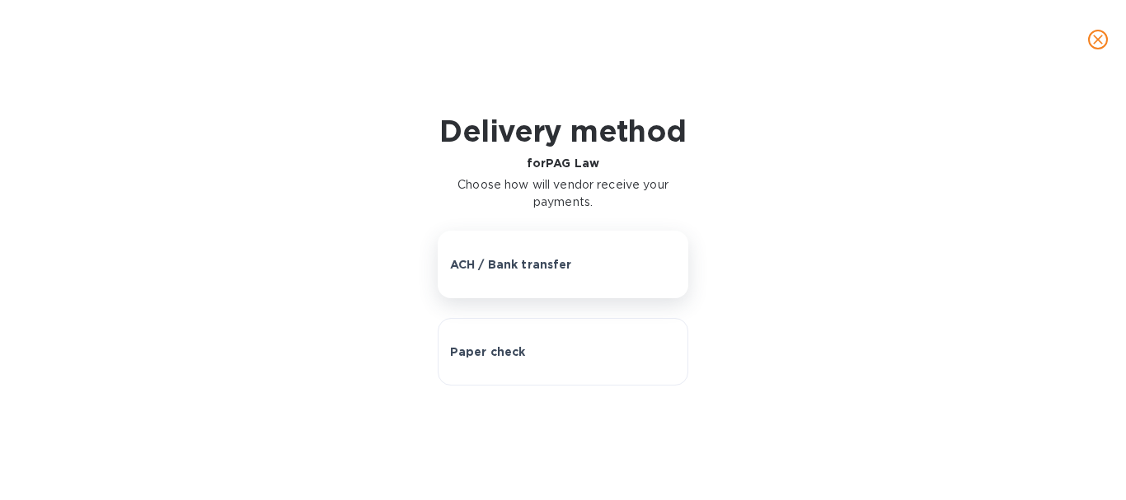
click at [505, 257] on p "ACH / Bank transfer" at bounding box center [511, 264] width 122 height 16
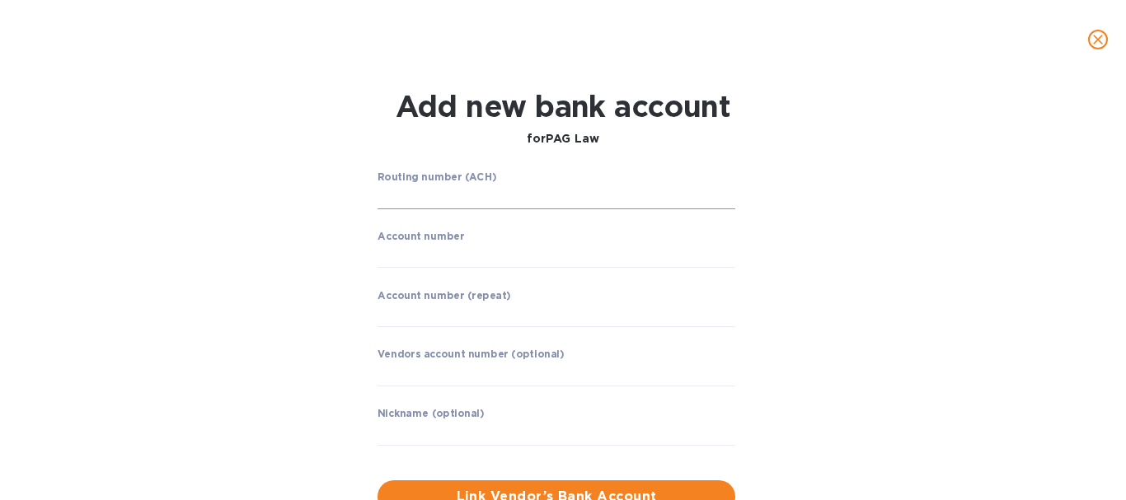
click at [430, 185] on input "string" at bounding box center [557, 197] width 358 height 25
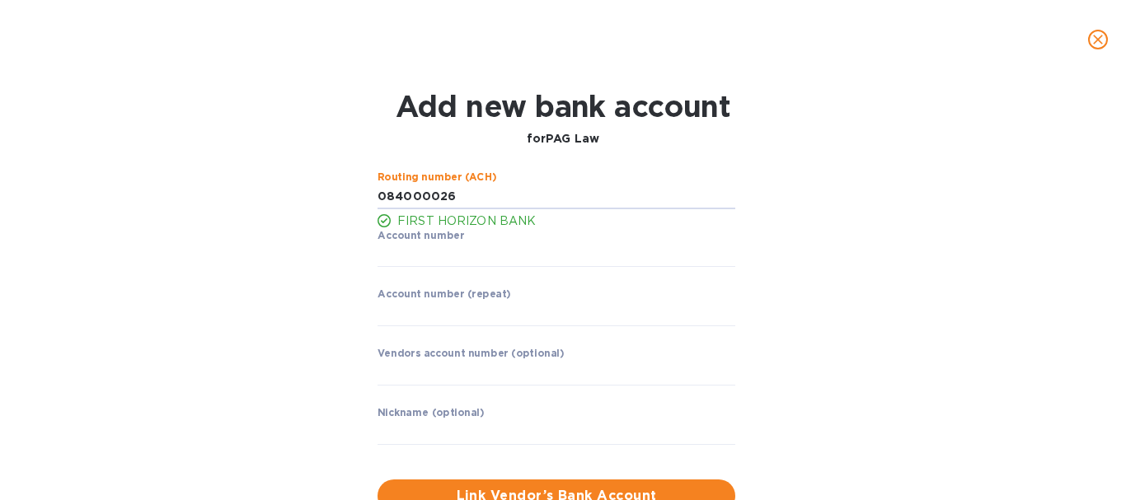
type input "084000026"
click at [425, 219] on p "FIRST HORIZON BANK" at bounding box center [566, 221] width 338 height 17
click at [417, 255] on input "string" at bounding box center [557, 255] width 358 height 25
type input "20002011522"
click at [402, 312] on input "string" at bounding box center [557, 314] width 358 height 25
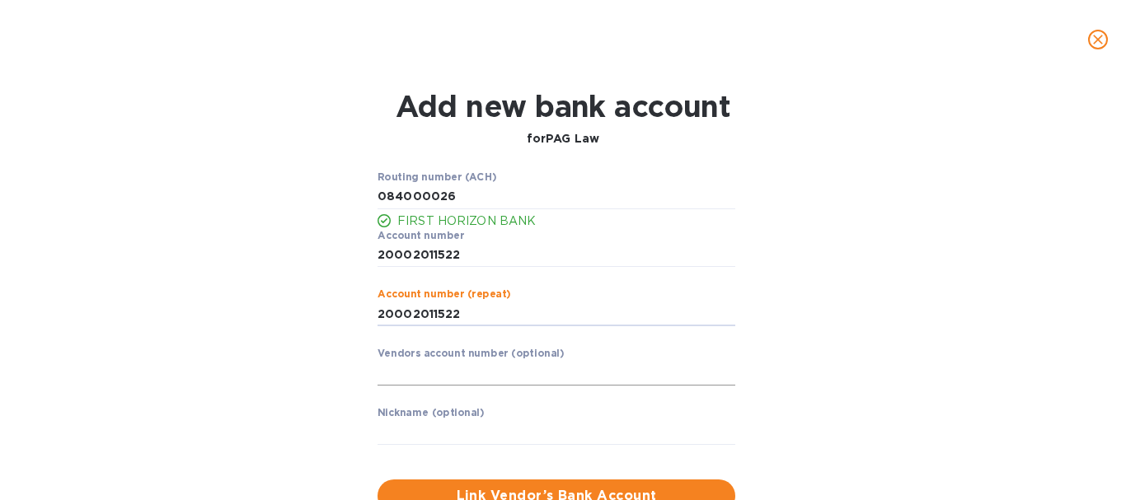
type input "20002011522"
click at [414, 374] on input "text" at bounding box center [557, 373] width 358 height 25
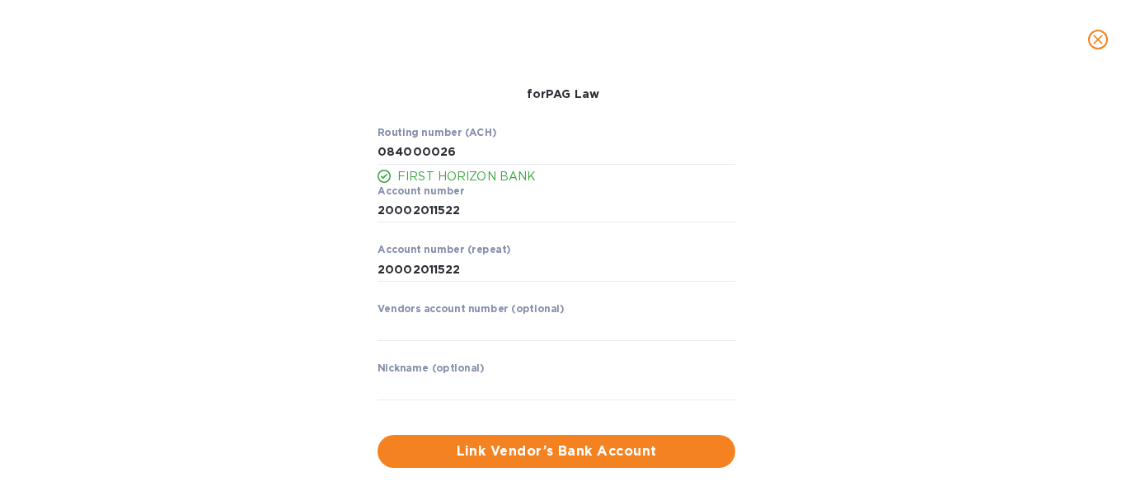
scroll to position [63, 0]
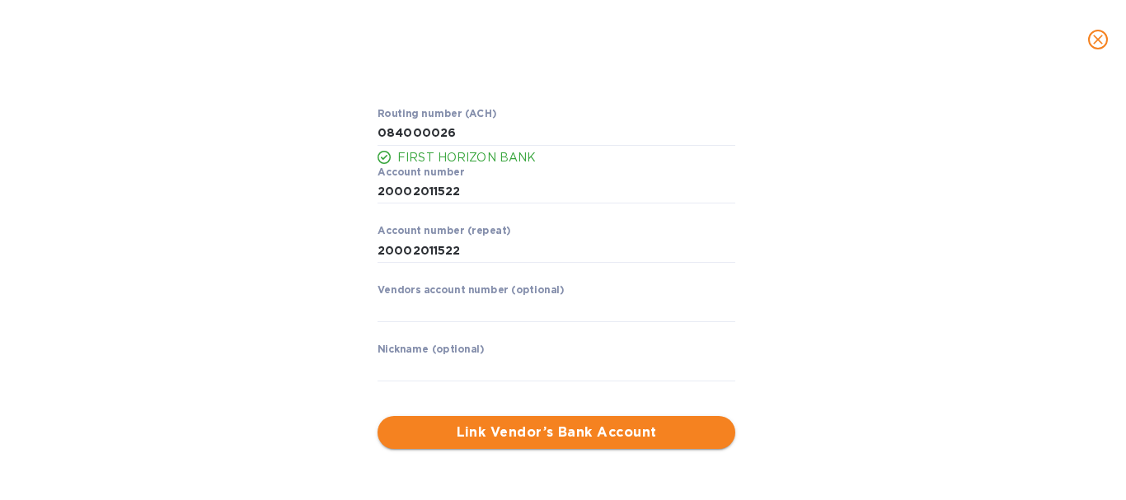
click at [559, 428] on span "Link Vendor’s Bank Account" at bounding box center [556, 433] width 331 height 20
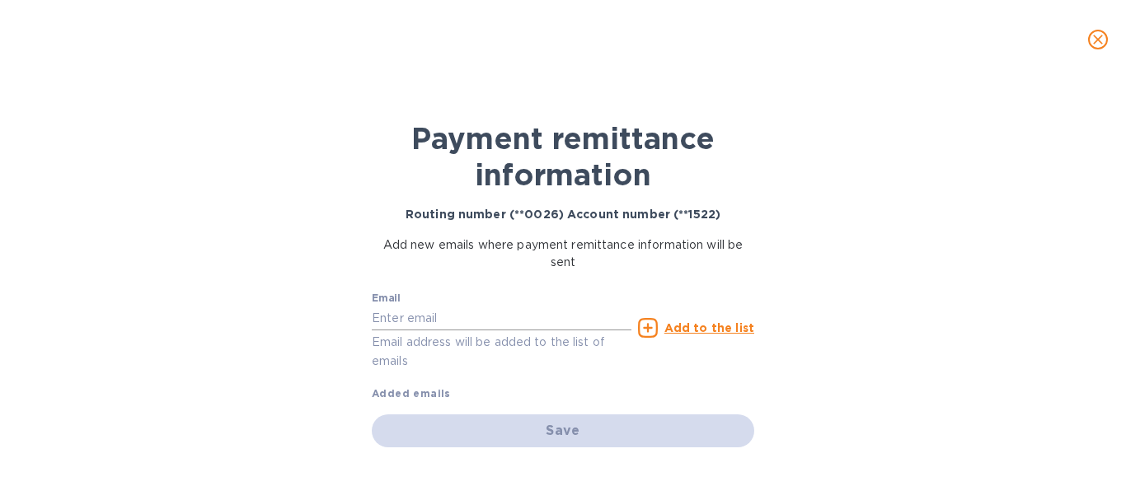
click at [481, 315] on input "text" at bounding box center [502, 318] width 260 height 25
type input "[EMAIL_ADDRESS][DOMAIN_NAME]"
click at [721, 326] on u "Add to the list" at bounding box center [709, 328] width 90 height 13
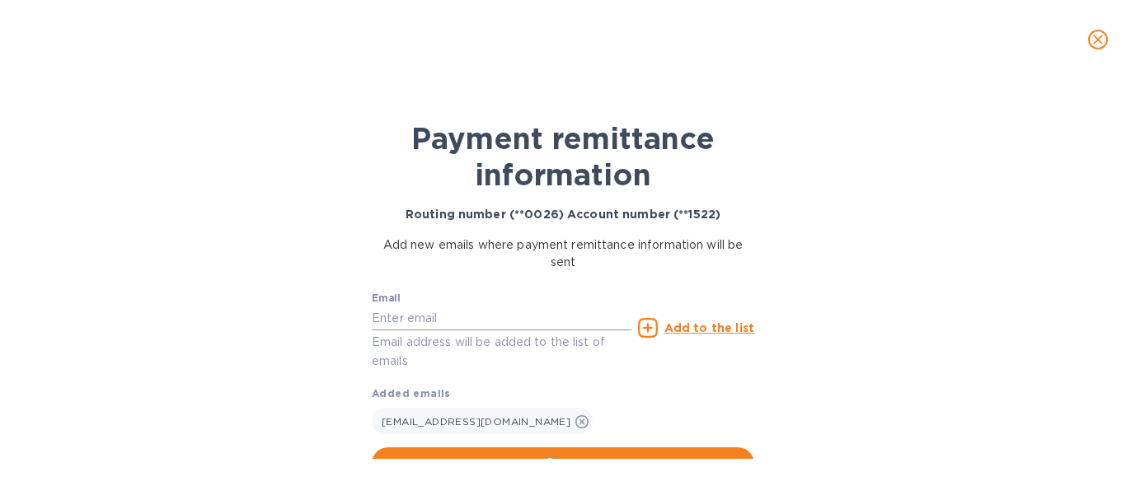
click at [475, 317] on input "text" at bounding box center [502, 318] width 260 height 25
type input "[EMAIL_ADDRESS][DOMAIN_NAME]"
click at [718, 330] on u "Add to the list" at bounding box center [709, 328] width 90 height 13
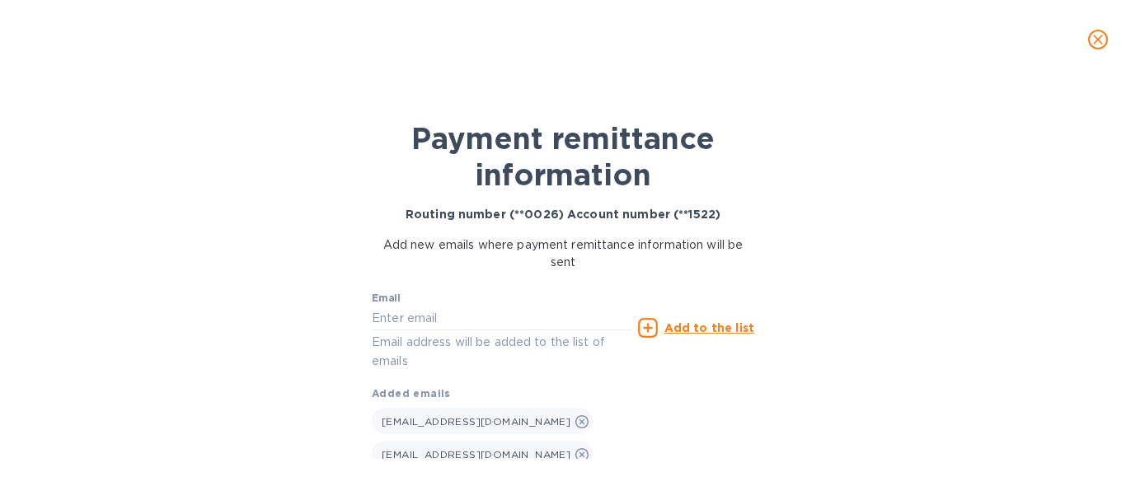
scroll to position [28, 0]
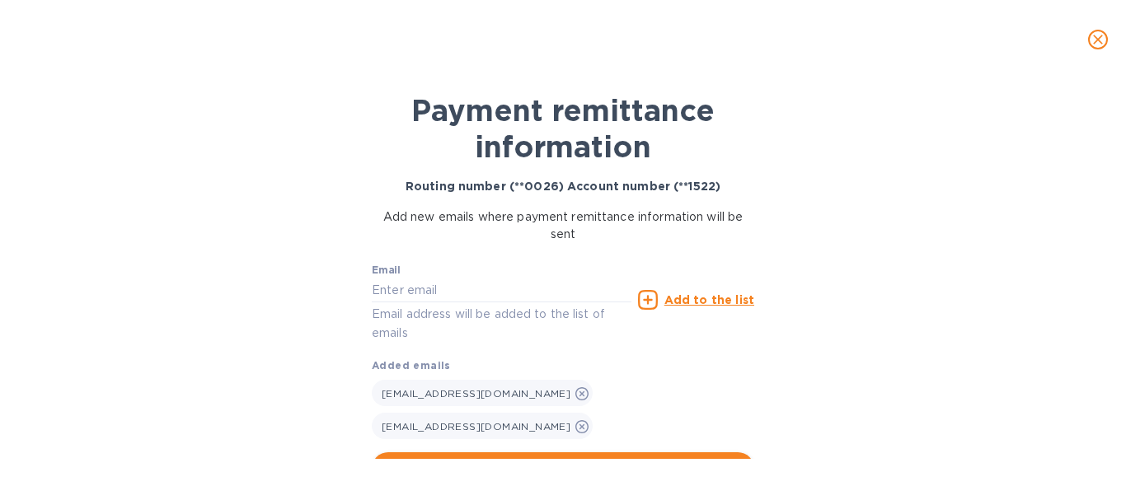
click at [584, 459] on span "Save" at bounding box center [563, 469] width 356 height 20
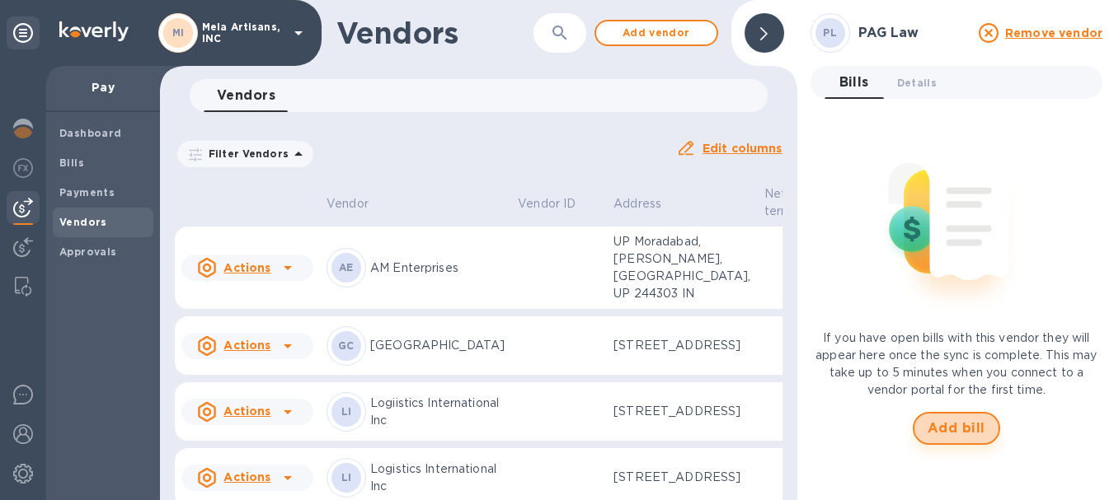
click at [945, 420] on span "Add bill" at bounding box center [956, 429] width 58 height 20
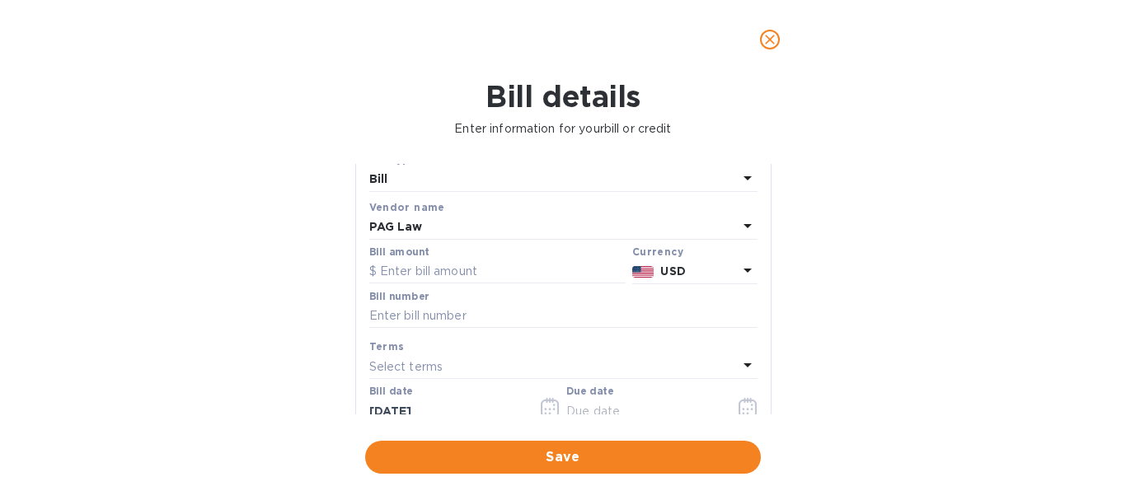
scroll to position [82, 0]
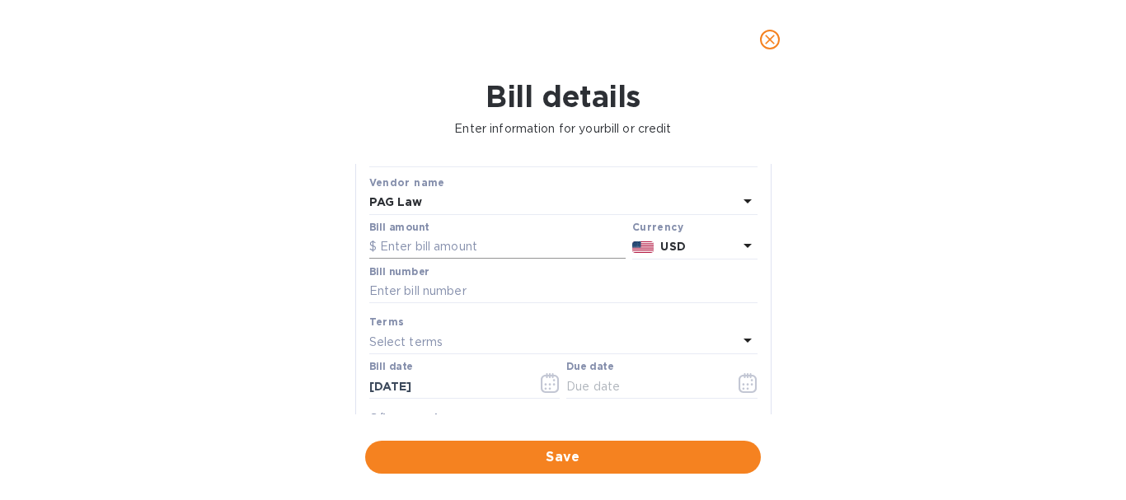
click at [517, 246] on input "text" at bounding box center [497, 247] width 256 height 25
click at [435, 247] on input "text" at bounding box center [497, 247] width 256 height 25
type input "5,462.05"
click at [415, 289] on input "text" at bounding box center [563, 291] width 388 height 25
type input "16377"
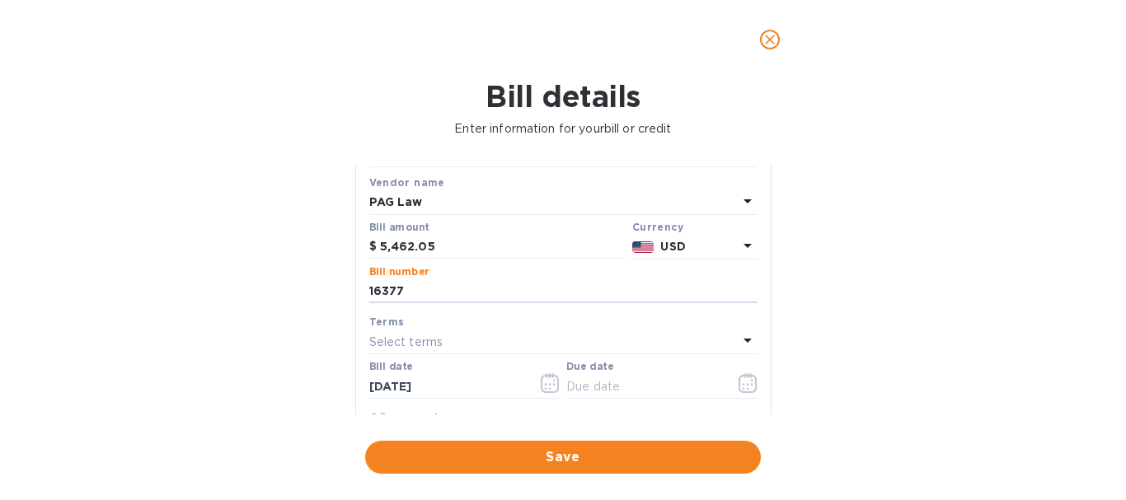
click at [472, 337] on div "Select terms" at bounding box center [553, 342] width 368 height 23
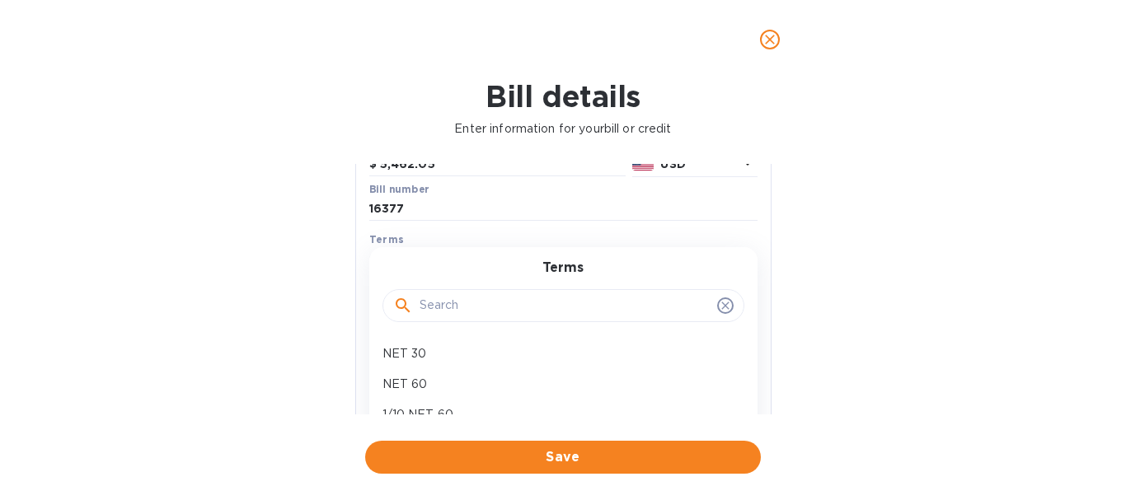
scroll to position [247, 0]
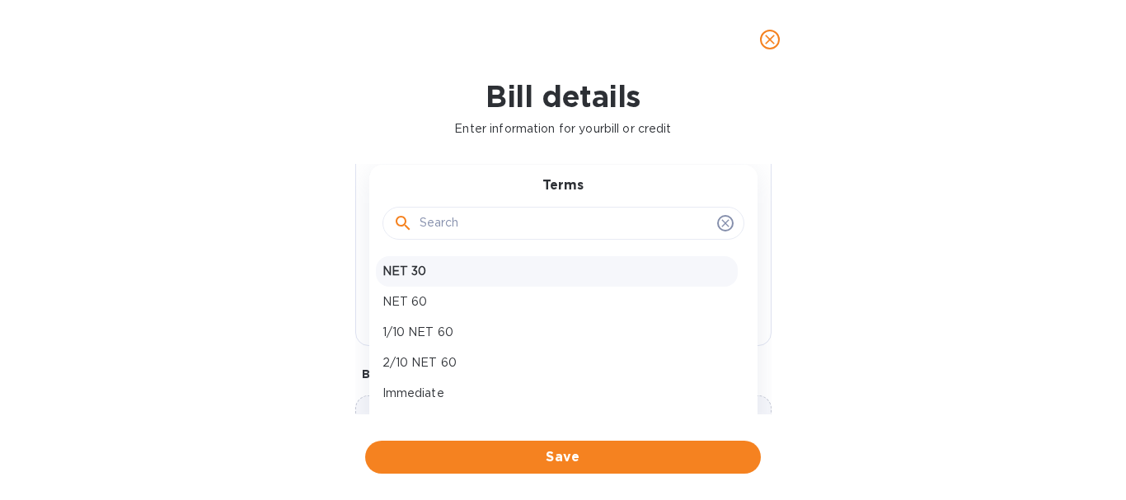
click at [452, 271] on p "NET 30" at bounding box center [557, 271] width 349 height 17
type input "[DATE]"
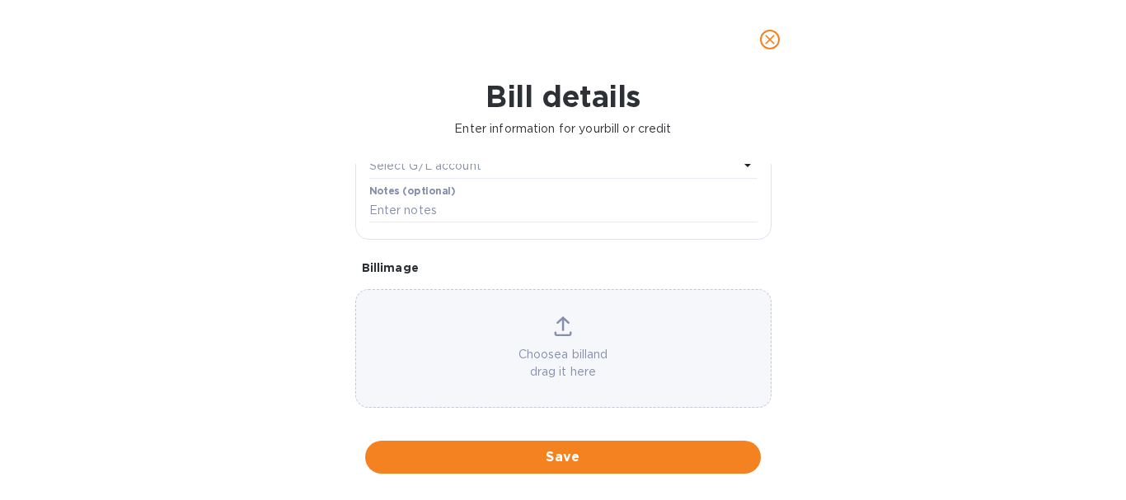
scroll to position [367, 0]
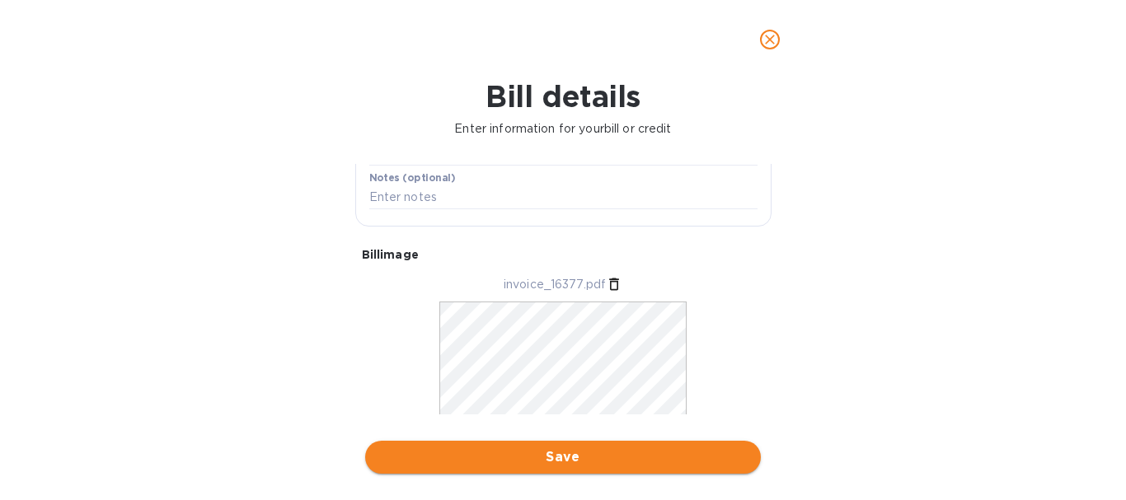
click at [567, 456] on span "Save" at bounding box center [562, 458] width 369 height 20
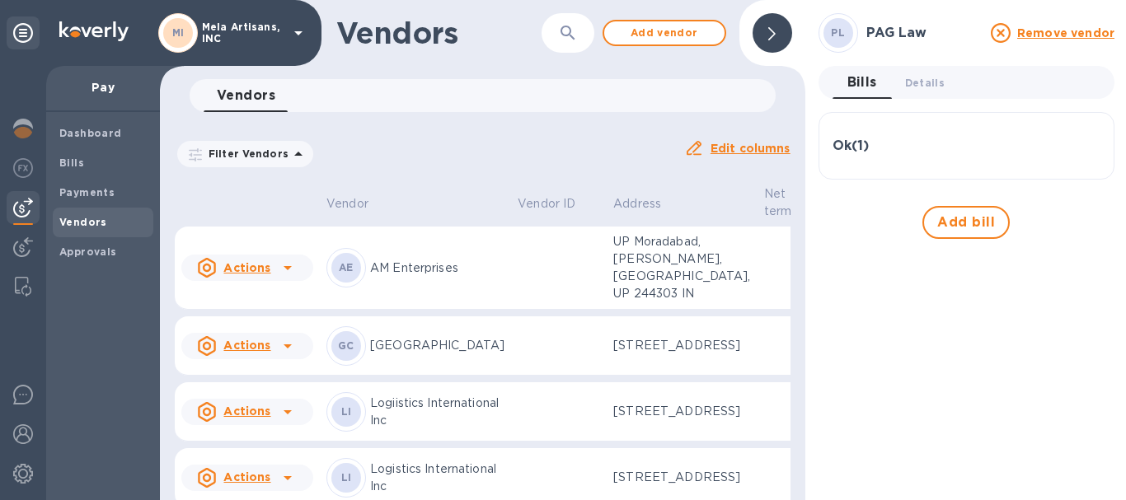
click at [862, 148] on h3 "Ok ( 1 )" at bounding box center [851, 146] width 36 height 16
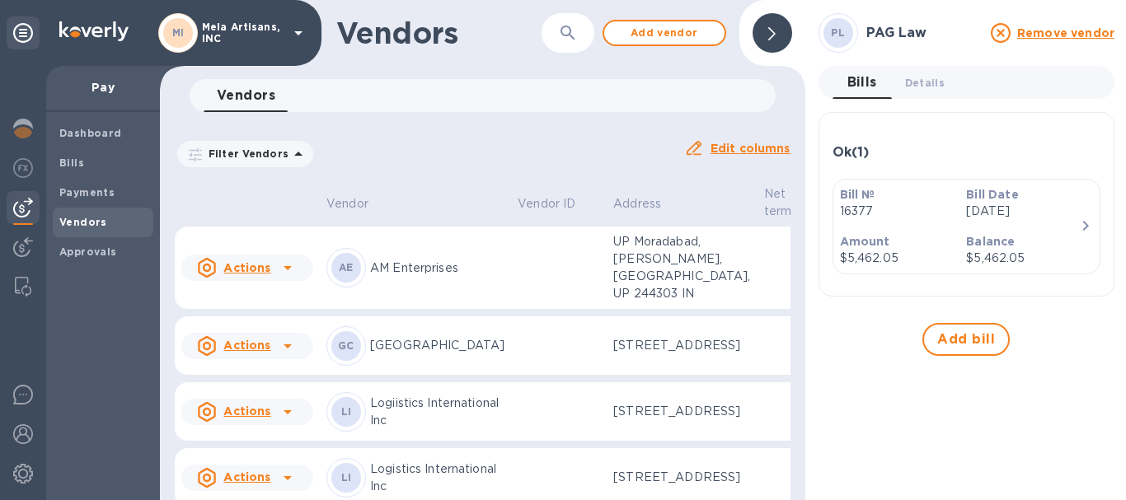
click at [1086, 225] on icon "button" at bounding box center [1086, 226] width 6 height 10
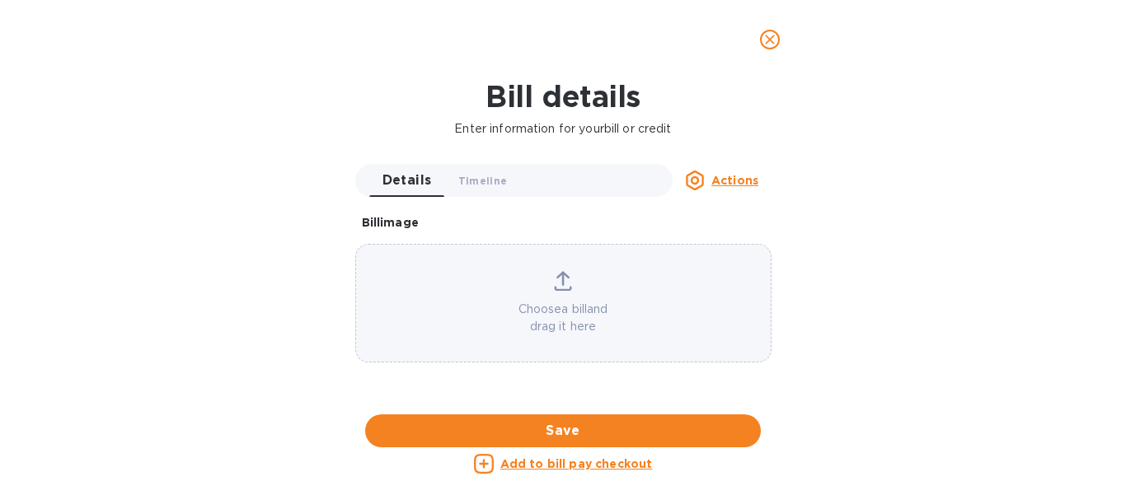
scroll to position [768, 0]
click at [548, 464] on u "Add to bill pay checkout" at bounding box center [576, 464] width 153 height 13
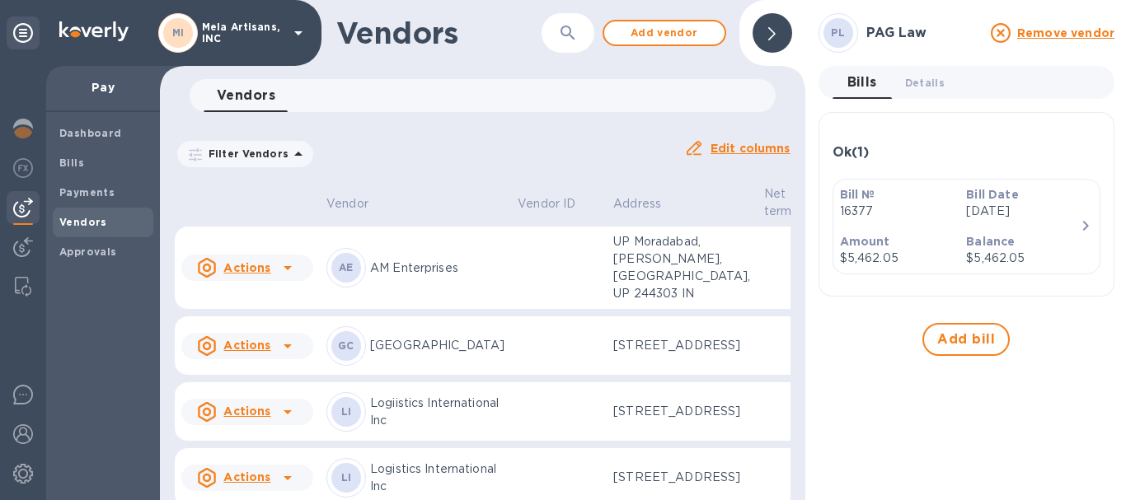
scroll to position [486, 0]
click at [776, 28] on div at bounding box center [773, 33] width 40 height 40
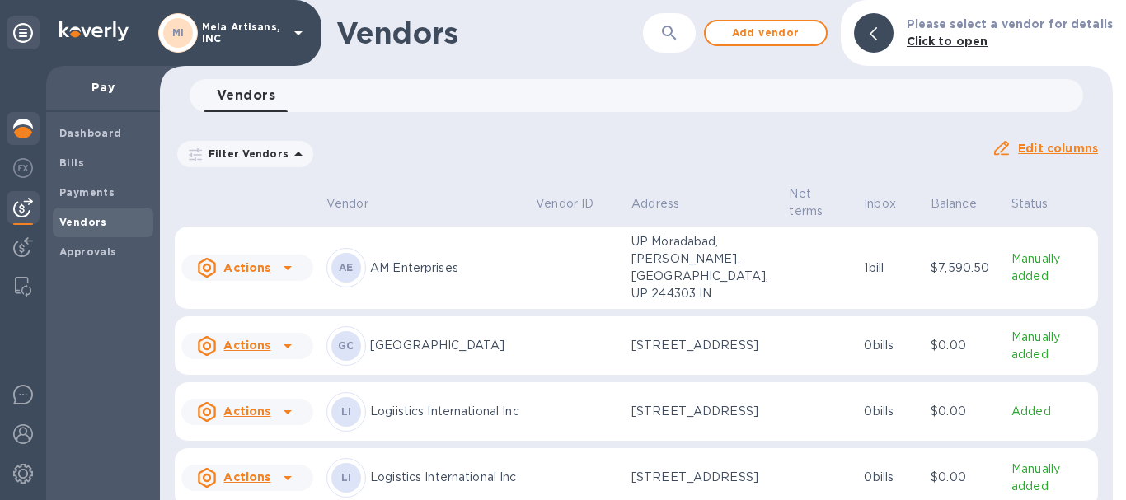
click at [15, 129] on img at bounding box center [23, 129] width 20 height 20
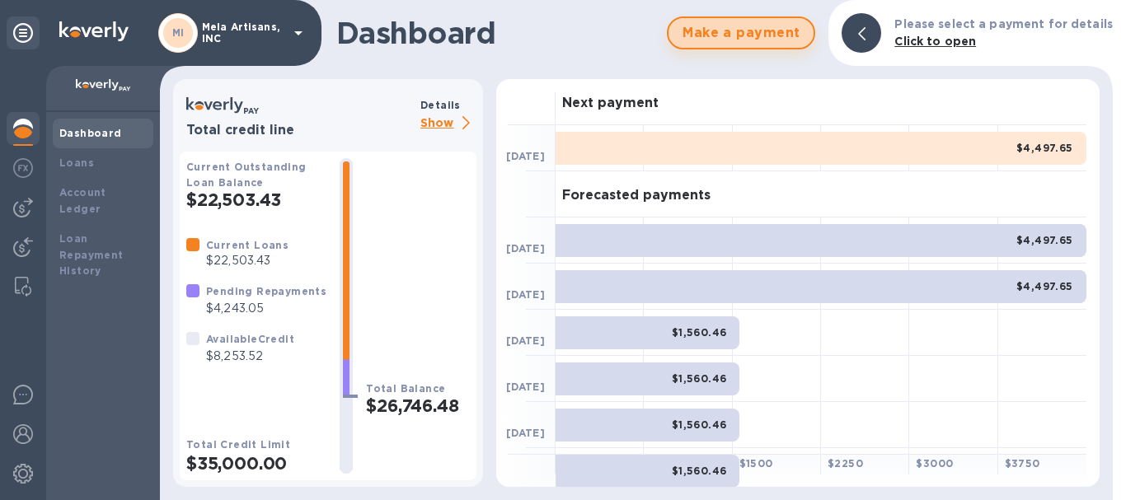
click at [777, 35] on span "Make a payment" at bounding box center [741, 33] width 119 height 20
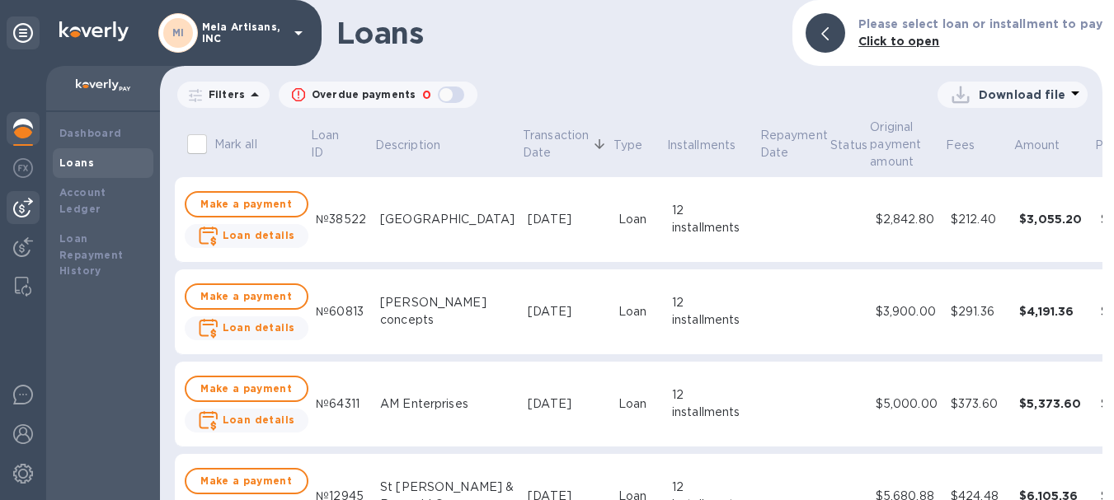
click at [15, 203] on img at bounding box center [23, 208] width 20 height 20
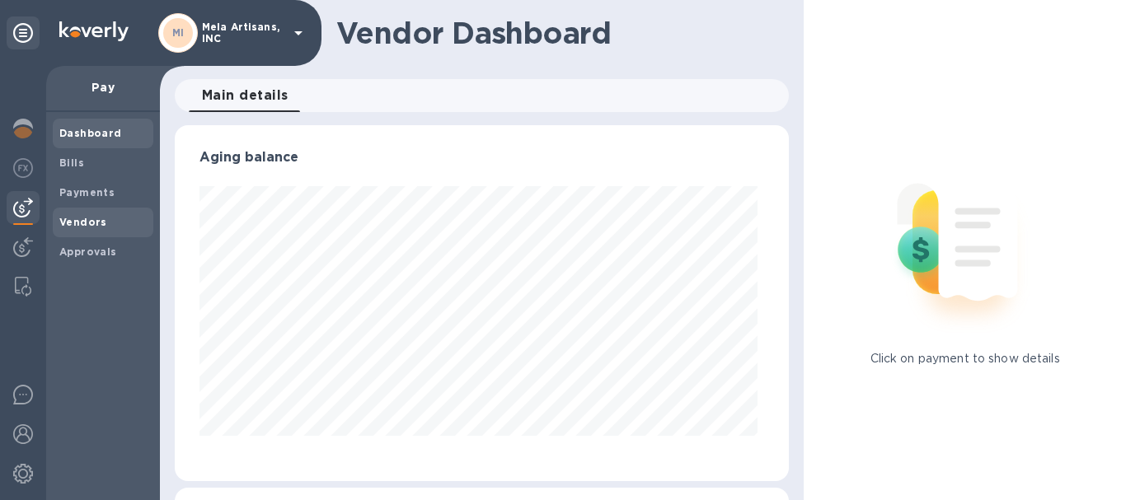
scroll to position [356, 608]
click at [80, 166] on b "Bills" at bounding box center [71, 163] width 25 height 12
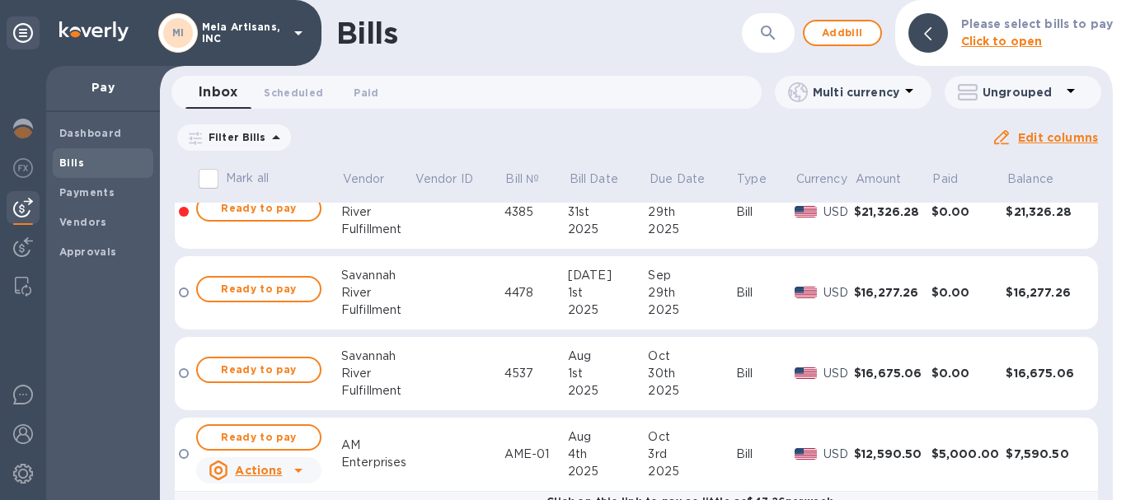
scroll to position [9, 0]
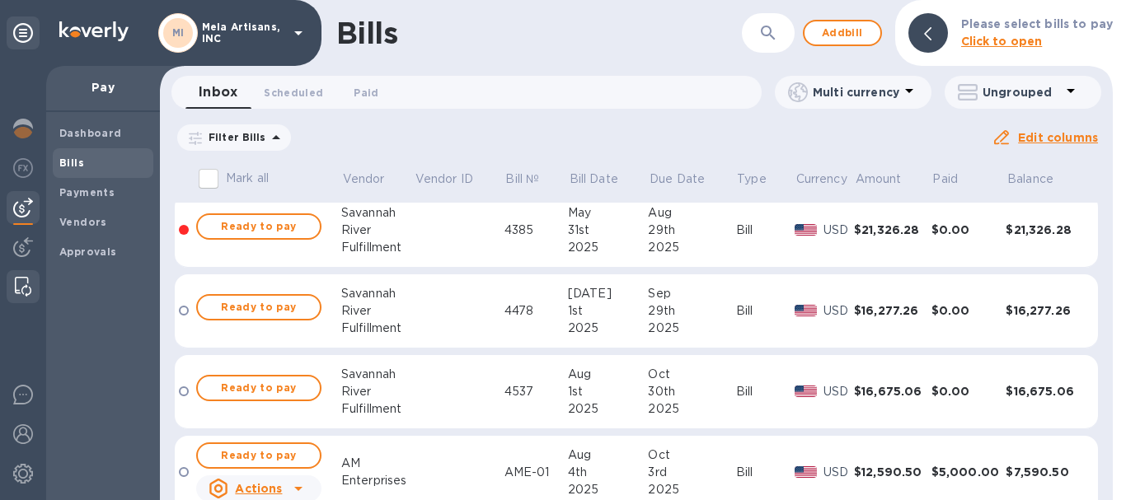
click at [24, 285] on img at bounding box center [23, 287] width 16 height 20
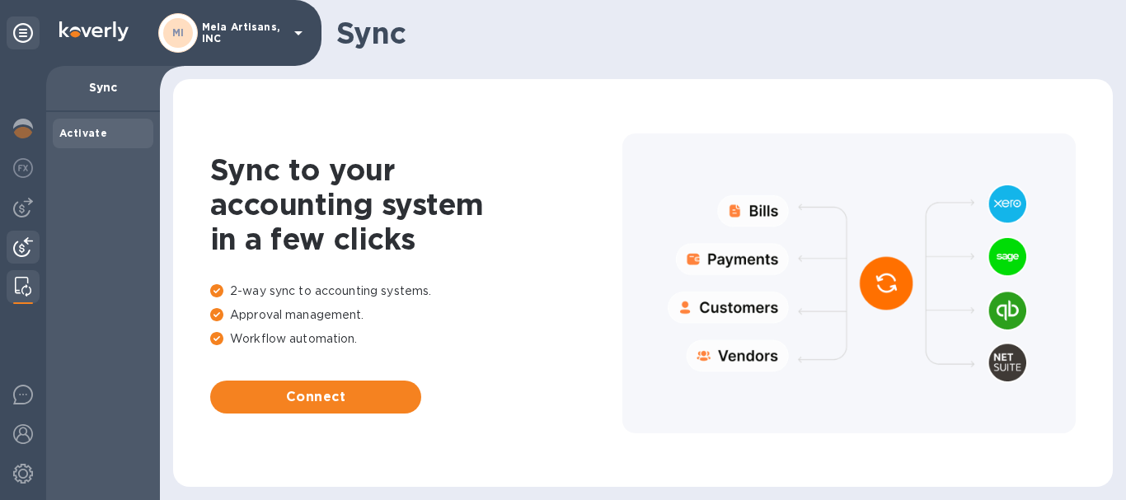
click at [21, 246] on img at bounding box center [23, 247] width 20 height 20
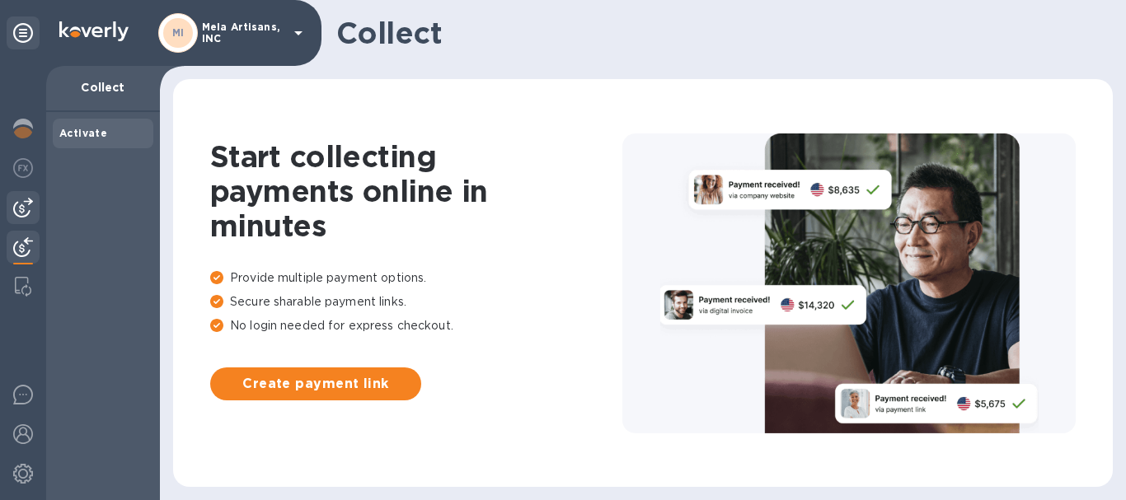
click at [18, 209] on img at bounding box center [23, 208] width 20 height 20
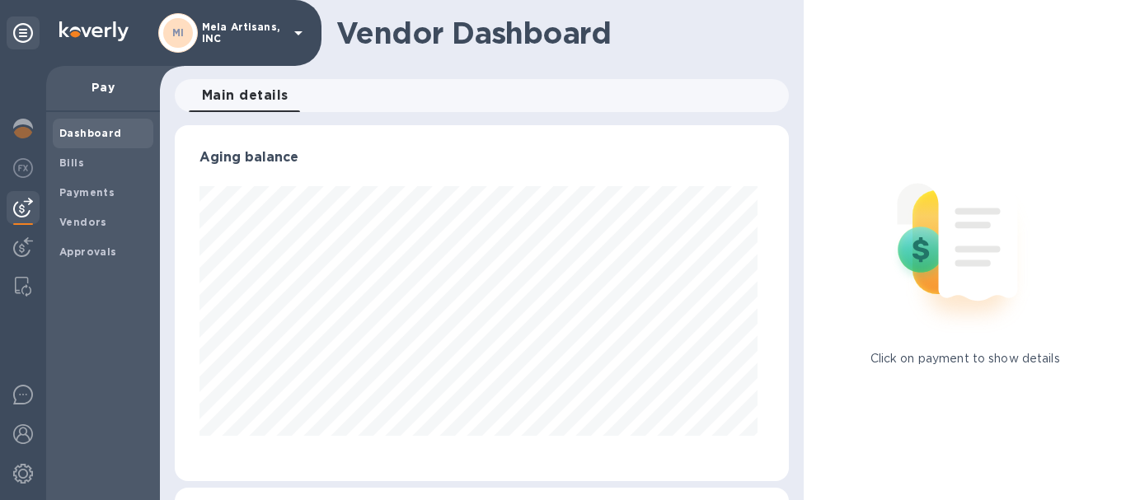
scroll to position [356, 608]
click at [16, 164] on img at bounding box center [23, 168] width 20 height 20
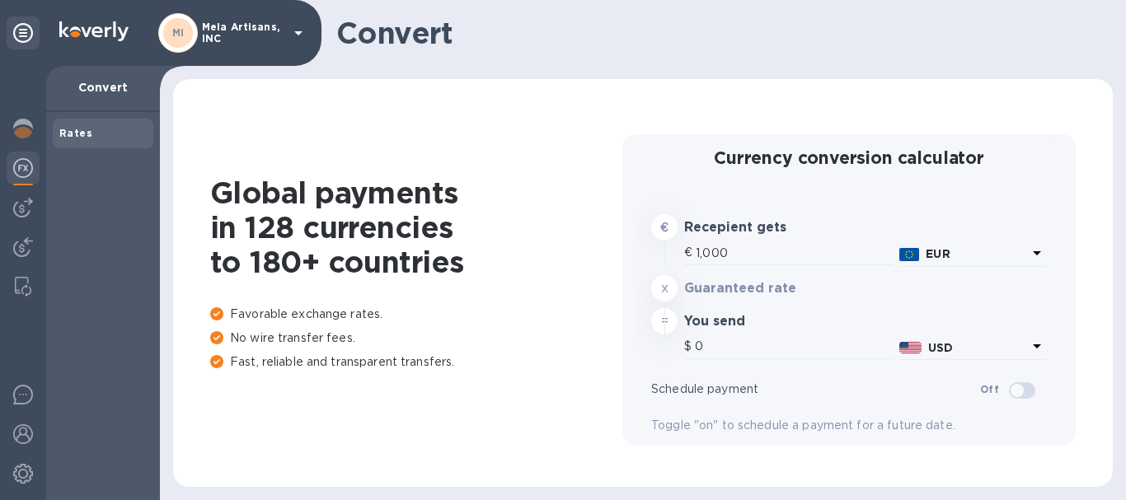
type input "1,174.25"
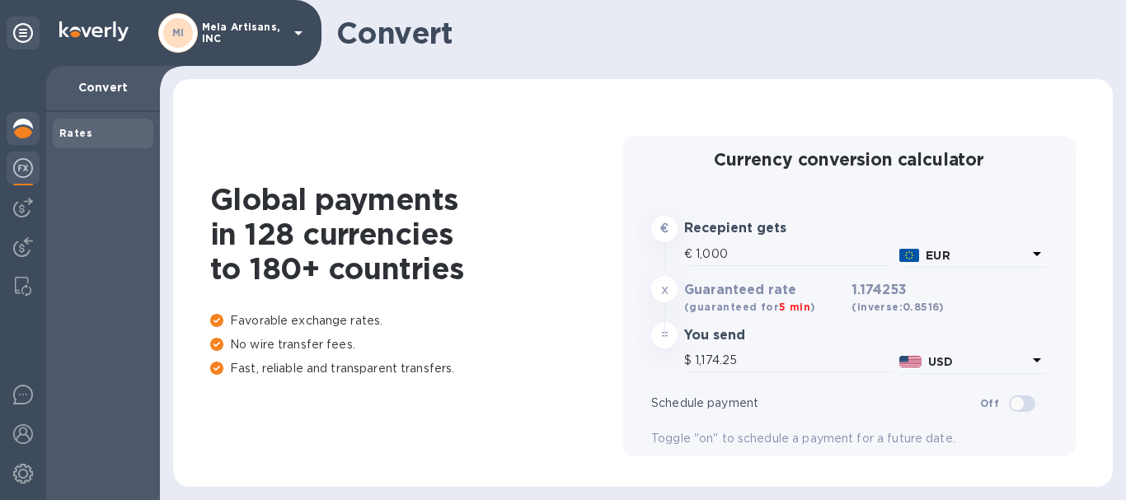
click at [20, 125] on img at bounding box center [23, 129] width 20 height 20
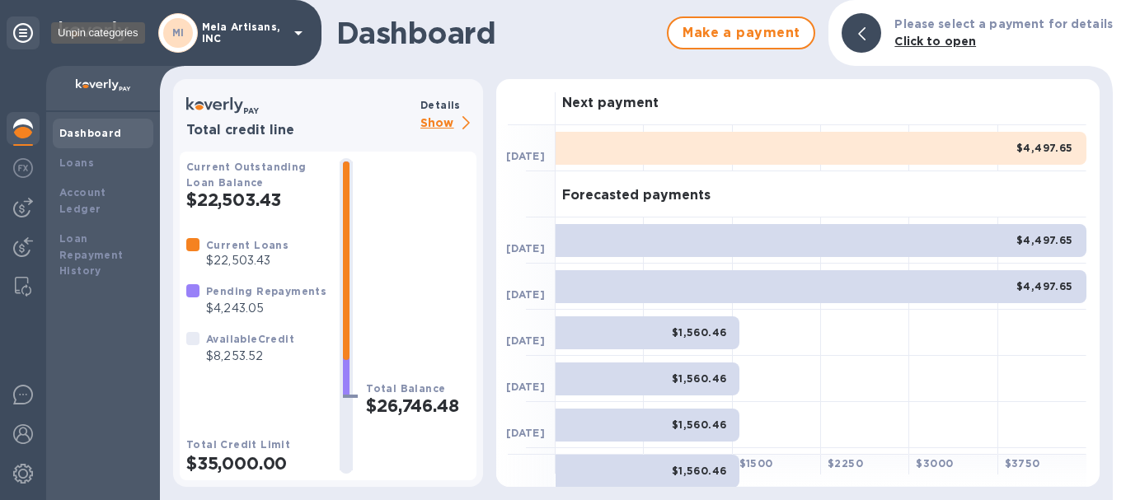
click at [24, 28] on icon at bounding box center [23, 33] width 20 height 20
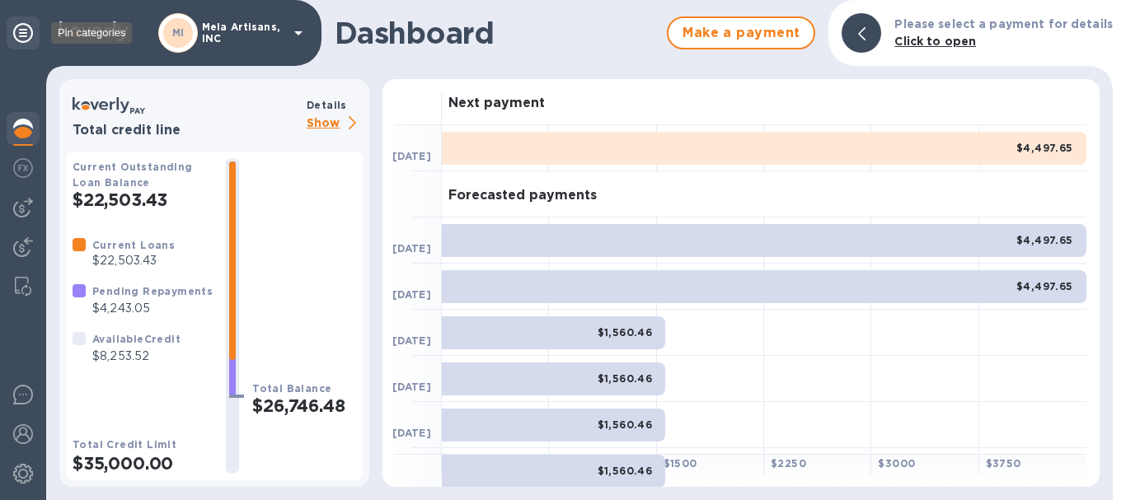
click at [24, 28] on icon at bounding box center [23, 33] width 20 height 20
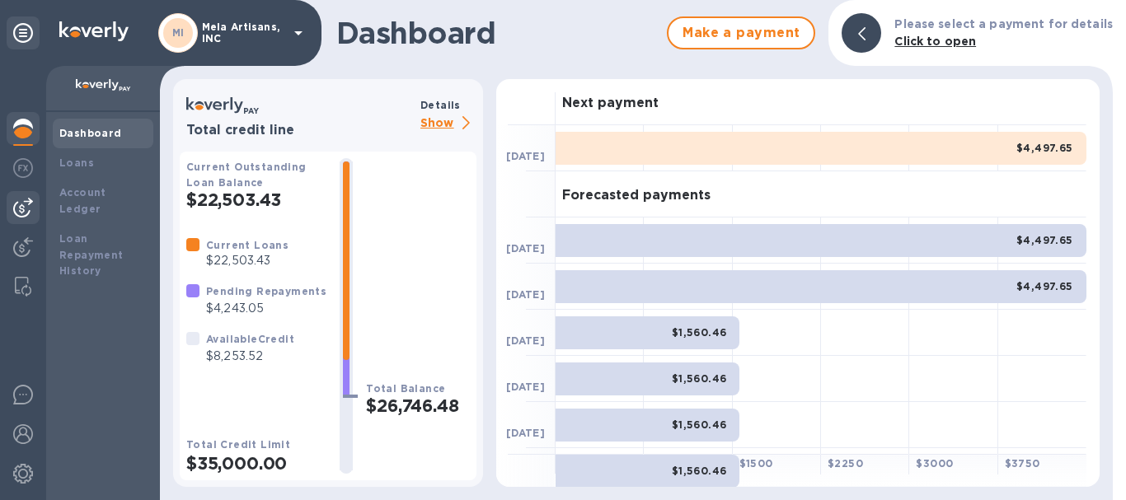
click at [15, 204] on img at bounding box center [23, 208] width 20 height 20
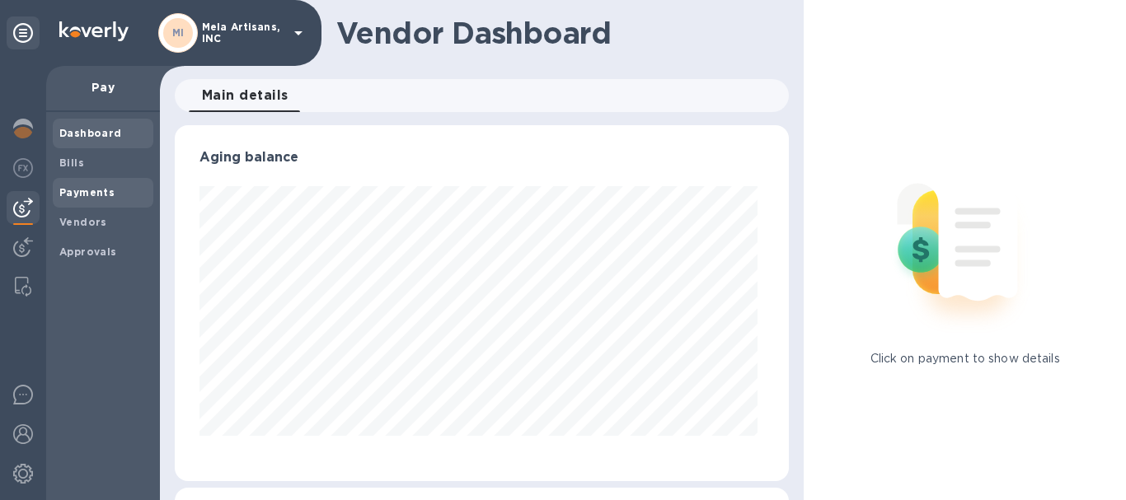
scroll to position [356, 608]
click at [76, 162] on b "Bills" at bounding box center [71, 163] width 25 height 12
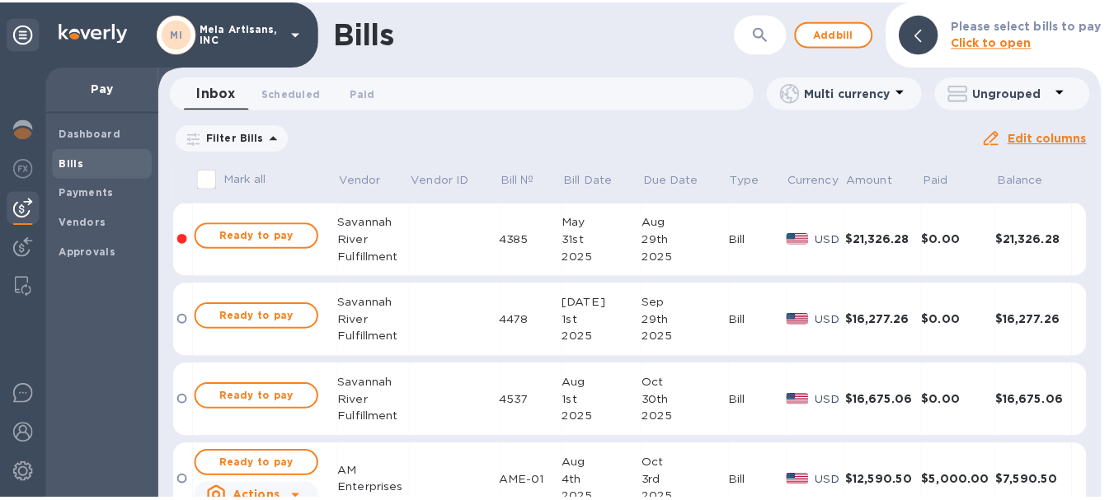
scroll to position [197, 0]
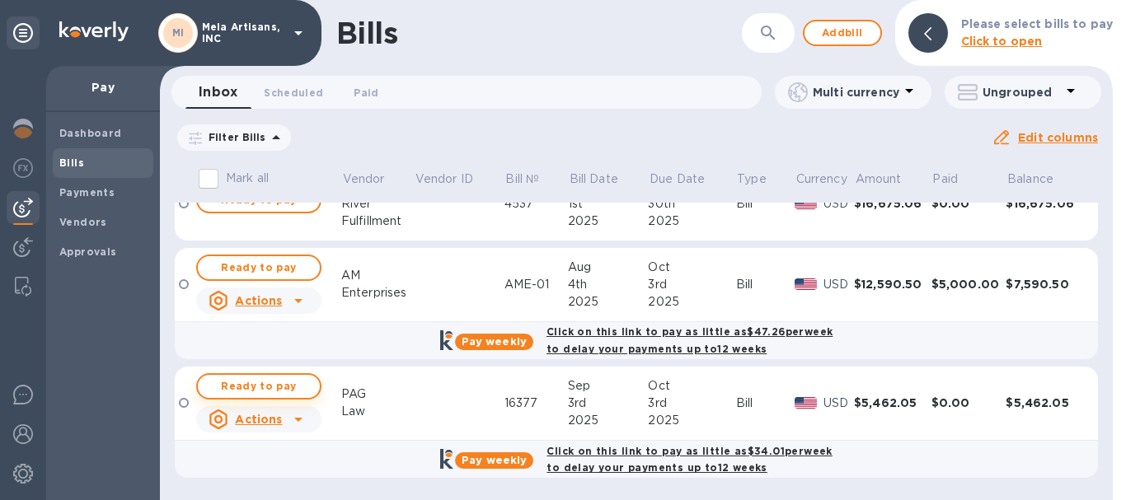
click at [262, 383] on span "Ready to pay" at bounding box center [259, 387] width 96 height 20
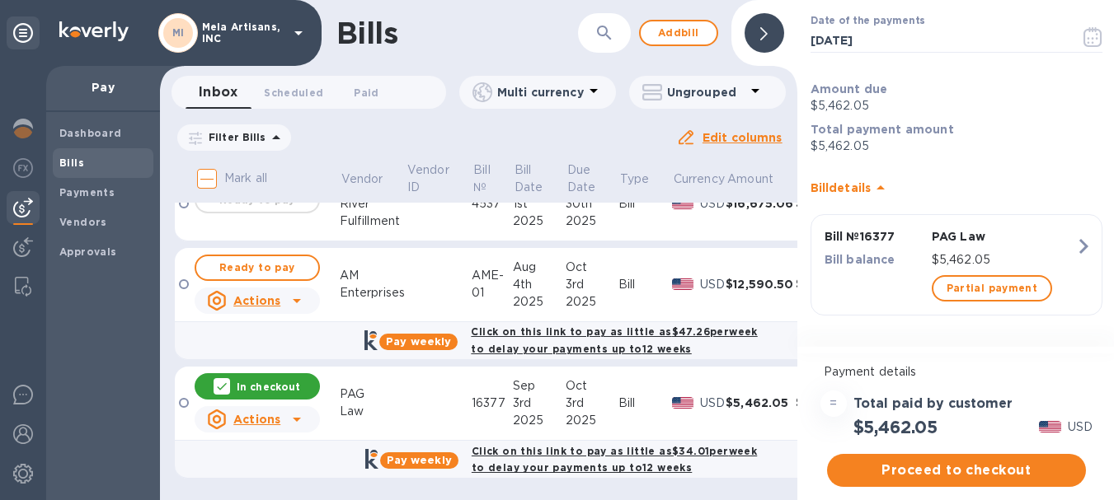
scroll to position [12, 0]
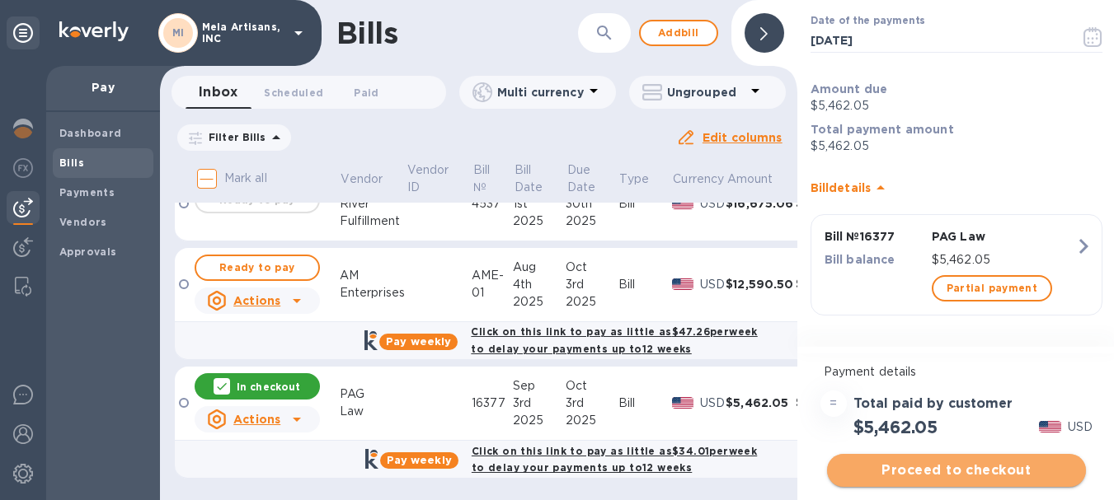
click at [984, 461] on span "Proceed to checkout" at bounding box center [956, 471] width 232 height 20
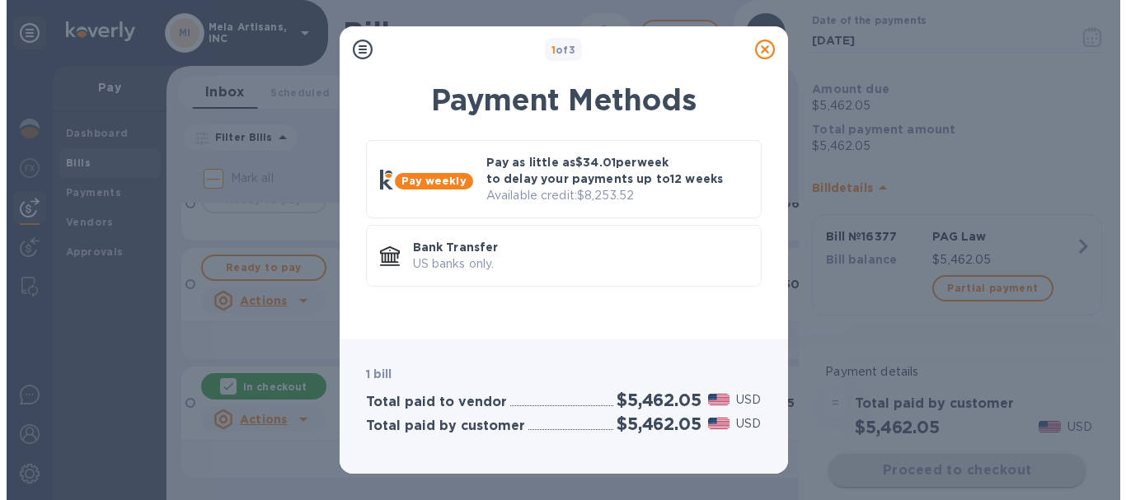
scroll to position [0, 0]
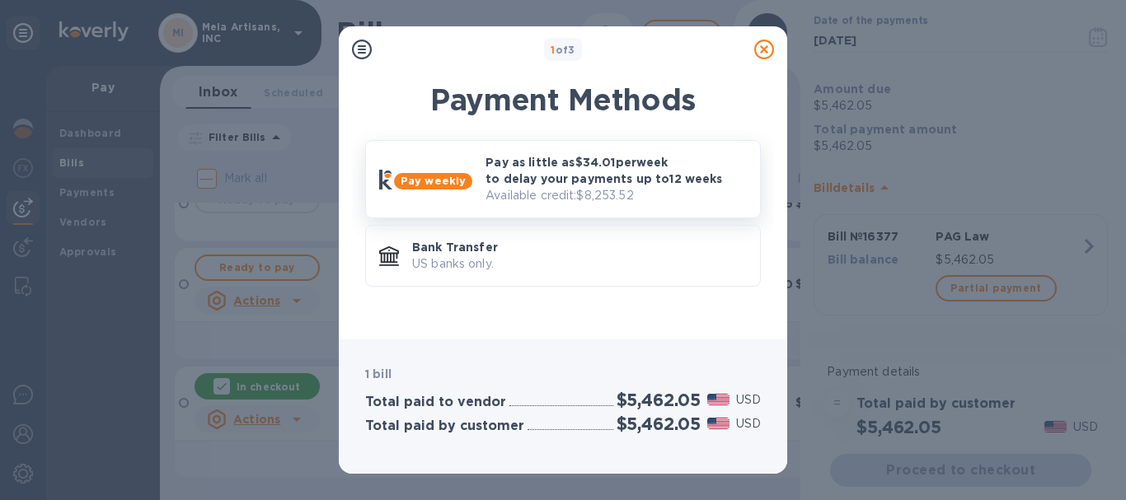
click at [568, 157] on p "Pay as little as $34.01 per week to delay your payments up to 12 weeks" at bounding box center [616, 170] width 261 height 33
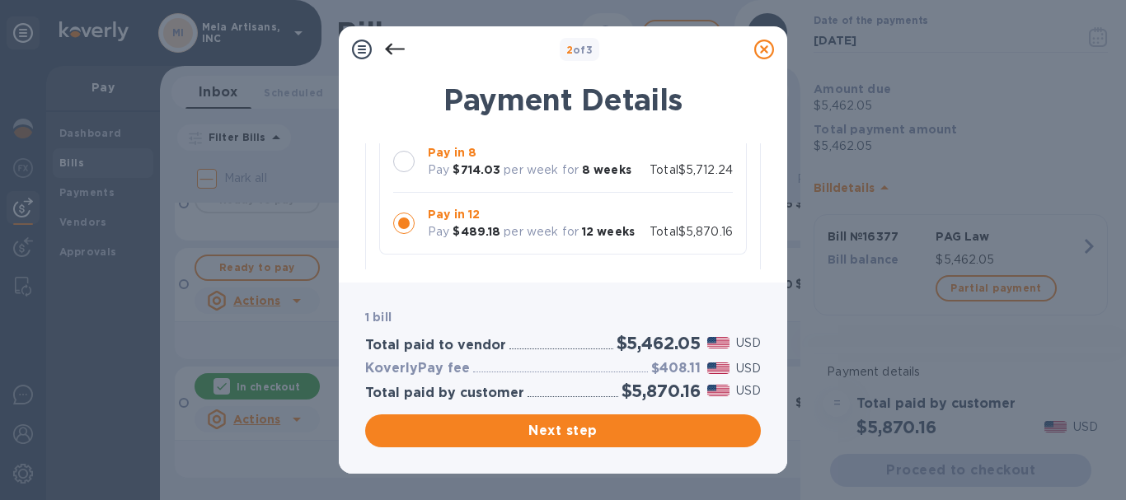
scroll to position [232, 0]
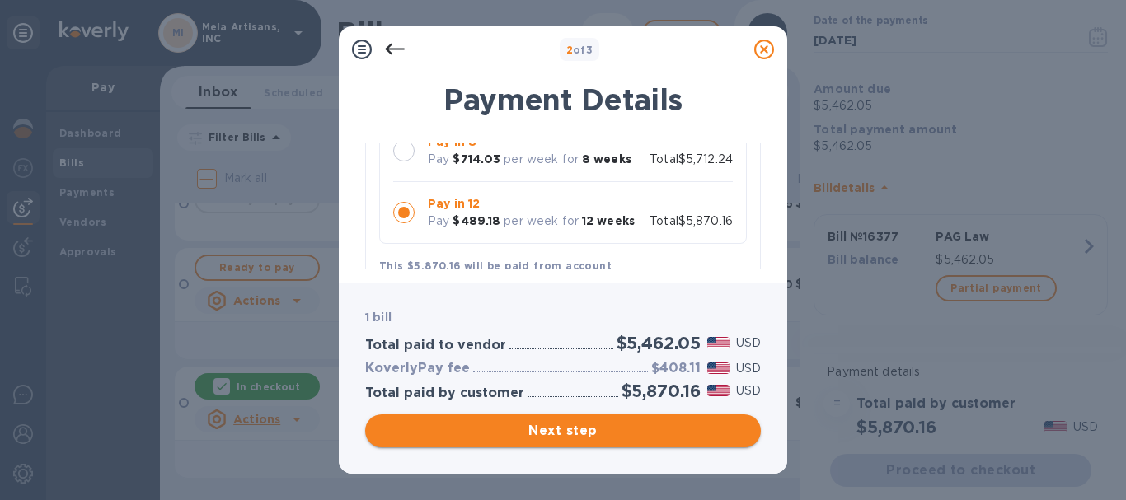
click at [579, 424] on span "Next step" at bounding box center [562, 431] width 369 height 20
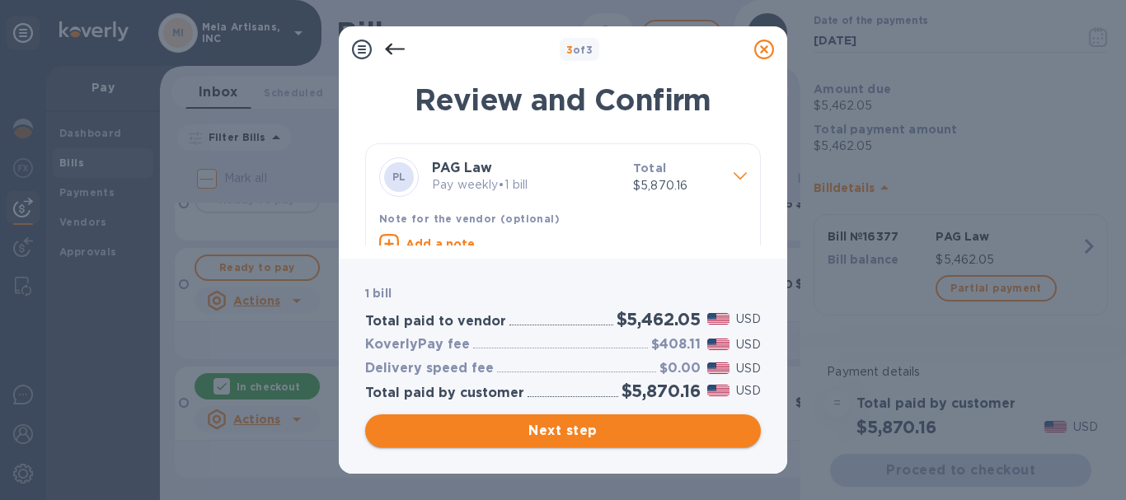
click at [572, 428] on span "Next step" at bounding box center [562, 431] width 369 height 20
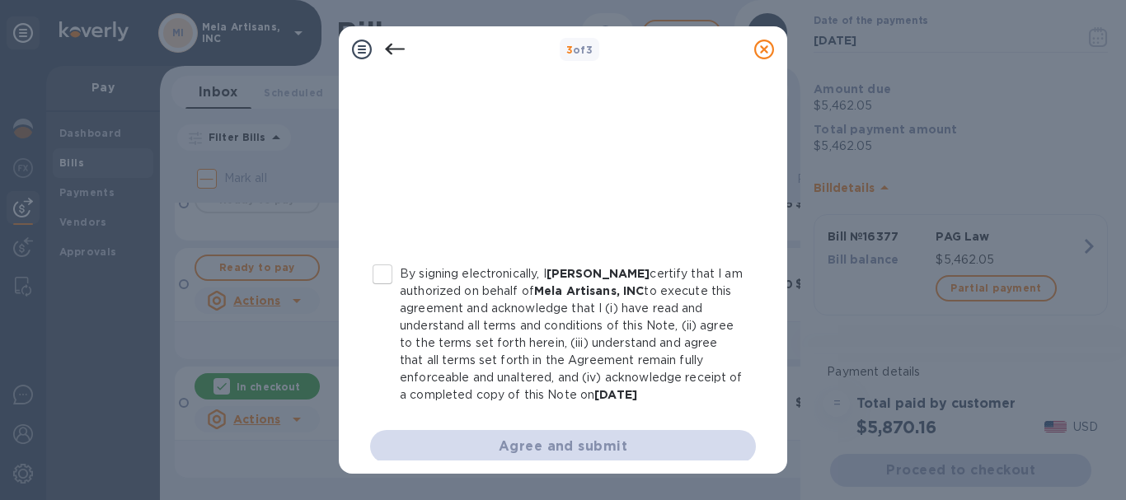
scroll to position [421, 0]
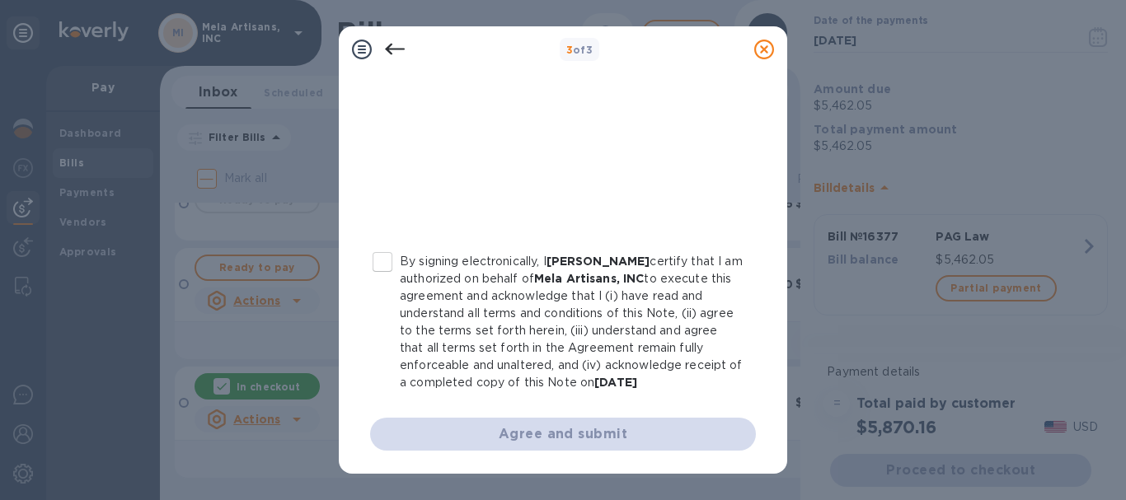
click at [379, 260] on input "By signing electronically, I [PERSON_NAME] certify that I am authorized on beha…" at bounding box center [382, 262] width 35 height 35
checkbox input "true"
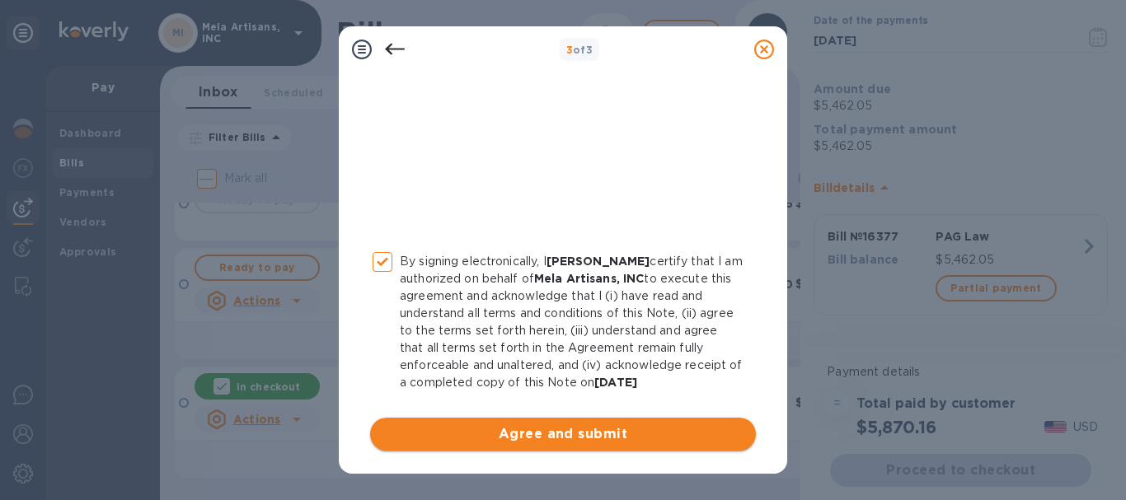
click at [605, 433] on span "Agree and submit" at bounding box center [562, 435] width 359 height 20
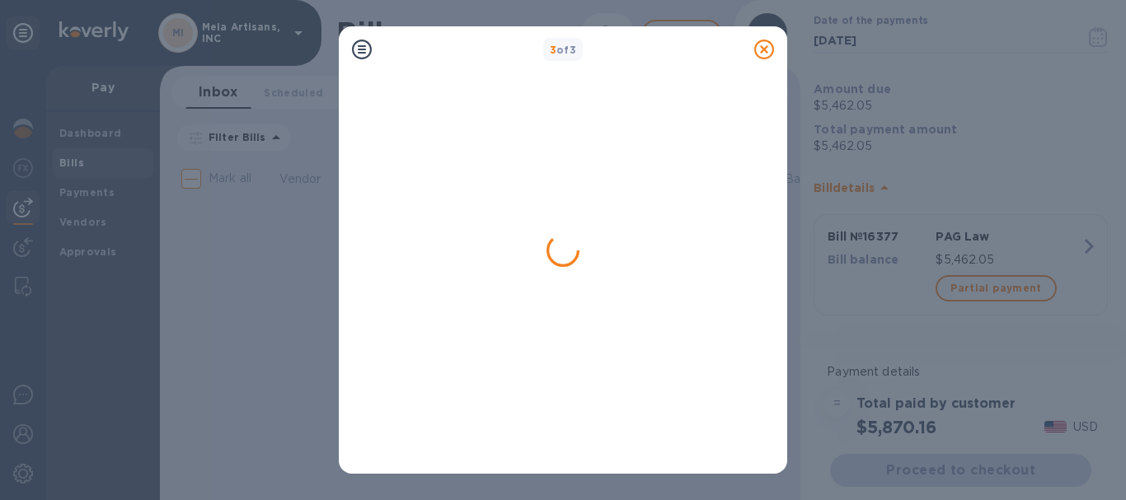
scroll to position [0, 0]
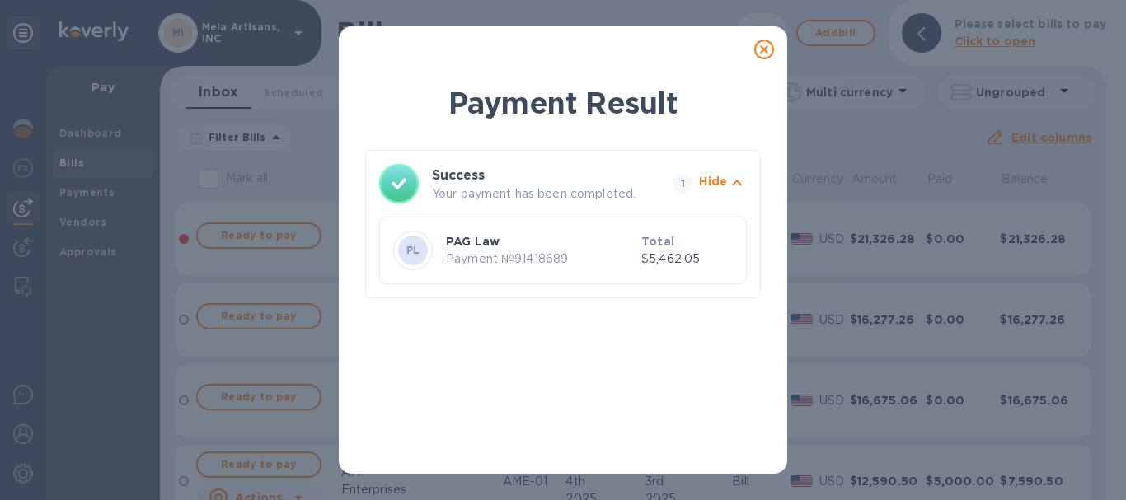
click at [763, 47] on icon at bounding box center [764, 50] width 20 height 20
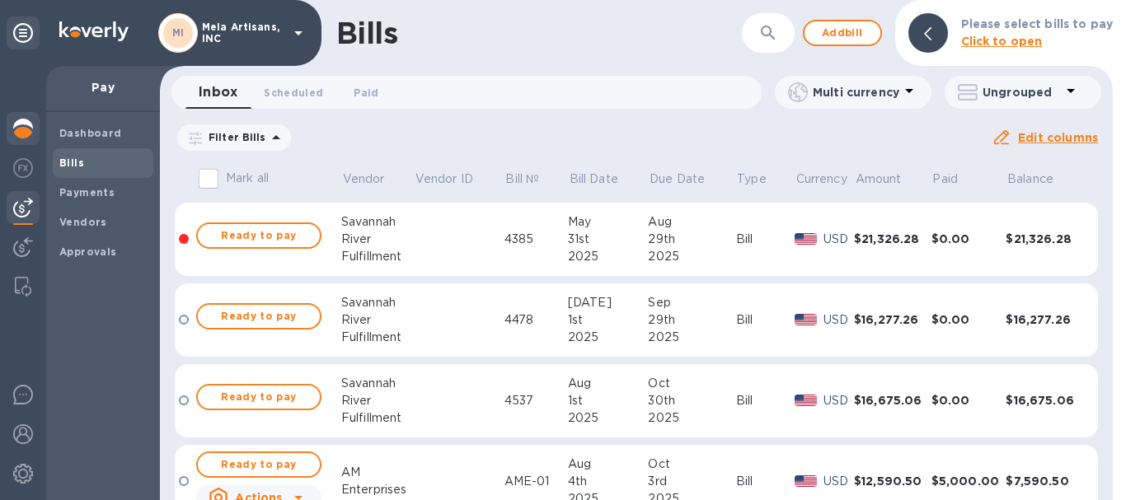
click at [22, 120] on img at bounding box center [23, 129] width 20 height 20
